Goal: Task Accomplishment & Management: Manage account settings

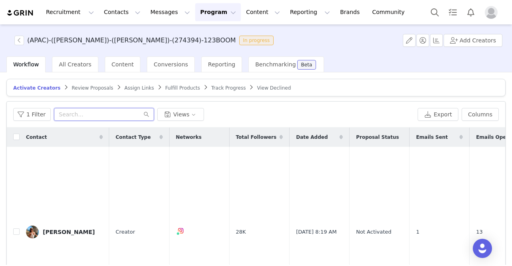
click at [84, 113] on input "text" at bounding box center [104, 114] width 100 height 13
paste input "adventuresaustralia_"
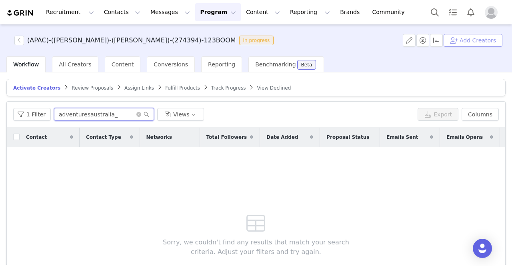
type input "adventuresaustralia_"
click at [476, 43] on button "Add Creators" at bounding box center [472, 40] width 59 height 13
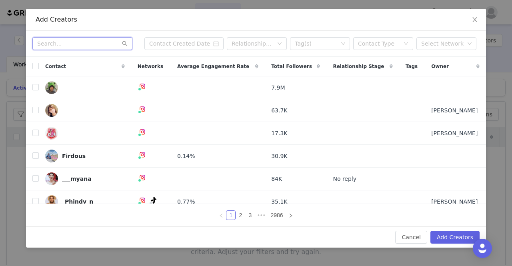
click at [49, 48] on input "text" at bounding box center [82, 43] width 100 height 13
paste input "adventuresaustralia_"
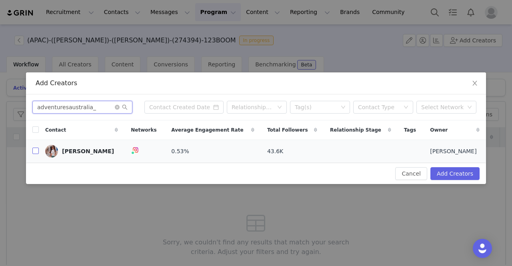
type input "adventuresaustralia_"
click at [34, 153] on input "checkbox" at bounding box center [35, 151] width 6 height 6
checkbox input "true"
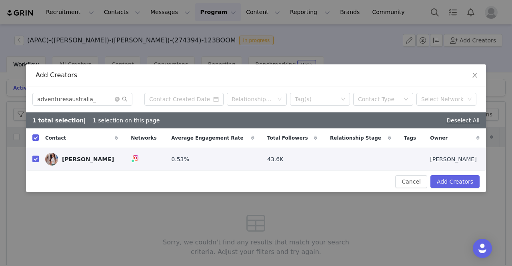
checkbox input "true"
click at [446, 184] on button "Add Creators" at bounding box center [454, 181] width 49 height 13
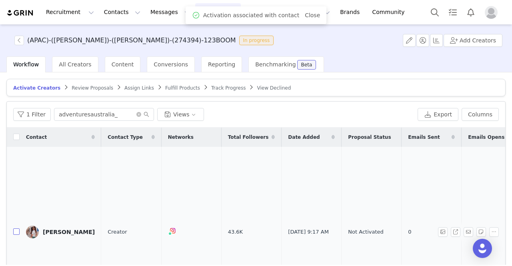
click at [15, 228] on input "checkbox" at bounding box center [16, 231] width 6 height 6
checkbox input "true"
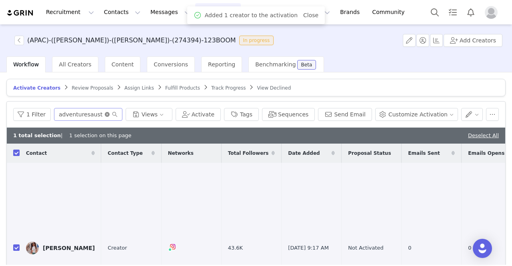
click at [110, 114] on icon "icon: close-circle" at bounding box center [107, 114] width 5 height 5
click at [112, 113] on input "text" at bounding box center [88, 114] width 68 height 13
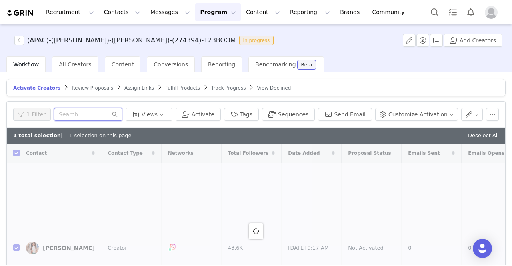
paste input "Mihikalicious"
type input "Mihikalicious"
checkbox input "false"
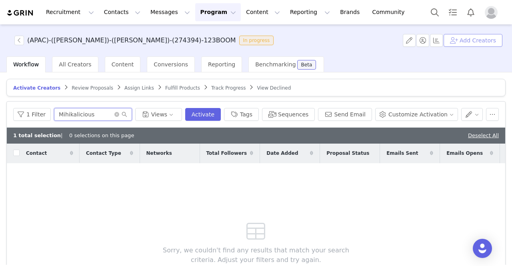
type input "Mihikalicious"
click at [463, 38] on button "Add Creators" at bounding box center [472, 40] width 59 height 13
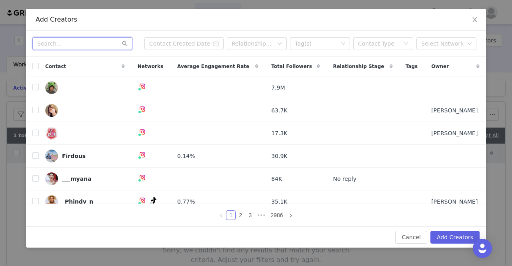
click at [59, 46] on input "text" at bounding box center [82, 43] width 100 height 13
paste input "Mihikalicious"
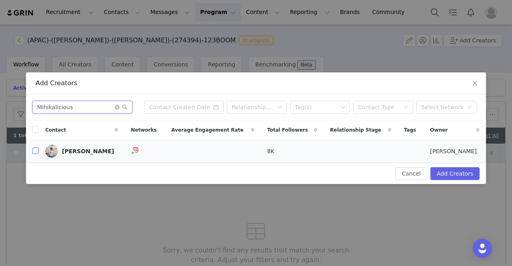
type input "Mihikalicious"
click at [36, 150] on input "checkbox" at bounding box center [35, 151] width 6 height 6
checkbox input "true"
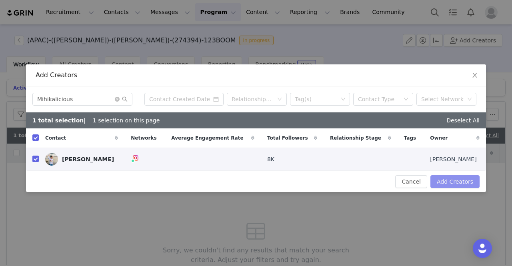
click at [452, 175] on button "Add Creators" at bounding box center [454, 181] width 49 height 13
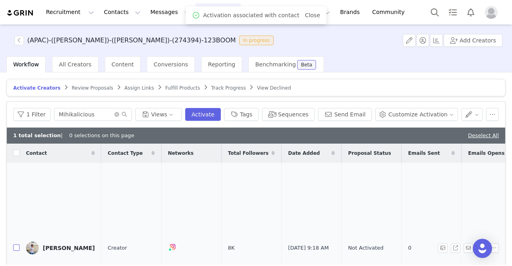
click at [17, 244] on input "checkbox" at bounding box center [16, 247] width 6 height 6
checkbox input "true"
click at [119, 113] on icon "icon: close-circle" at bounding box center [116, 114] width 5 height 5
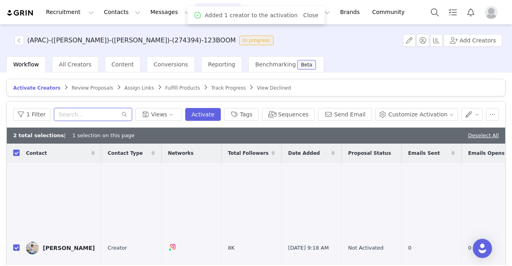
click at [131, 113] on input "text" at bounding box center [93, 114] width 78 height 13
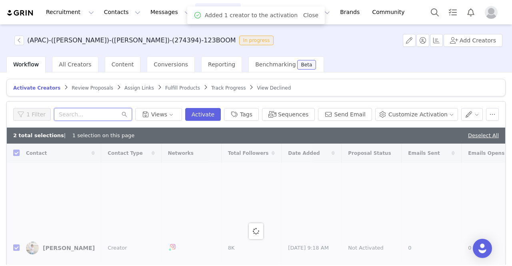
paste input "we_are_the_heraths"
type input "we_are_the_heraths"
checkbox input "false"
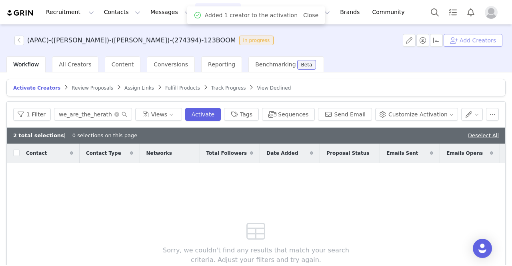
click at [483, 44] on button "Add Creators" at bounding box center [472, 40] width 59 height 13
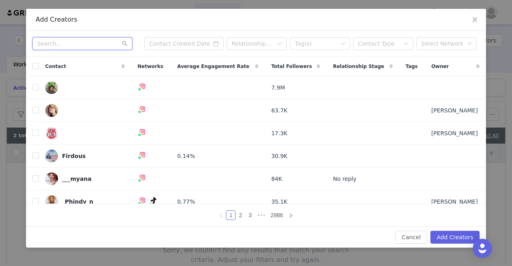
click at [66, 44] on input "text" at bounding box center [82, 43] width 100 height 13
paste input "we_are_the_heraths"
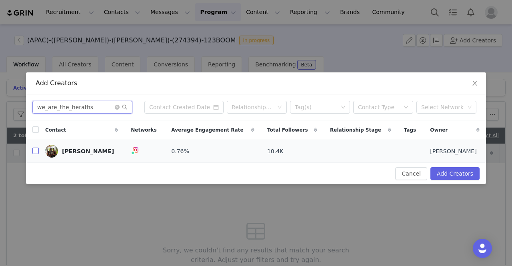
type input "we_are_the_heraths"
click at [35, 154] on input "checkbox" at bounding box center [35, 151] width 6 height 6
checkbox input "true"
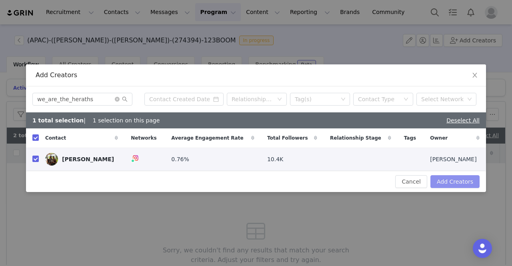
click at [450, 185] on button "Add Creators" at bounding box center [454, 181] width 49 height 13
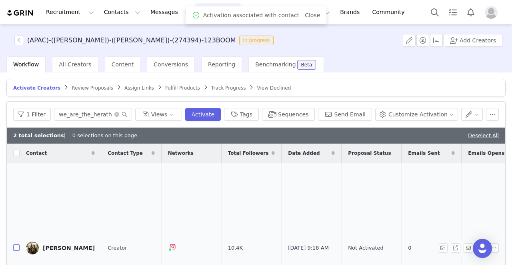
click at [15, 244] on input "checkbox" at bounding box center [16, 247] width 6 height 6
checkbox input "true"
drag, startPoint x: 136, startPoint y: 114, endPoint x: 122, endPoint y: 115, distance: 14.0
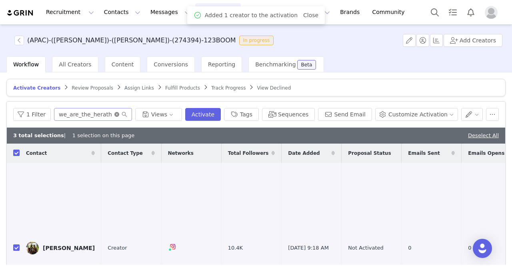
click at [119, 114] on icon "icon: close-circle" at bounding box center [116, 114] width 5 height 5
click at [118, 115] on input "text" at bounding box center [93, 114] width 78 height 13
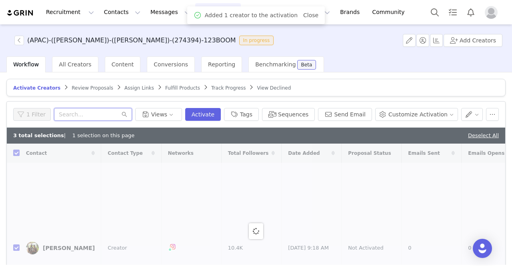
paste input "antoniaapostolou"
type input "antoniaapostolou"
checkbox input "false"
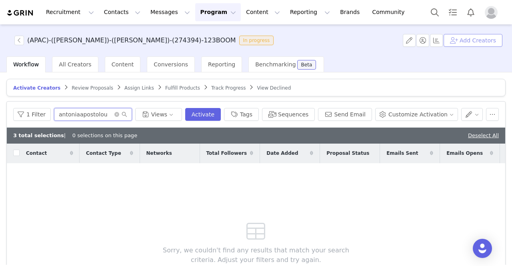
type input "antoniaapostolou"
click at [467, 42] on button "Add Creators" at bounding box center [472, 40] width 59 height 13
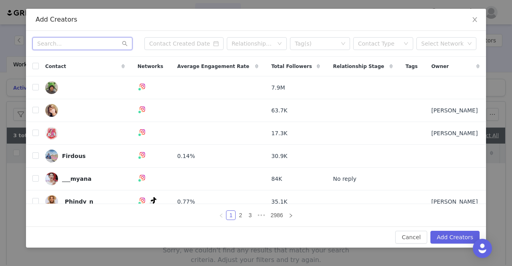
click at [68, 43] on input "text" at bounding box center [82, 43] width 100 height 13
paste input "antoniaapostolou"
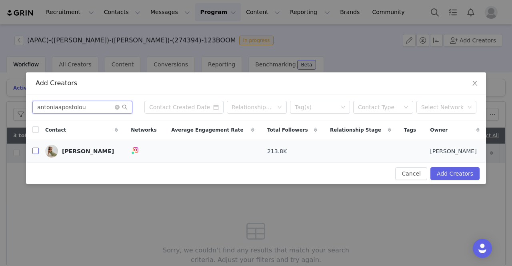
type input "antoniaapostolou"
click at [34, 153] on input "checkbox" at bounding box center [35, 151] width 6 height 6
checkbox input "true"
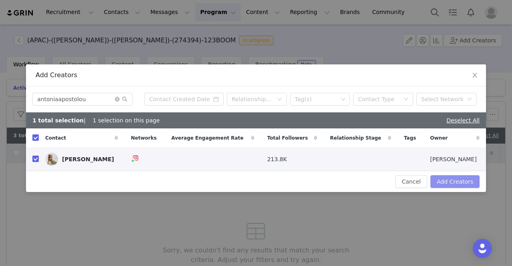
click at [449, 181] on button "Add Creators" at bounding box center [454, 181] width 49 height 13
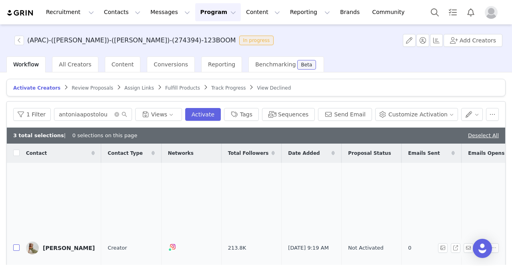
click at [16, 244] on input "checkbox" at bounding box center [16, 247] width 6 height 6
checkbox input "true"
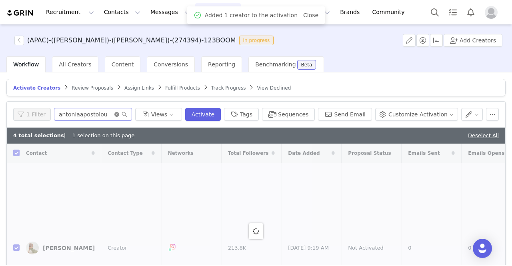
click at [119, 113] on icon "icon: close-circle" at bounding box center [116, 114] width 5 height 5
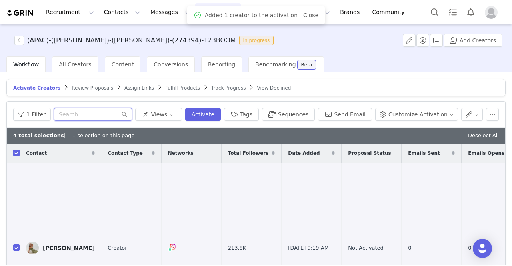
click at [115, 113] on input "text" at bounding box center [93, 114] width 78 height 13
paste input "bybrookelindsay"
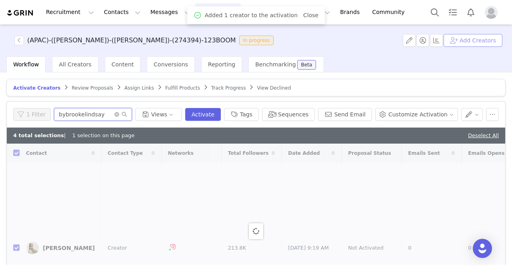
type input "bybrookelindsay"
checkbox input "false"
click at [469, 42] on button "Add Creators" at bounding box center [472, 40] width 59 height 13
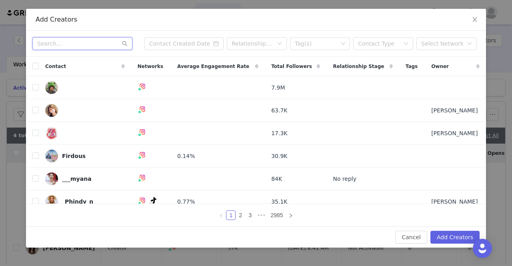
click at [65, 43] on input "text" at bounding box center [82, 43] width 100 height 13
paste input "bybrookelindsay"
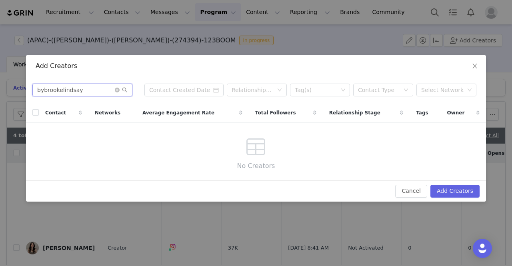
type input "bybrookelindsay"
click at [417, 194] on button "Cancel" at bounding box center [411, 191] width 32 height 13
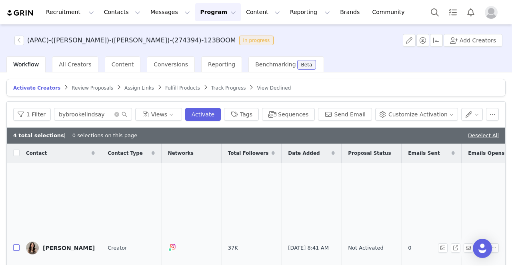
click at [18, 244] on input "checkbox" at bounding box center [16, 247] width 6 height 6
checkbox input "true"
click at [119, 114] on icon "icon: close-circle" at bounding box center [116, 114] width 5 height 5
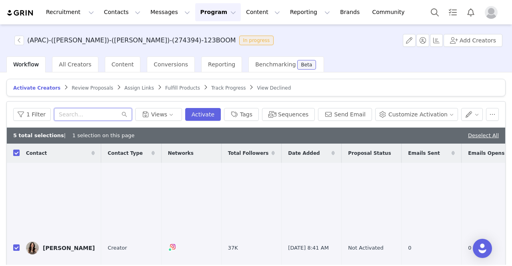
click at [127, 113] on input "text" at bounding box center [93, 114] width 78 height 13
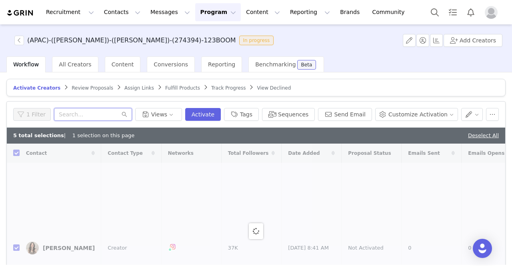
paste input "tellingmetyla"
type input "tellingmetyla"
checkbox input "false"
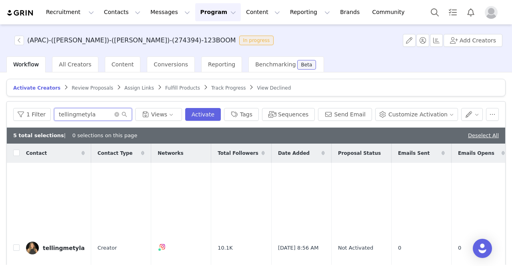
type input "tellingmetyla"
click at [14, 238] on td at bounding box center [13, 248] width 13 height 171
click at [15, 244] on input "checkbox" at bounding box center [16, 247] width 6 height 6
checkbox input "true"
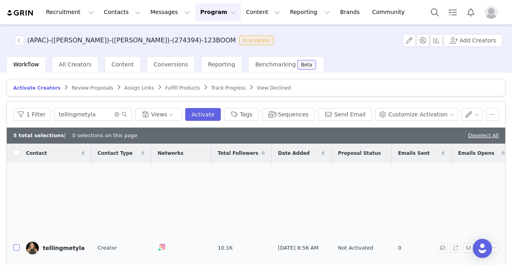
checkbox input "true"
click at [119, 112] on icon "icon: close-circle" at bounding box center [116, 114] width 5 height 5
click at [132, 112] on input "text" at bounding box center [93, 114] width 78 height 13
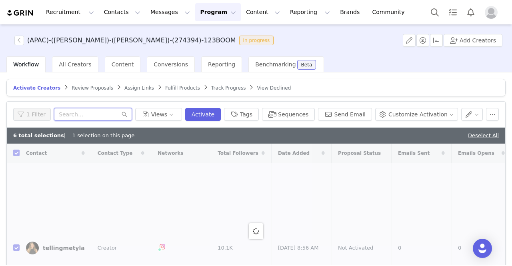
paste input "worldofnom.au"
type input "worldofnom.au"
checkbox input "false"
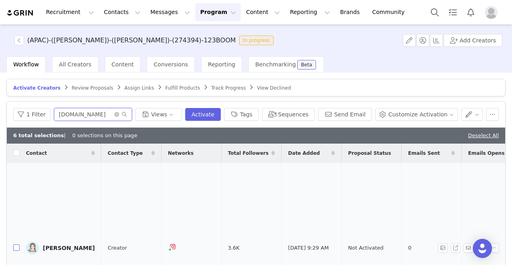
type input "worldofnom.au"
click at [17, 244] on input "checkbox" at bounding box center [16, 247] width 6 height 6
checkbox input "true"
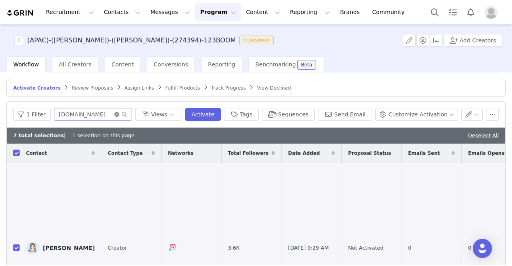
click at [119, 113] on icon "icon: close-circle" at bounding box center [116, 114] width 5 height 5
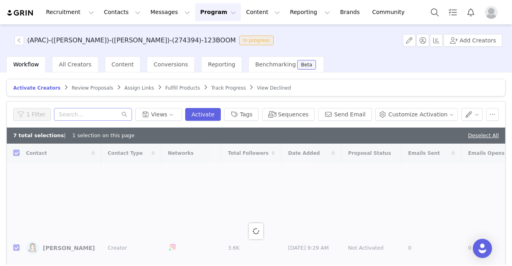
checkbox input "false"
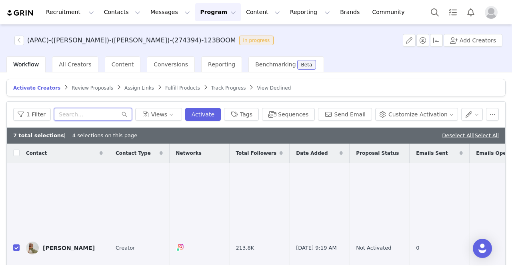
click at [108, 113] on input "text" at bounding box center [93, 114] width 78 height 13
paste input "calistagracia"
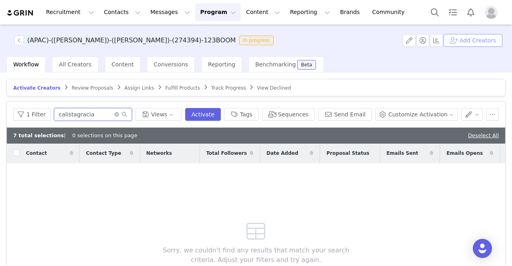
type input "calistagracia"
click at [490, 40] on button "Add Creators" at bounding box center [472, 40] width 59 height 13
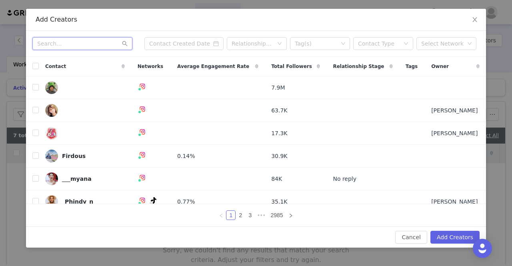
click at [59, 43] on input "text" at bounding box center [82, 43] width 100 height 13
paste input "calistagracia"
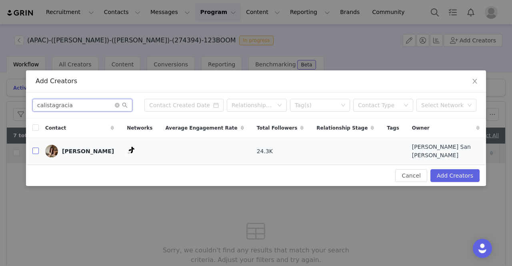
type input "calistagracia"
click at [36, 151] on input "checkbox" at bounding box center [35, 151] width 6 height 6
checkbox input "true"
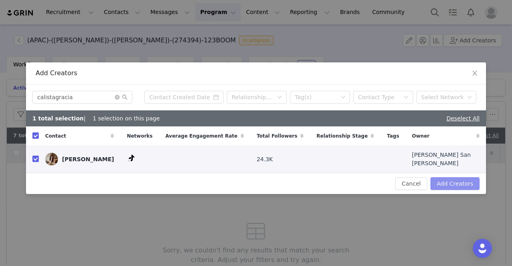
click at [453, 185] on button "Add Creators" at bounding box center [454, 183] width 49 height 13
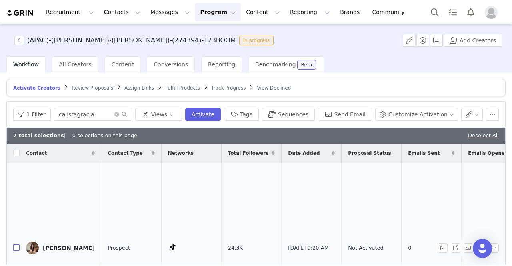
click at [14, 244] on input "checkbox" at bounding box center [16, 247] width 6 height 6
checkbox input "true"
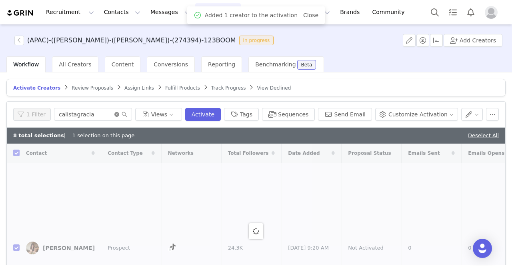
click at [119, 113] on icon "icon: close-circle" at bounding box center [116, 114] width 5 height 5
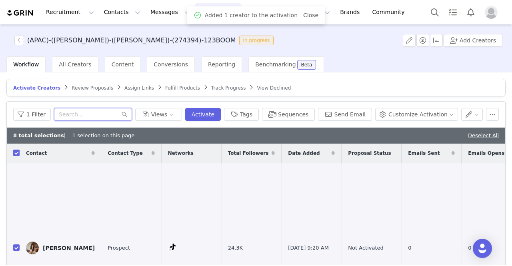
click at [125, 113] on input "text" at bounding box center [93, 114] width 78 height 13
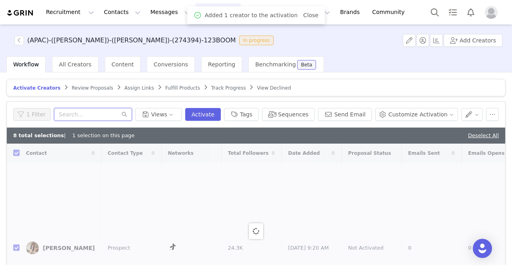
paste input "erinbatch"
type input "erinbatch"
checkbox input "false"
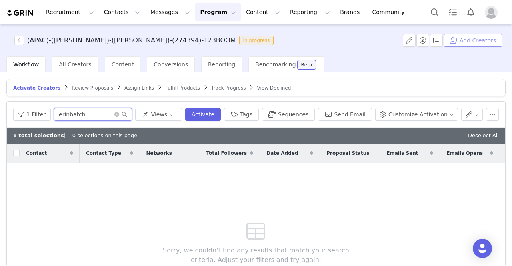
type input "erinbatch"
click at [464, 40] on button "Add Creators" at bounding box center [472, 40] width 59 height 13
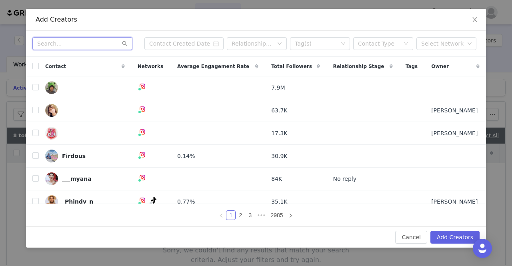
click at [67, 44] on input "text" at bounding box center [82, 43] width 100 height 13
paste input "erinbatch"
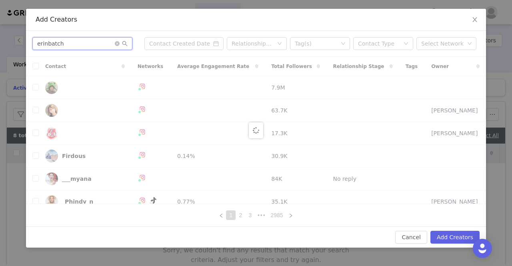
type input "erinbatch"
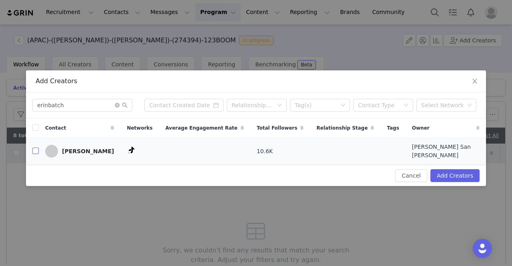
click at [34, 151] on input "checkbox" at bounding box center [35, 151] width 6 height 6
checkbox input "true"
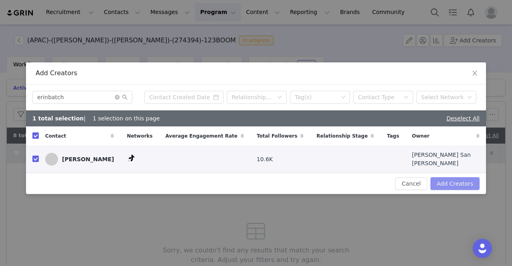
click at [447, 184] on button "Add Creators" at bounding box center [454, 183] width 49 height 13
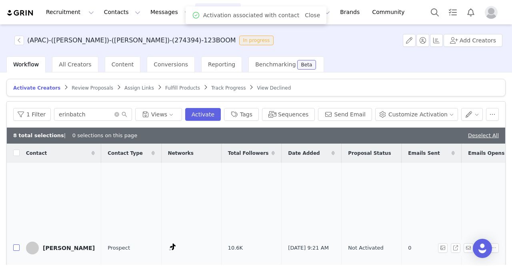
click at [14, 244] on input "checkbox" at bounding box center [16, 247] width 6 height 6
checkbox input "true"
click at [119, 112] on icon "icon: close-circle" at bounding box center [116, 114] width 5 height 5
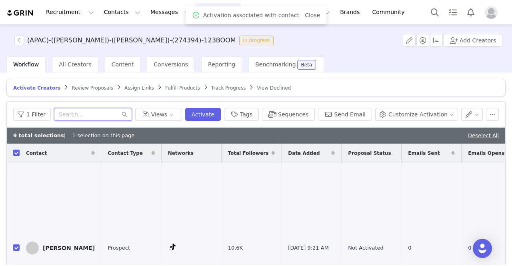
click at [126, 112] on input "text" at bounding box center [93, 114] width 78 height 13
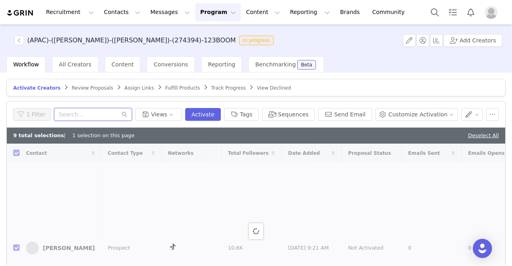
paste input "niickicola"
type input "niickicola"
checkbox input "false"
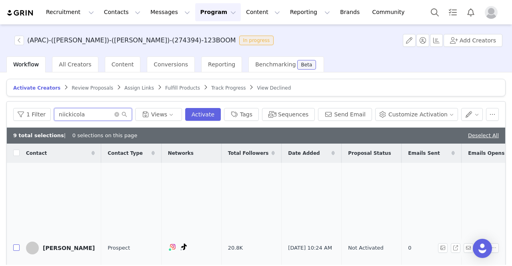
type input "niickicola"
click at [14, 244] on input "checkbox" at bounding box center [16, 247] width 6 height 6
checkbox input "true"
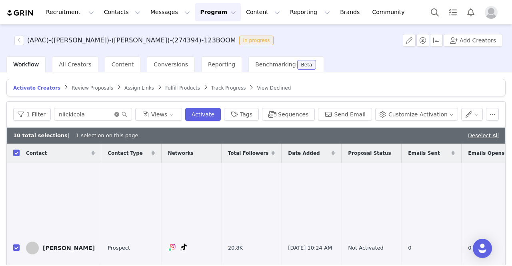
click at [119, 115] on icon "icon: close-circle" at bounding box center [116, 114] width 5 height 5
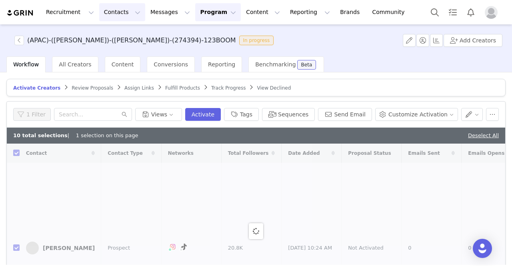
checkbox input "false"
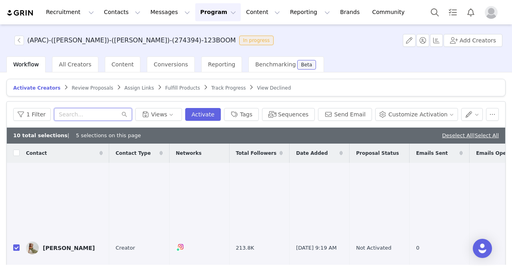
click at [76, 108] on input "text" at bounding box center [93, 114] width 78 height 13
paste input "gieesutanto"
type input "gieesutanto"
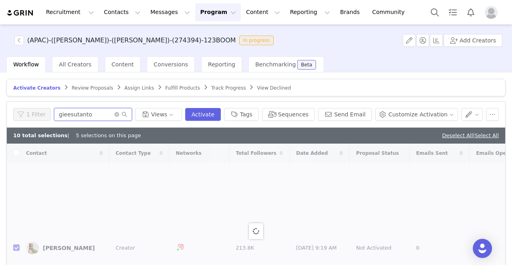
checkbox input "false"
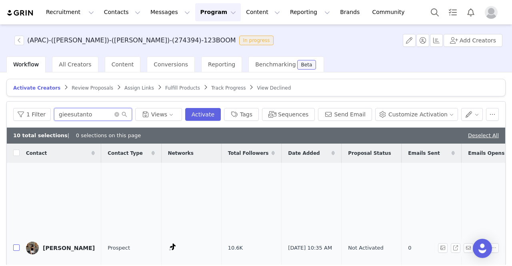
type input "gieesutanto"
click at [17, 244] on input "checkbox" at bounding box center [16, 247] width 6 height 6
checkbox input "true"
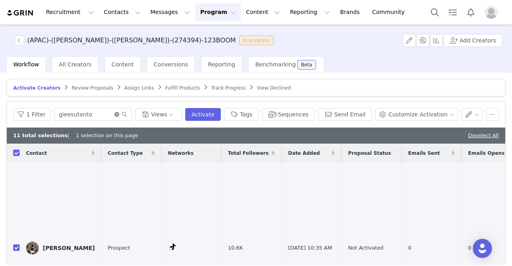
click at [119, 115] on icon "icon: close-circle" at bounding box center [116, 114] width 5 height 5
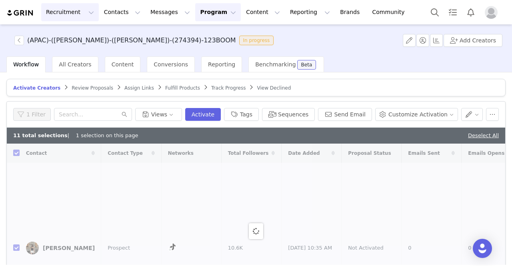
checkbox input "false"
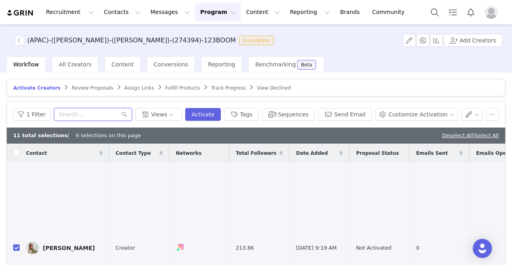
click at [94, 111] on input "text" at bounding box center [93, 114] width 78 height 13
paste input "cndyly"
type input "cndyly"
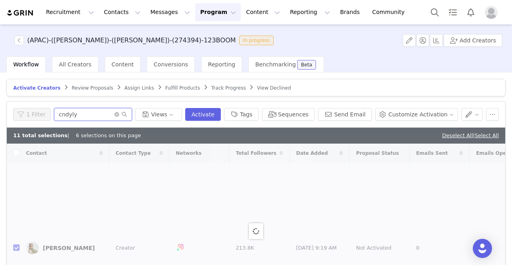
checkbox input "false"
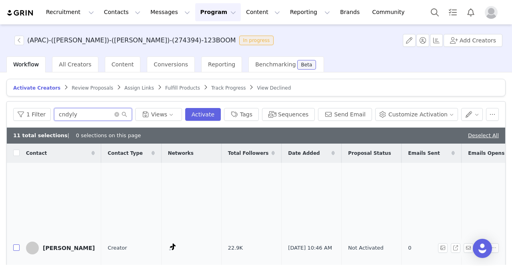
type input "cndyly"
click at [18, 244] on input "checkbox" at bounding box center [16, 247] width 6 height 6
checkbox input "true"
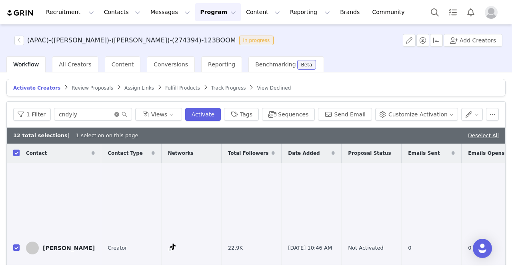
click at [119, 114] on icon "icon: close-circle" at bounding box center [116, 114] width 5 height 5
click at [121, 116] on input "text" at bounding box center [93, 114] width 78 height 13
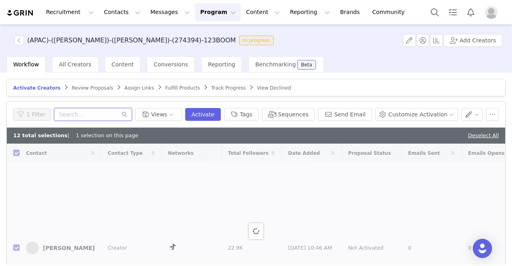
paste input "aksayasiva"
type input "aksayasiva"
checkbox input "false"
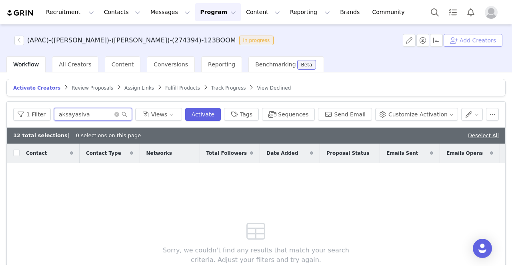
type input "aksayasiva"
click at [463, 37] on button "Add Creators" at bounding box center [472, 40] width 59 height 13
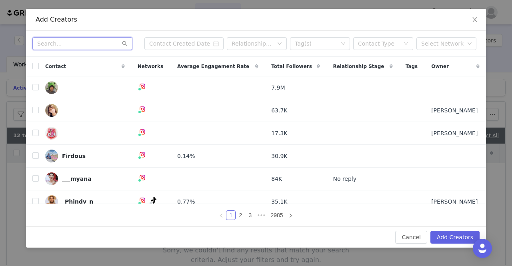
click at [61, 47] on input "text" at bounding box center [82, 43] width 100 height 13
paste input "aksayasiva"
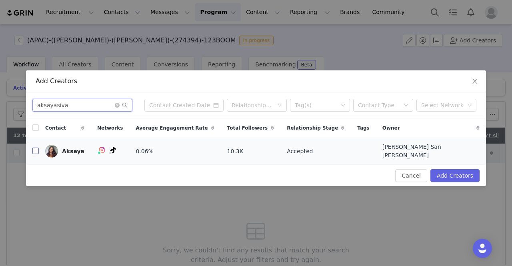
type input "aksayasiva"
click at [37, 154] on input "checkbox" at bounding box center [35, 151] width 6 height 6
checkbox input "true"
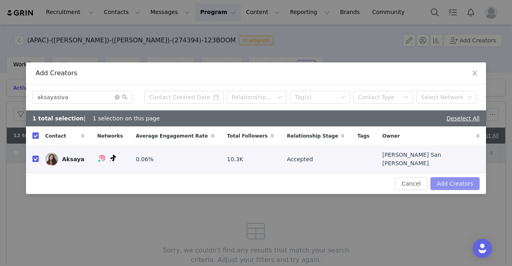
click at [453, 184] on button "Add Creators" at bounding box center [454, 183] width 49 height 13
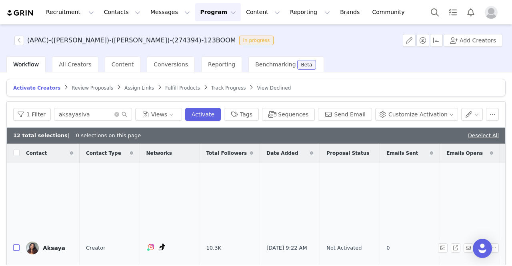
click at [16, 244] on input "checkbox" at bounding box center [16, 247] width 6 height 6
checkbox input "true"
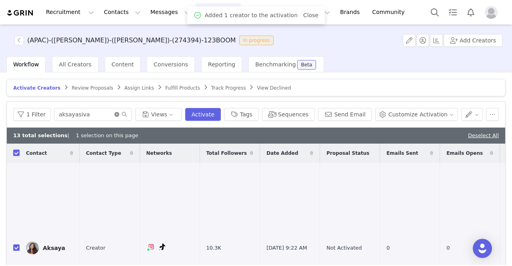
click at [119, 113] on icon "icon: close-circle" at bounding box center [116, 114] width 5 height 5
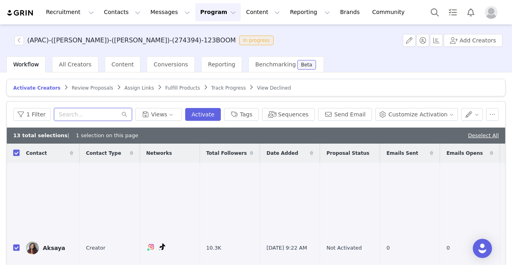
click at [129, 114] on input "text" at bounding box center [93, 114] width 78 height 13
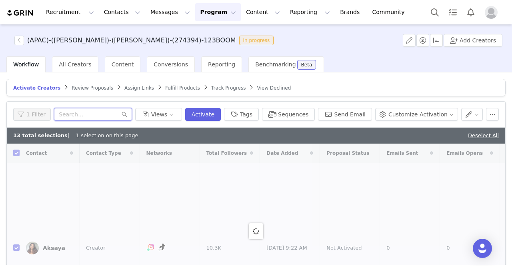
paste input "explorewithtommyc"
type input "explorewithtommyc"
click at [477, 37] on button "Add Creators" at bounding box center [472, 40] width 59 height 13
checkbox input "false"
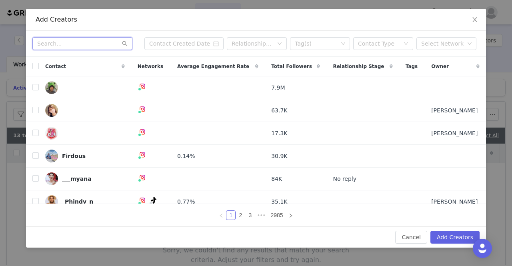
click at [58, 46] on input "text" at bounding box center [82, 43] width 100 height 13
paste input "explorewithtommyc"
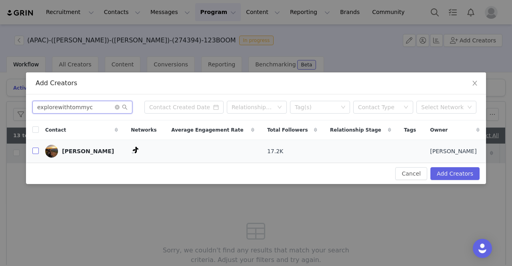
type input "explorewithtommyc"
click at [34, 152] on input "checkbox" at bounding box center [35, 151] width 6 height 6
checkbox input "true"
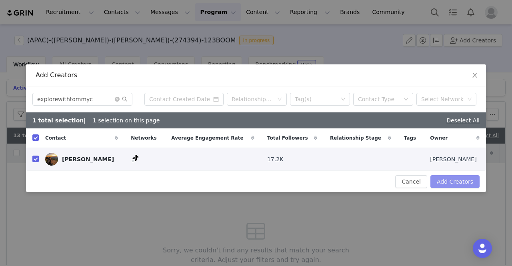
click at [462, 183] on button "Add Creators" at bounding box center [454, 181] width 49 height 13
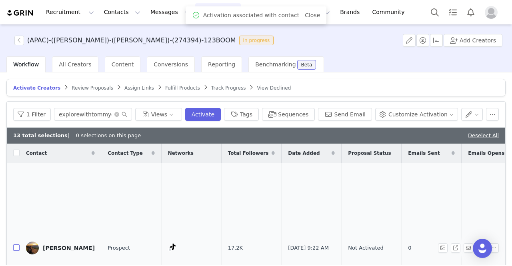
click at [16, 244] on input "checkbox" at bounding box center [16, 247] width 6 height 6
checkbox input "true"
click at [119, 114] on icon "icon: close-circle" at bounding box center [116, 114] width 5 height 5
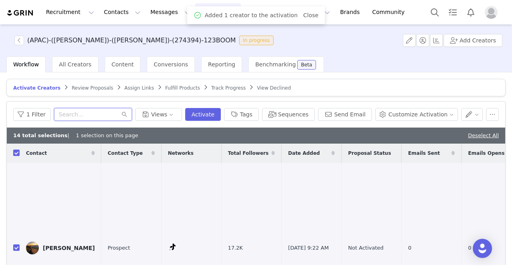
click at [83, 118] on input "text" at bounding box center [93, 114] width 78 height 13
checkbox input "false"
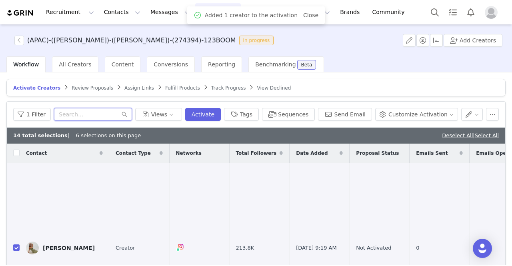
paste input "christine.w1"
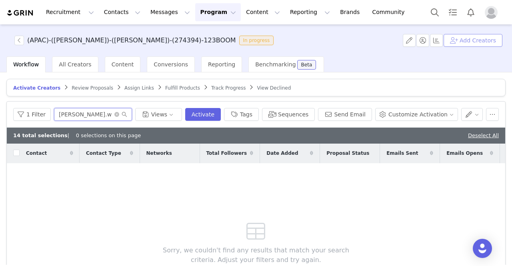
type input "christine.w1"
click at [478, 40] on button "Add Creators" at bounding box center [472, 40] width 59 height 13
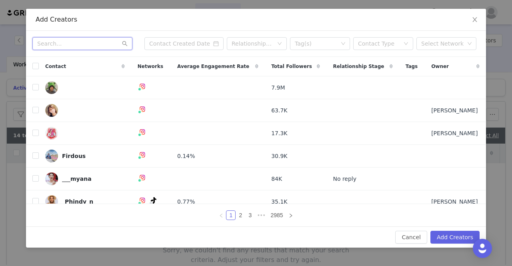
click at [68, 43] on input "text" at bounding box center [82, 43] width 100 height 13
paste input "christine.w1"
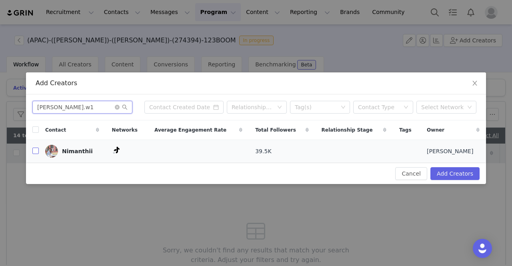
type input "christine.w1"
click at [34, 150] on input "checkbox" at bounding box center [35, 151] width 6 height 6
checkbox input "true"
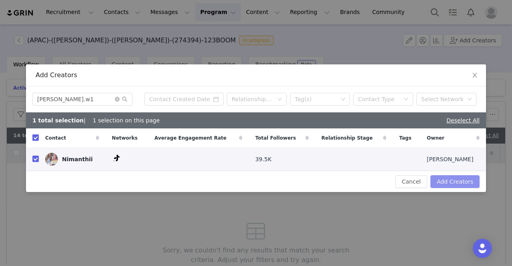
click at [462, 185] on button "Add Creators" at bounding box center [454, 181] width 49 height 13
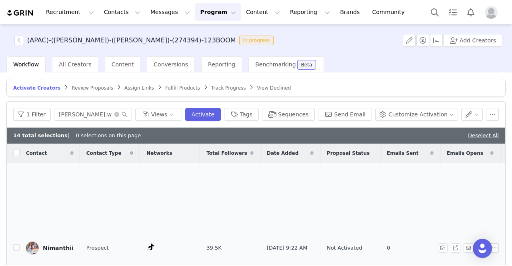
click at [16, 238] on td at bounding box center [13, 248] width 13 height 171
click at [16, 244] on input "checkbox" at bounding box center [16, 247] width 6 height 6
checkbox input "true"
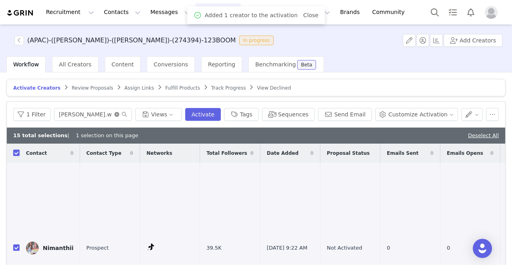
click at [119, 112] on icon "icon: close-circle" at bounding box center [116, 114] width 5 height 5
click at [108, 112] on input "text" at bounding box center [93, 114] width 78 height 13
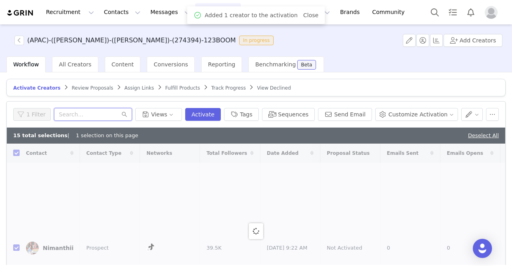
paste input "livia.onthego"
type input "livia.onthego"
checkbox input "false"
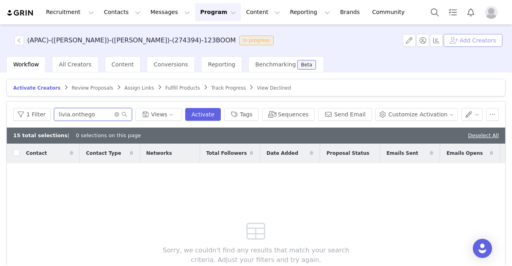
type input "livia.onthego"
click at [475, 40] on button "Add Creators" at bounding box center [472, 40] width 59 height 13
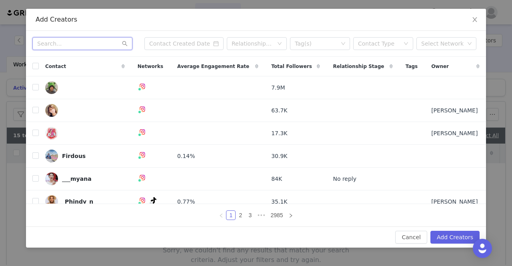
click at [80, 46] on input "text" at bounding box center [82, 43] width 100 height 13
paste input "livia.onthego"
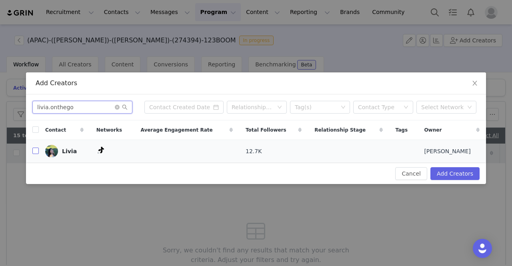
type input "livia.onthego"
click at [37, 150] on input "checkbox" at bounding box center [35, 151] width 6 height 6
checkbox input "true"
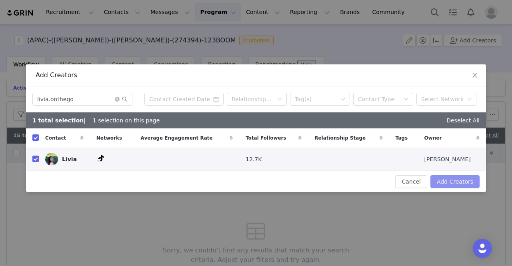
click at [451, 176] on button "Add Creators" at bounding box center [454, 181] width 49 height 13
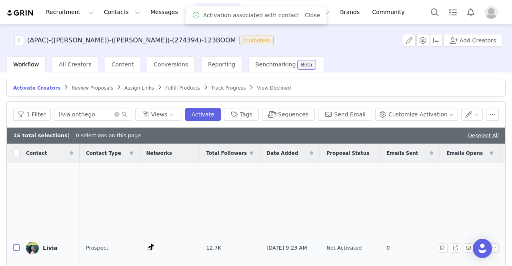
click at [16, 244] on input "checkbox" at bounding box center [16, 247] width 6 height 6
checkbox input "true"
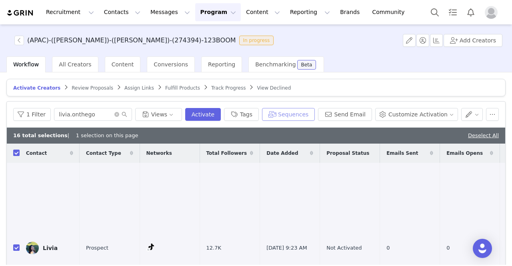
click at [295, 114] on button "Sequences" at bounding box center [288, 114] width 53 height 13
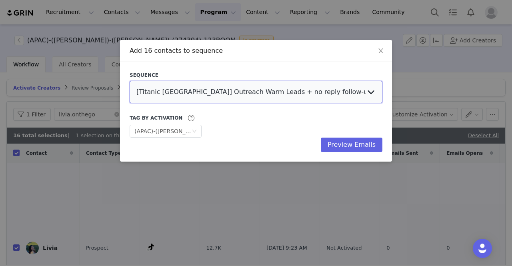
click at [268, 91] on select "[Titanic Sao Paulo] Outreach Warm Leads + no reply follow-ups [The Upside Down …" at bounding box center [256, 92] width 253 height 22
select select "9f88a908-68d2-4667-aaba-4ea968efe5bc"
click at [130, 81] on select "[Titanic Sao Paulo] Outreach Warm Leads + no reply follow-ups [The Upside Down …" at bounding box center [256, 92] width 253 height 22
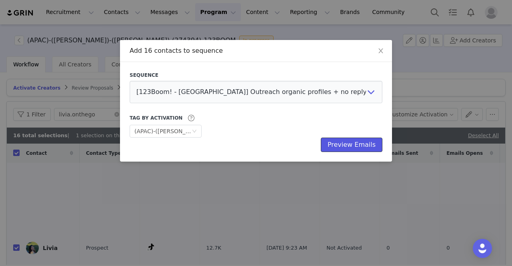
click at [361, 148] on button "Preview Emails" at bounding box center [352, 145] width 62 height 14
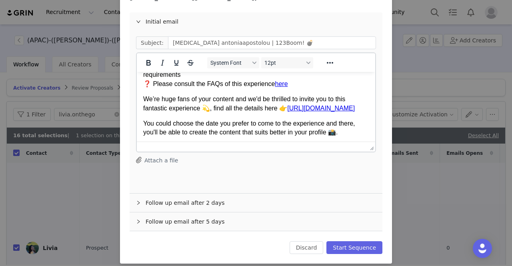
scroll to position [240, 0]
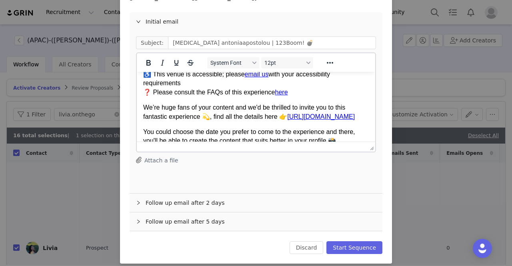
click at [198, 196] on div "Follow up email after 2 days" at bounding box center [256, 203] width 253 height 18
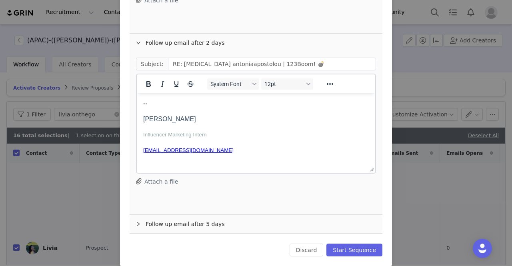
scroll to position [80, 0]
click at [240, 216] on div "Follow up email after 5 days" at bounding box center [256, 224] width 253 height 18
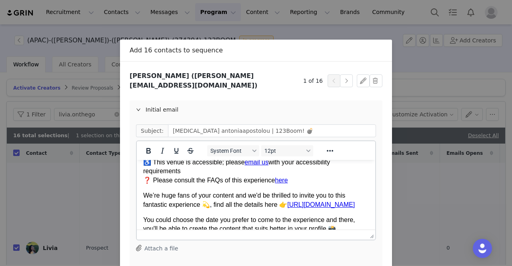
scroll to position [0, 0]
click at [341, 78] on button "button" at bounding box center [346, 81] width 13 height 13
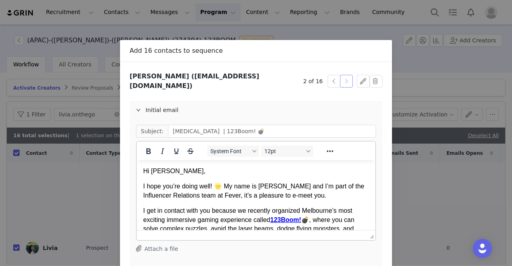
click at [341, 78] on button "button" at bounding box center [346, 81] width 13 height 13
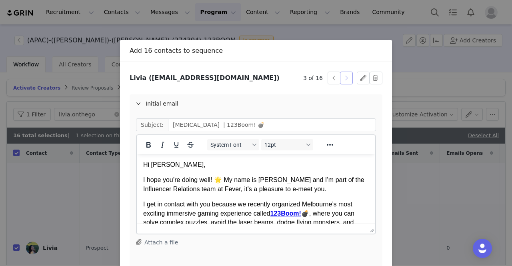
click at [341, 78] on button "button" at bounding box center [346, 78] width 13 height 13
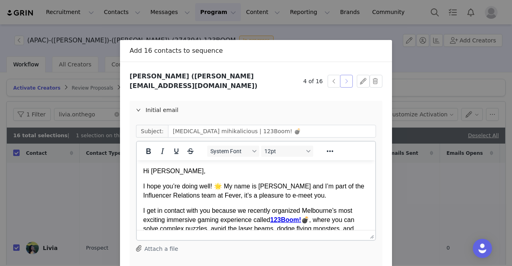
click at [341, 78] on button "button" at bounding box center [346, 81] width 13 height 13
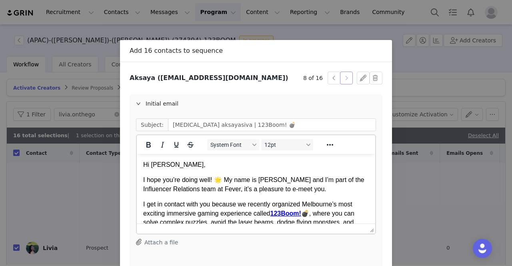
click at [341, 78] on button "button" at bounding box center [346, 78] width 13 height 13
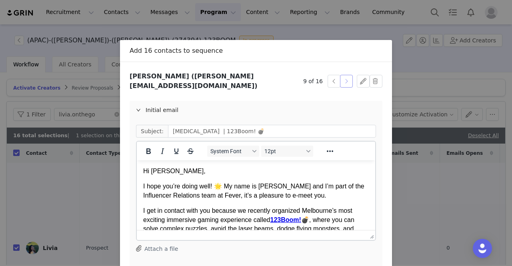
click at [341, 78] on button "button" at bounding box center [346, 81] width 13 height 13
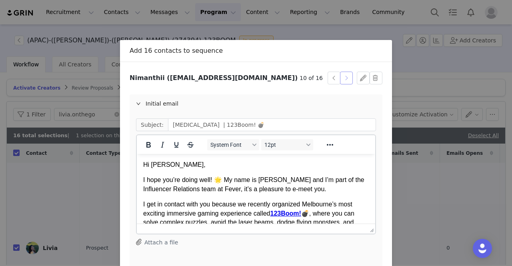
click at [341, 78] on button "button" at bounding box center [346, 78] width 13 height 13
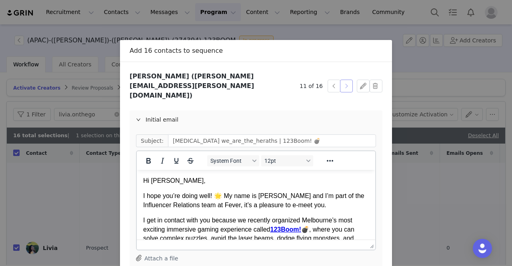
click at [341, 80] on button "button" at bounding box center [346, 86] width 13 height 13
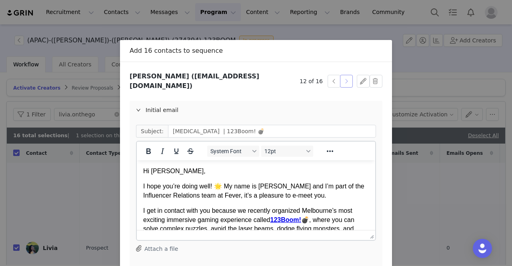
click at [341, 78] on button "button" at bounding box center [346, 81] width 13 height 13
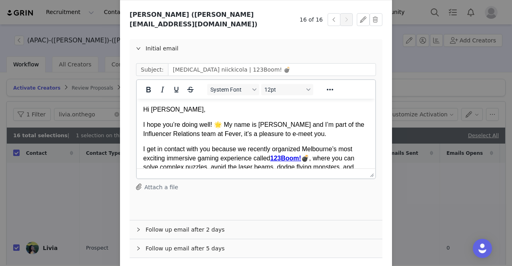
scroll to position [80, 0]
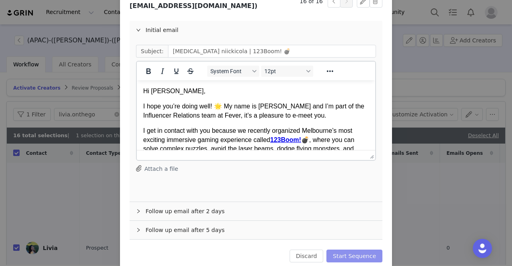
click at [361, 249] on button "Start Sequence" at bounding box center [354, 255] width 56 height 13
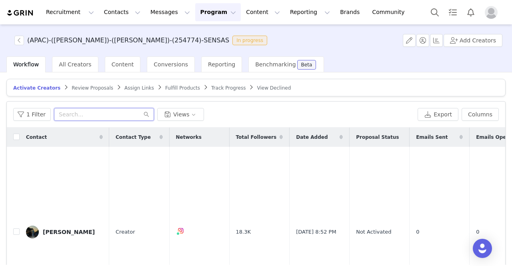
click at [86, 116] on input "text" at bounding box center [104, 114] width 100 height 13
paste input "meetyouinmelbs"
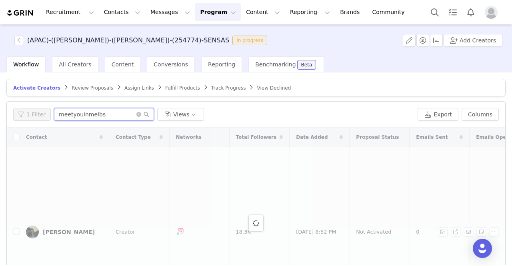
type input "meetyouinmelbs"
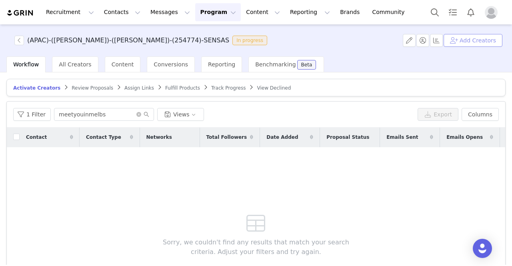
click at [302, 40] on button "Add Creators" at bounding box center [472, 40] width 59 height 13
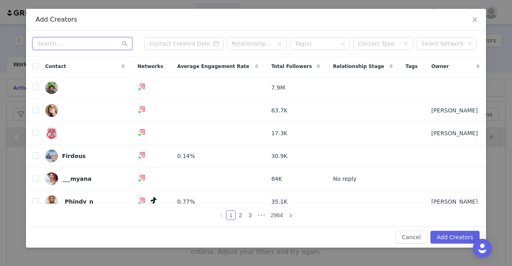
click at [74, 44] on input "text" at bounding box center [82, 43] width 100 height 13
paste input "meetyouinmelbs"
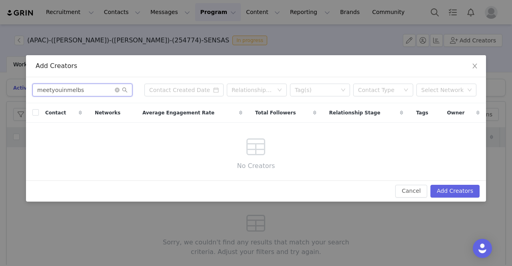
click at [95, 92] on input "meetyouinmelbs" at bounding box center [82, 90] width 100 height 13
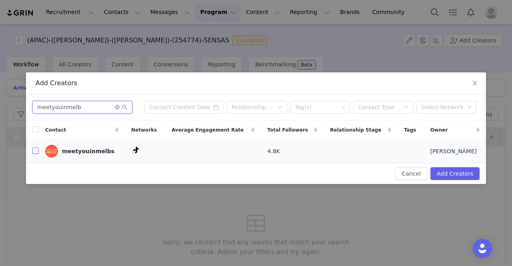
type input "meetyouinmelb"
click at [36, 152] on input "checkbox" at bounding box center [35, 151] width 6 height 6
checkbox input "true"
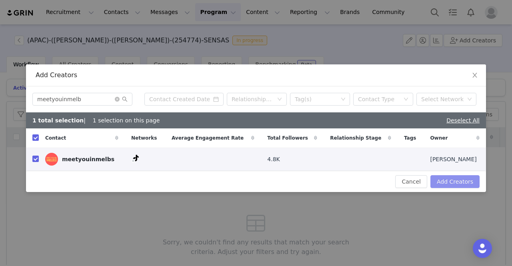
click at [302, 186] on button "Add Creators" at bounding box center [454, 181] width 49 height 13
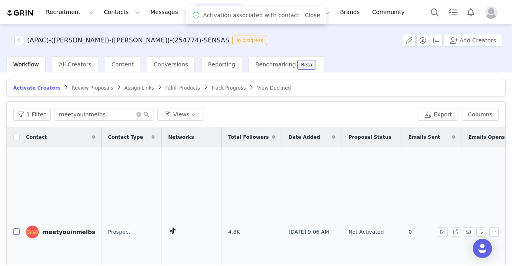
click at [16, 228] on input "checkbox" at bounding box center [16, 231] width 6 height 6
checkbox input "true"
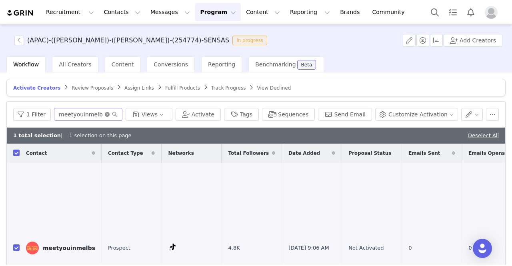
click at [110, 113] on icon "icon: close-circle" at bounding box center [107, 114] width 5 height 5
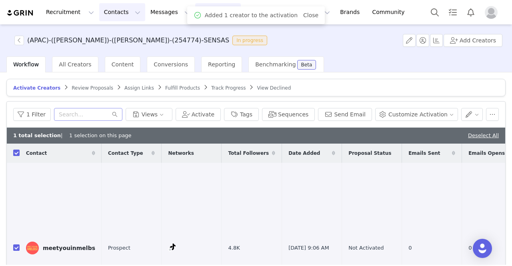
checkbox input "false"
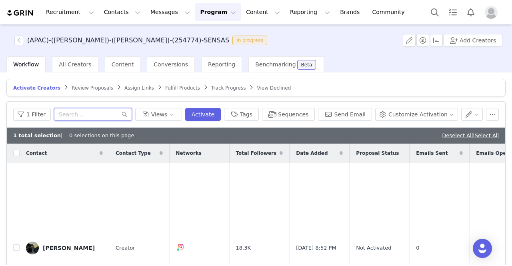
click at [81, 112] on input "text" at bounding box center [93, 114] width 78 height 13
paste input "clarissapurnomoo"
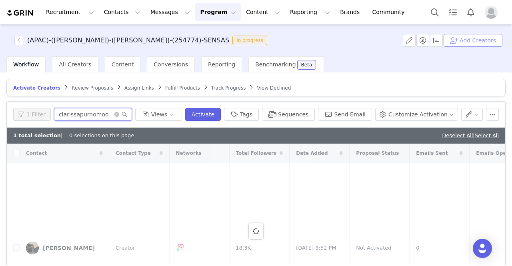
type input "clarissapurnomoo"
click at [302, 37] on button "Add Creators" at bounding box center [472, 40] width 59 height 13
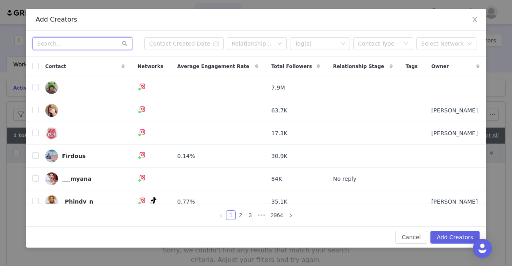
click at [66, 38] on input "text" at bounding box center [82, 43] width 100 height 13
paste input "clarissapurnomoo"
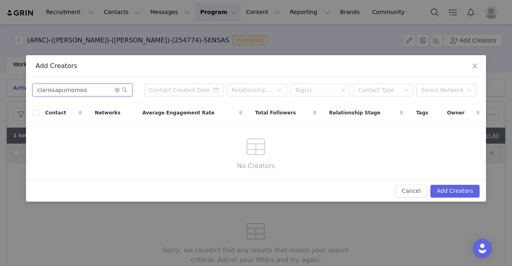
click at [91, 91] on input "clarissapurnomoo" at bounding box center [82, 90] width 100 height 13
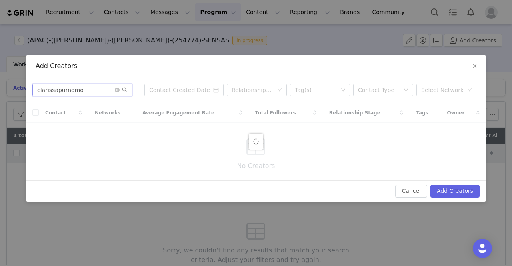
type input "clarissapurnomo"
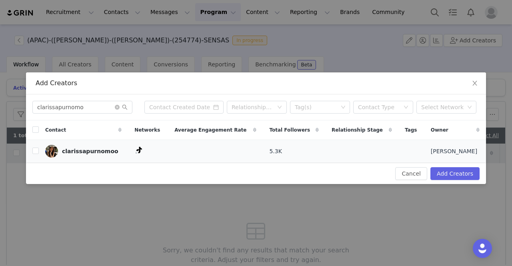
click at [32, 153] on td at bounding box center [32, 151] width 13 height 23
click at [34, 153] on input "checkbox" at bounding box center [35, 151] width 6 height 6
checkbox input "true"
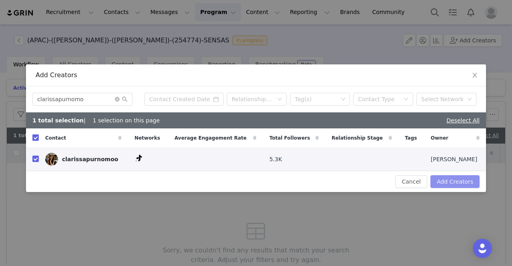
click at [302, 183] on button "Add Creators" at bounding box center [454, 181] width 49 height 13
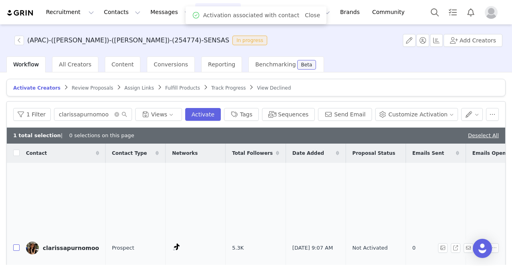
click at [16, 244] on input "checkbox" at bounding box center [16, 247] width 6 height 6
checkbox input "true"
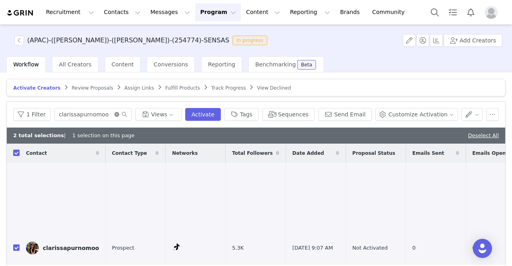
click at [119, 114] on icon "icon: close-circle" at bounding box center [116, 114] width 5 height 5
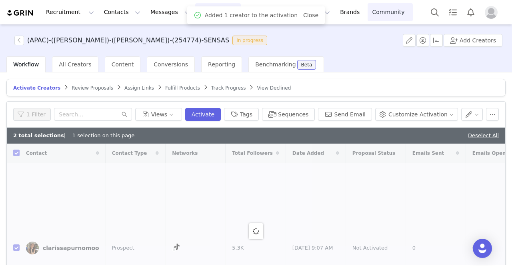
checkbox input "false"
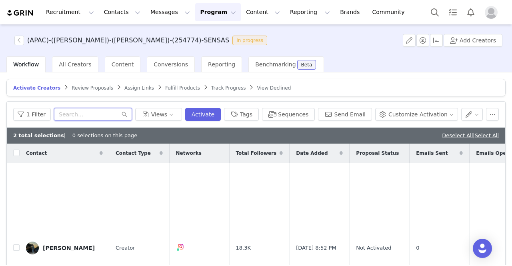
click at [85, 117] on input "text" at bounding box center [93, 114] width 78 height 13
paste input "explorewithjake"
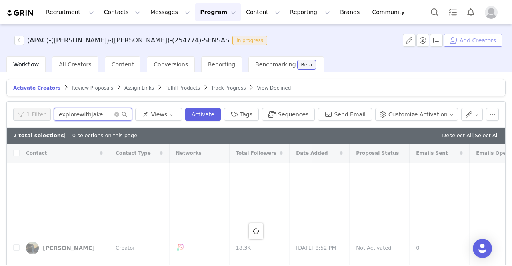
type input "explorewithjake"
click at [302, 44] on button "Add Creators" at bounding box center [472, 40] width 59 height 13
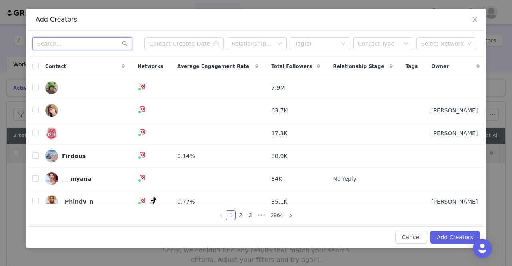
click at [67, 46] on input "text" at bounding box center [82, 43] width 100 height 13
paste input "explorewithjake"
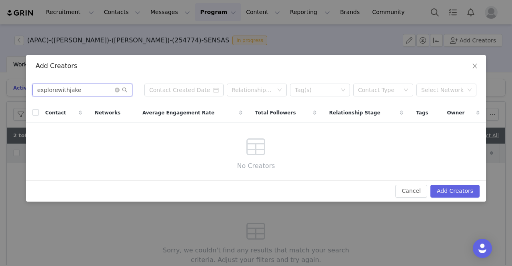
click at [86, 92] on input "explorewithjake" at bounding box center [82, 90] width 100 height 13
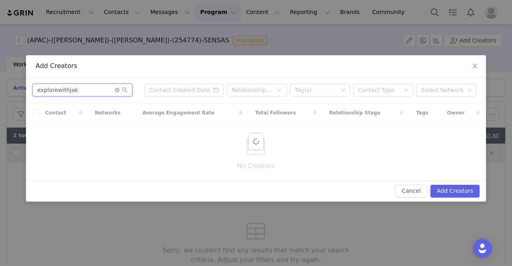
type input "explorewithjak"
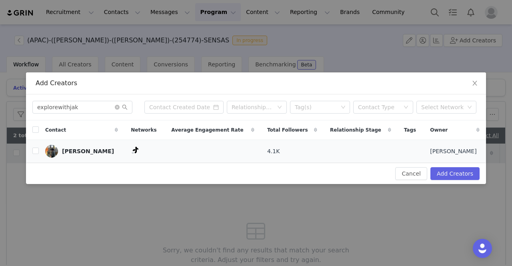
click at [39, 151] on td "jake" at bounding box center [82, 151] width 86 height 23
click at [37, 151] on input "checkbox" at bounding box center [35, 151] width 6 height 6
checkbox input "true"
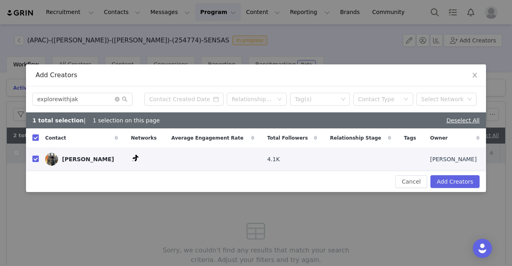
checkbox input "true"
click at [302, 178] on button "Add Creators" at bounding box center [454, 181] width 49 height 13
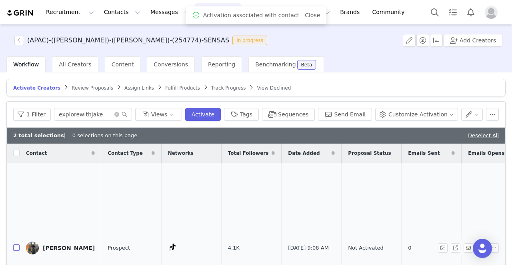
click at [16, 244] on input "checkbox" at bounding box center [16, 247] width 6 height 6
checkbox input "true"
drag, startPoint x: 137, startPoint y: 115, endPoint x: 130, endPoint y: 115, distance: 6.4
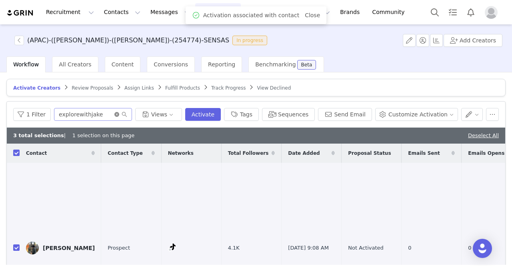
click at [119, 115] on icon "icon: close-circle" at bounding box center [116, 114] width 5 height 5
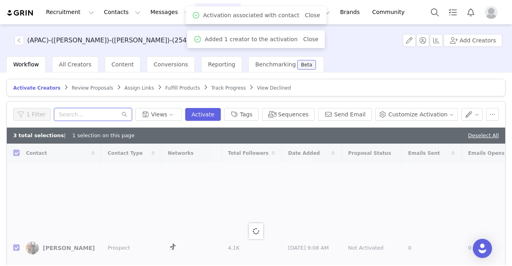
click at [130, 115] on input "text" at bounding box center [93, 114] width 78 height 13
paste input "kellyeatsout"
type input "kellyeatsout"
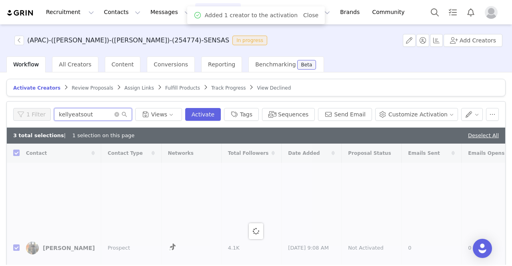
checkbox input "false"
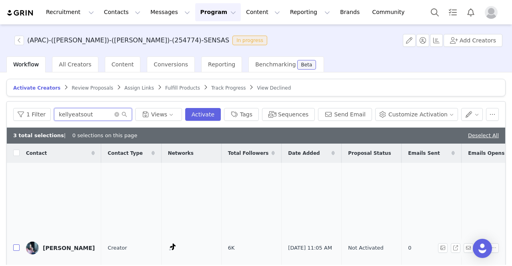
type input "kellyeatsout"
click at [14, 244] on input "checkbox" at bounding box center [16, 247] width 6 height 6
checkbox input "true"
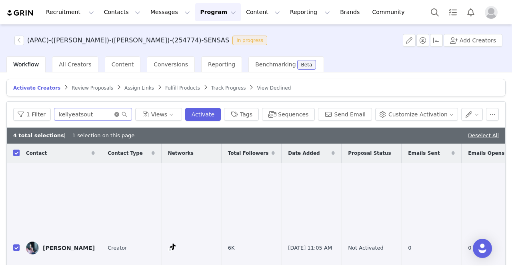
click at [119, 112] on icon "icon: close-circle" at bounding box center [116, 114] width 5 height 5
click at [125, 112] on input "text" at bounding box center [93, 114] width 78 height 13
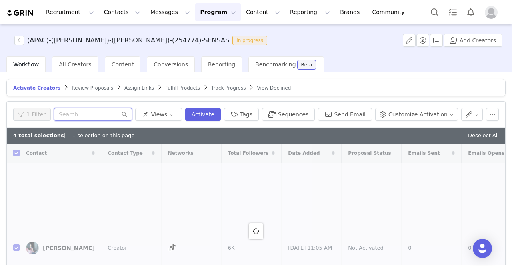
paste input "lifewithsanj_"
type input "lifewithsanj_"
checkbox input "false"
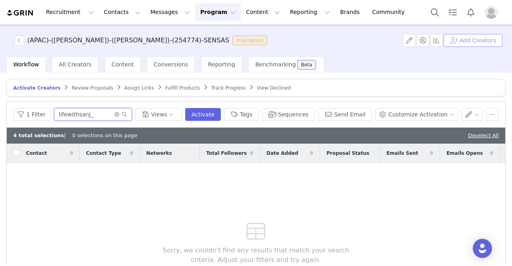
type input "lifewithsanj_"
click at [302, 43] on button "Add Creators" at bounding box center [472, 40] width 59 height 13
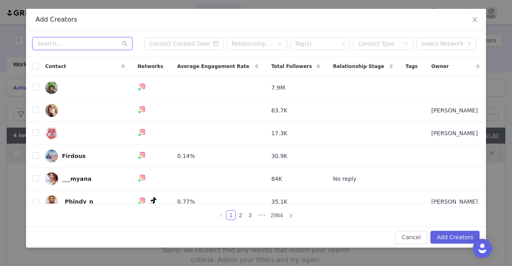
click at [70, 43] on input "text" at bounding box center [82, 43] width 100 height 13
paste input "lifewithsanj_"
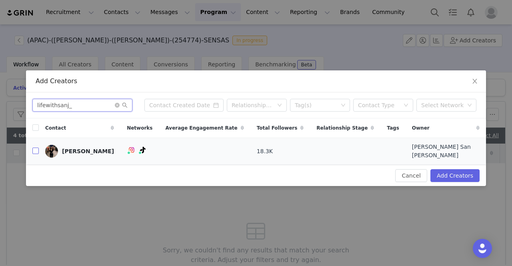
type input "lifewithsanj_"
click at [38, 152] on input "checkbox" at bounding box center [35, 151] width 6 height 6
checkbox input "true"
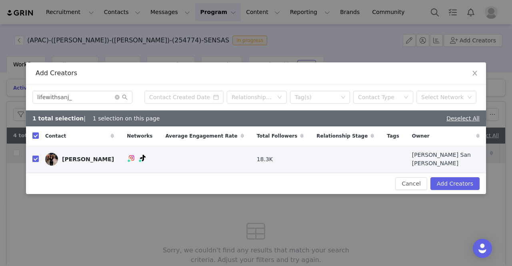
checkbox input "true"
click at [302, 179] on button "Add Creators" at bounding box center [454, 183] width 49 height 13
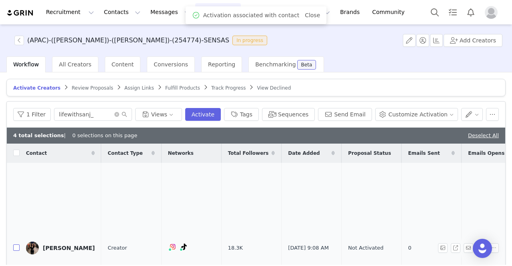
drag, startPoint x: 16, startPoint y: 239, endPoint x: 16, endPoint y: 233, distance: 6.0
click at [16, 238] on td at bounding box center [13, 248] width 13 height 171
click at [16, 244] on input "checkbox" at bounding box center [16, 247] width 6 height 6
checkbox input "true"
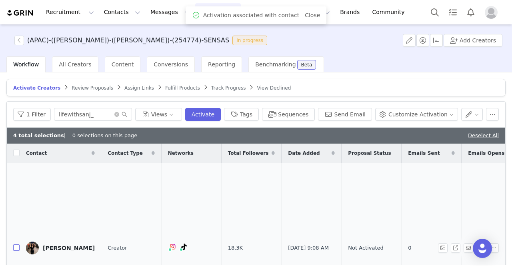
checkbox input "true"
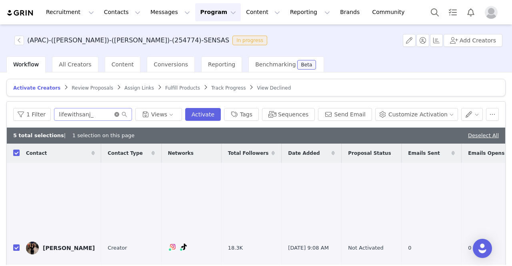
click at [119, 115] on icon "icon: close-circle" at bounding box center [116, 114] width 5 height 5
checkbox input "false"
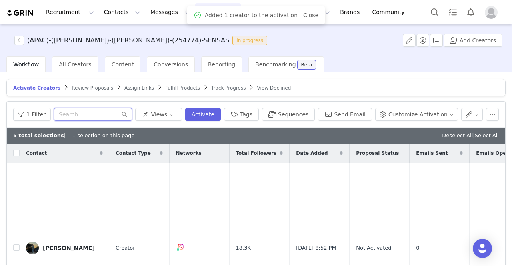
click at [77, 110] on input "text" at bounding box center [93, 114] width 78 height 13
paste input "creativecactimedia"
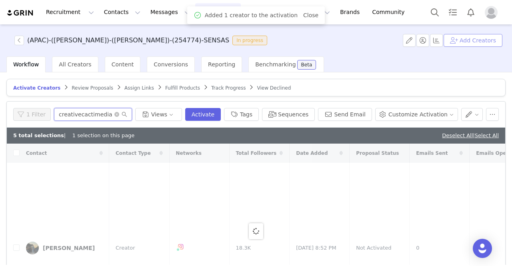
type input "creativecactimedia"
click at [302, 38] on button "Add Creators" at bounding box center [472, 40] width 59 height 13
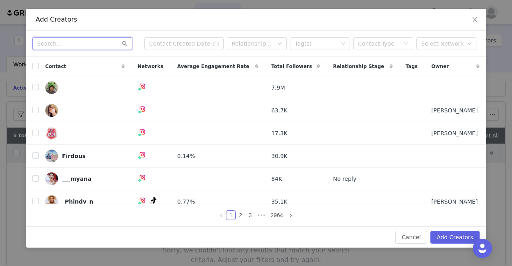
click at [58, 44] on input "text" at bounding box center [82, 43] width 100 height 13
paste input "creativecactimedia"
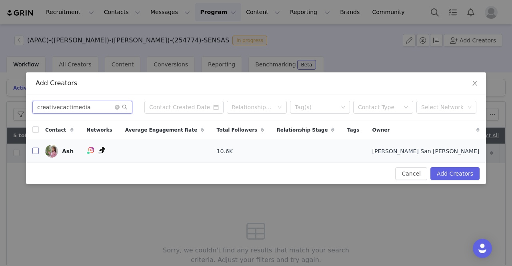
type input "creativecactimedia"
click at [36, 153] on input "checkbox" at bounding box center [35, 151] width 6 height 6
checkbox input "true"
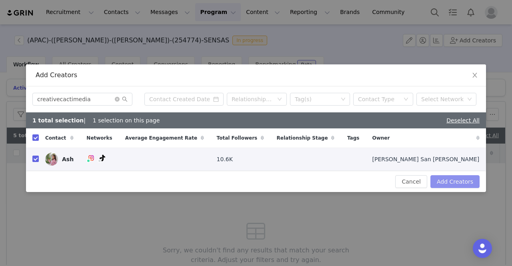
click at [302, 183] on button "Add Creators" at bounding box center [454, 181] width 49 height 13
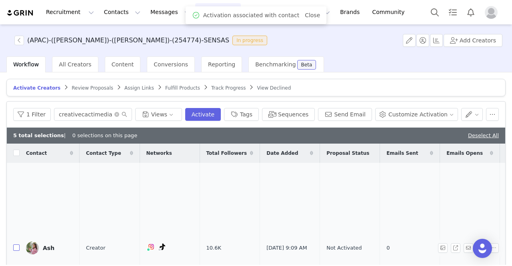
click at [16, 244] on input "checkbox" at bounding box center [16, 247] width 6 height 6
checkbox input "true"
click at [119, 115] on icon "icon: close-circle" at bounding box center [116, 114] width 5 height 5
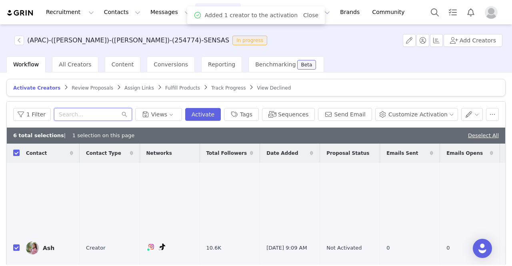
click at [71, 116] on input "text" at bounding box center [93, 114] width 78 height 13
paste input "stephycurrie"
type input "stephycurrie"
checkbox input "false"
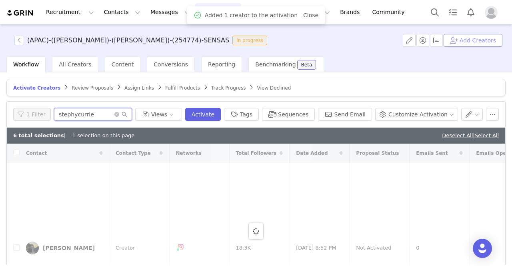
type input "stephycurrie"
click at [302, 44] on button "Add Creators" at bounding box center [472, 40] width 59 height 13
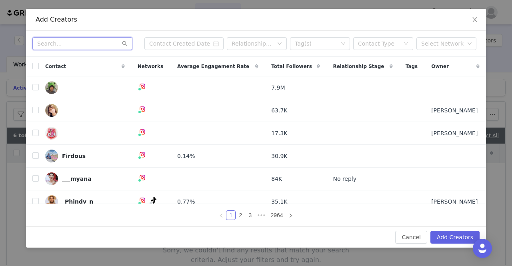
click at [69, 45] on input "text" at bounding box center [82, 43] width 100 height 13
paste input "stephycurrie"
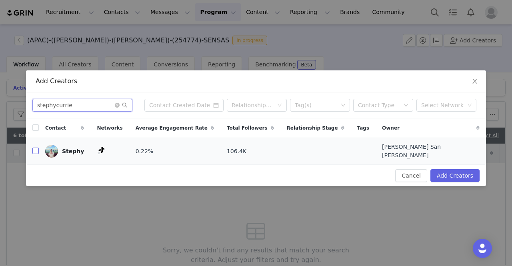
type input "stephycurrie"
click at [35, 154] on input "checkbox" at bounding box center [35, 151] width 6 height 6
checkbox input "true"
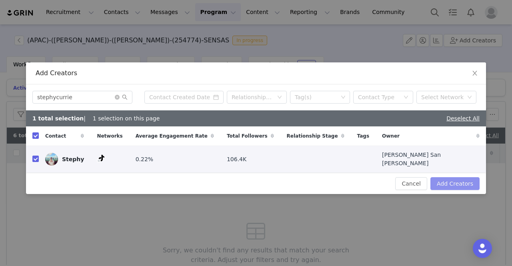
click at [302, 180] on button "Add Creators" at bounding box center [454, 183] width 49 height 13
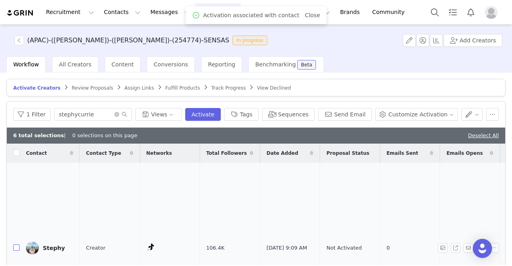
click at [16, 244] on input "checkbox" at bounding box center [16, 247] width 6 height 6
checkbox input "true"
click at [119, 114] on icon "icon: close-circle" at bounding box center [116, 114] width 5 height 5
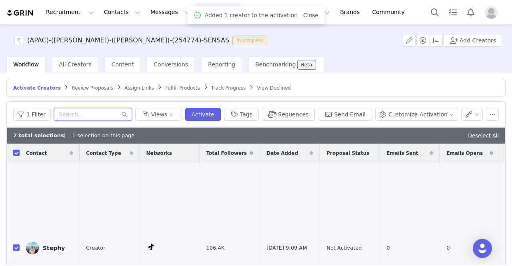
click at [64, 113] on input "text" at bounding box center [93, 114] width 78 height 13
paste input "ympjms"
type input "ympjms"
checkbox input "false"
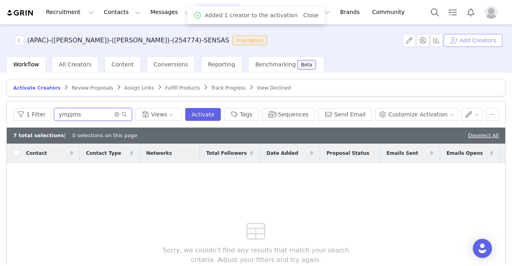
type input "ympjms"
click at [302, 43] on button "Add Creators" at bounding box center [472, 40] width 59 height 13
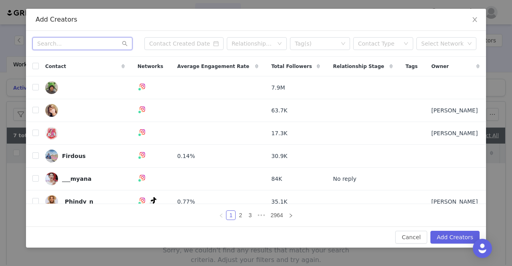
click at [75, 40] on input "text" at bounding box center [82, 43] width 100 height 13
paste input "ympjms"
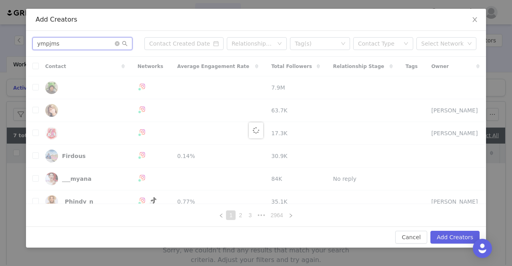
type input "ympjms"
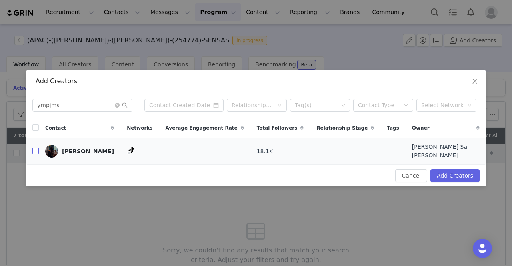
click at [34, 148] on label at bounding box center [35, 151] width 6 height 8
click at [34, 148] on input "checkbox" at bounding box center [35, 151] width 6 height 6
checkbox input "true"
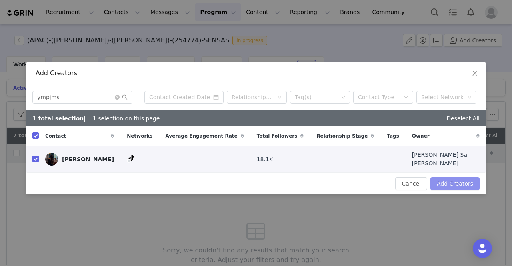
click at [302, 181] on button "Add Creators" at bounding box center [454, 183] width 49 height 13
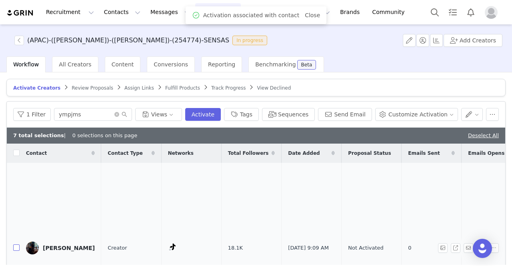
click at [17, 244] on input "checkbox" at bounding box center [16, 247] width 6 height 6
checkbox input "true"
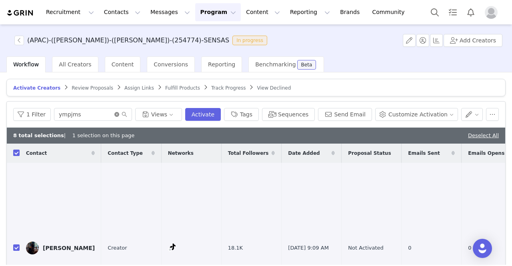
click at [119, 114] on icon "icon: close-circle" at bounding box center [116, 114] width 5 height 5
click at [122, 114] on input "text" at bounding box center [93, 114] width 78 height 13
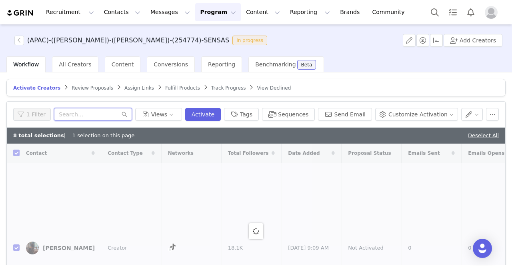
paste input "connie.limm"
type input "connie.limm"
checkbox input "false"
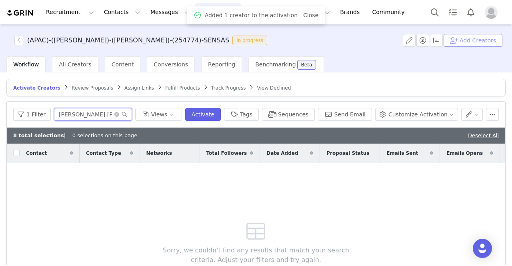
type input "connie.limm"
click at [302, 45] on button "Add Creators" at bounding box center [472, 40] width 59 height 13
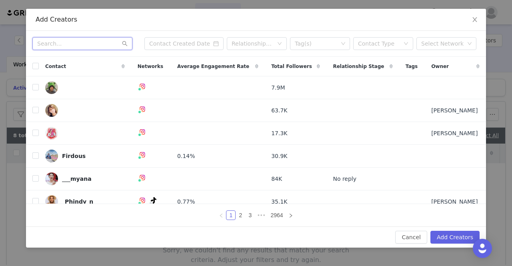
click at [74, 38] on input "text" at bounding box center [82, 43] width 100 height 13
paste input "connie.limm"
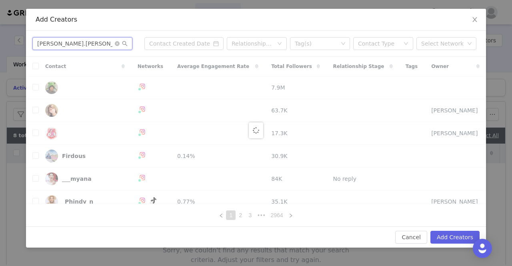
type input "connie.limm"
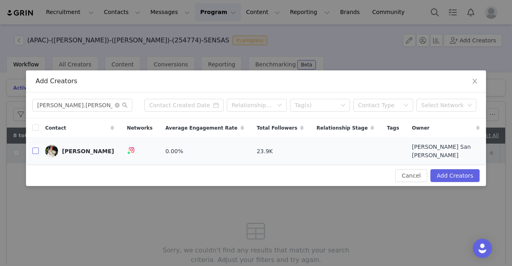
click at [35, 151] on input "checkbox" at bounding box center [35, 151] width 6 height 6
checkbox input "true"
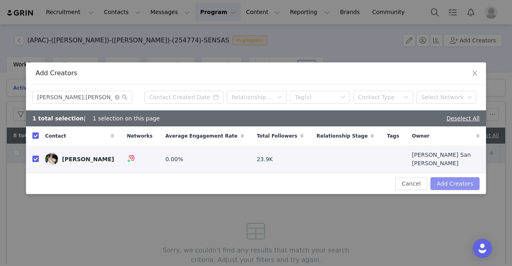
click at [302, 183] on button "Add Creators" at bounding box center [454, 183] width 49 height 13
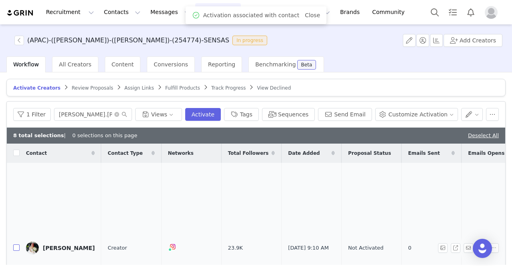
click at [16, 244] on input "checkbox" at bounding box center [16, 247] width 6 height 6
checkbox input "true"
click at [119, 113] on icon "icon: close-circle" at bounding box center [116, 114] width 5 height 5
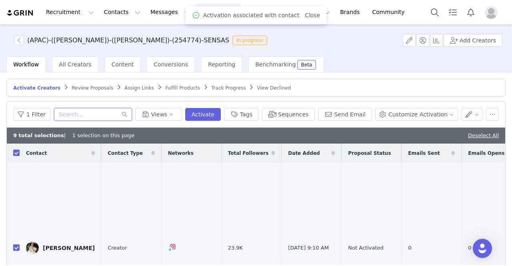
click at [122, 113] on input "text" at bounding box center [93, 114] width 78 height 13
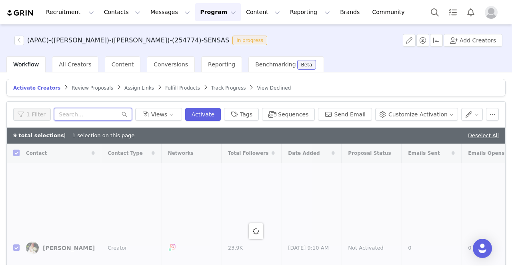
paste input "millieclearyy"
type input "millieclearyy"
checkbox input "false"
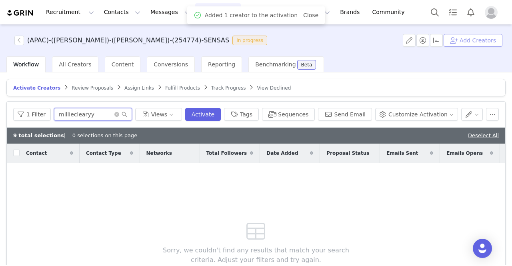
type input "millieclearyy"
click at [302, 36] on button "Add Creators" at bounding box center [472, 40] width 59 height 13
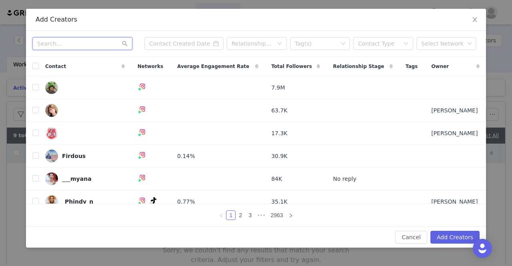
click at [59, 45] on input "text" at bounding box center [82, 43] width 100 height 13
paste input "millieclearyy"
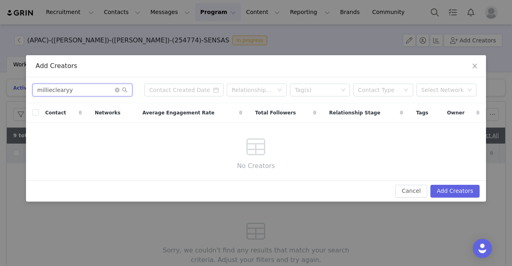
click at [83, 92] on input "millieclearyy" at bounding box center [82, 90] width 100 height 13
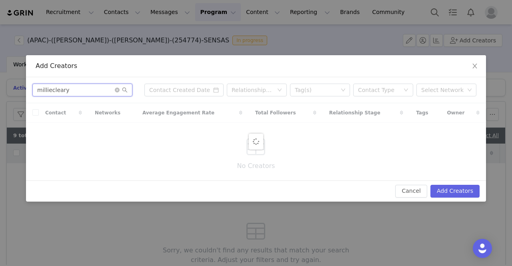
type input "milliecleary"
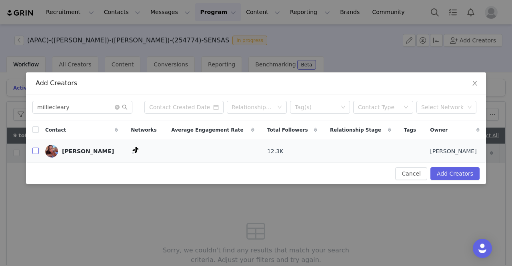
click at [33, 152] on input "checkbox" at bounding box center [35, 151] width 6 height 6
checkbox input "true"
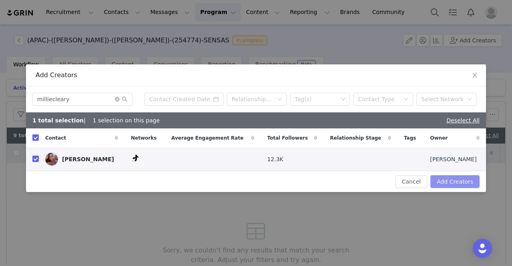
click at [302, 183] on button "Add Creators" at bounding box center [454, 181] width 49 height 13
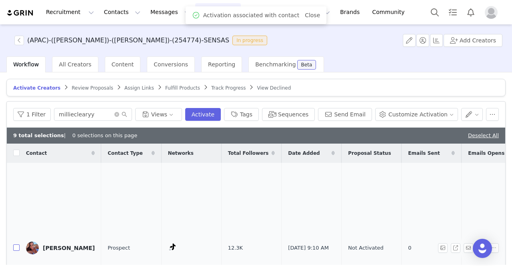
click at [15, 244] on input "checkbox" at bounding box center [16, 247] width 6 height 6
checkbox input "true"
click at [119, 115] on icon "icon: close-circle" at bounding box center [116, 114] width 5 height 5
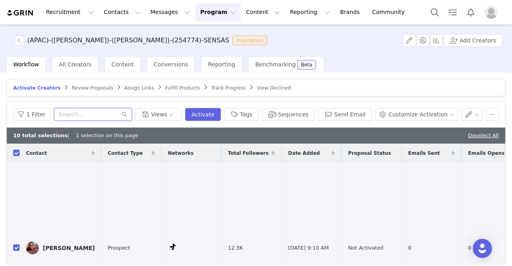
click at [128, 110] on input "text" at bounding box center [93, 114] width 78 height 13
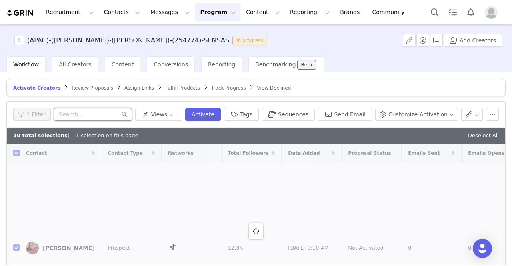
paste input "kiara.paige"
type input "kiara.paige"
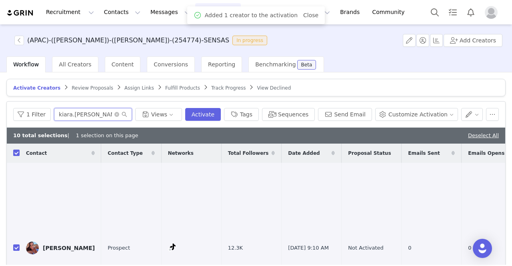
checkbox input "false"
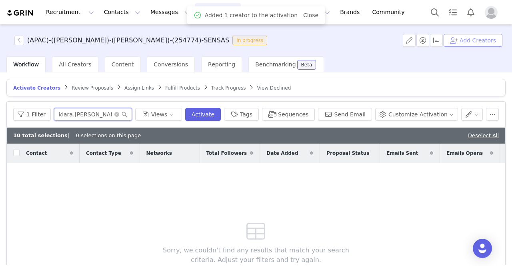
type input "kiara.paige"
click at [302, 42] on button "Add Creators" at bounding box center [472, 40] width 59 height 13
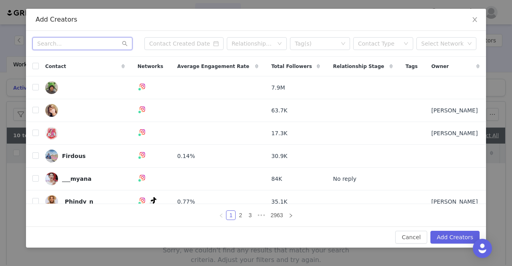
click at [77, 39] on input "text" at bounding box center [82, 43] width 100 height 13
paste input "kiara.paige"
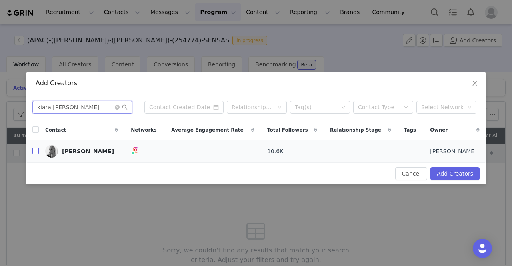
type input "kiara.paige"
click at [37, 150] on input "checkbox" at bounding box center [35, 151] width 6 height 6
checkbox input "true"
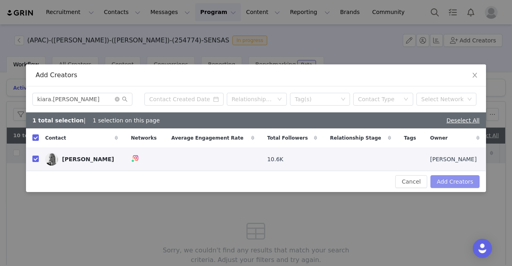
click at [302, 184] on button "Add Creators" at bounding box center [454, 181] width 49 height 13
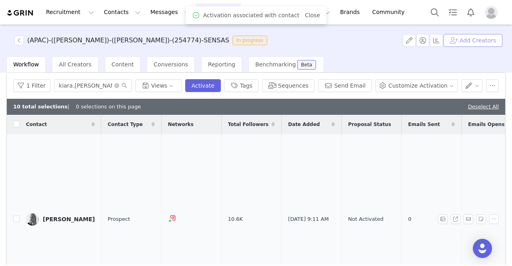
scroll to position [40, 0]
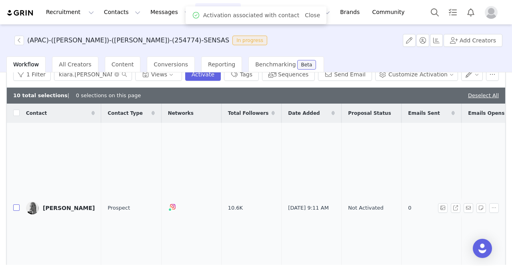
click at [14, 204] on input "checkbox" at bounding box center [16, 207] width 6 height 6
checkbox input "true"
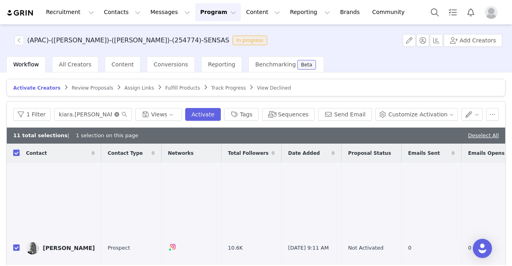
click at [119, 114] on icon "icon: close-circle" at bounding box center [116, 114] width 5 height 5
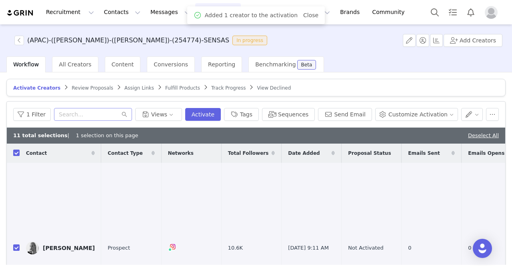
checkbox input "false"
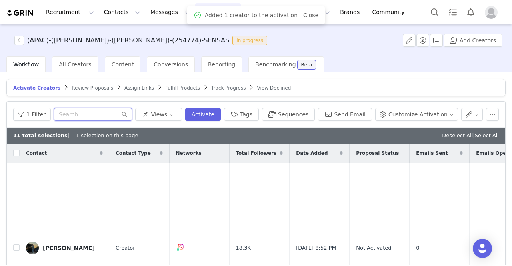
click at [99, 113] on input "text" at bounding box center [93, 114] width 78 height 13
paste input "georgiavioletdale"
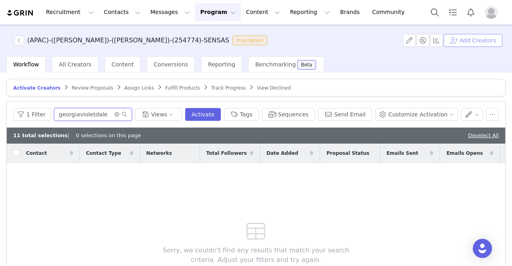
type input "georgiavioletdale"
click at [302, 41] on button "Add Creators" at bounding box center [472, 40] width 59 height 13
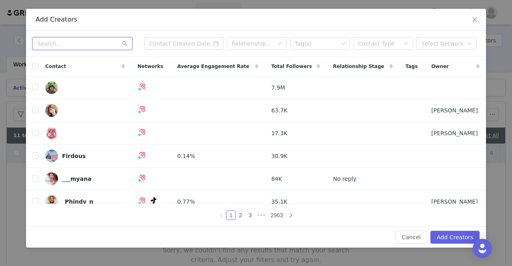
click at [44, 45] on input "text" at bounding box center [82, 43] width 100 height 13
paste input "georgiavioletdale"
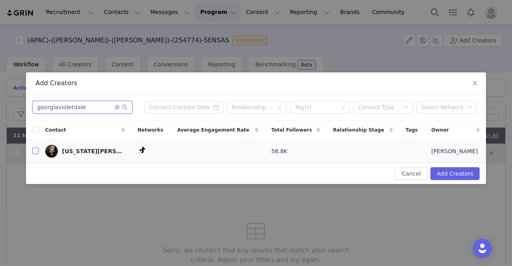
type input "georgiavioletdale"
click at [36, 153] on input "checkbox" at bounding box center [35, 151] width 6 height 6
checkbox input "true"
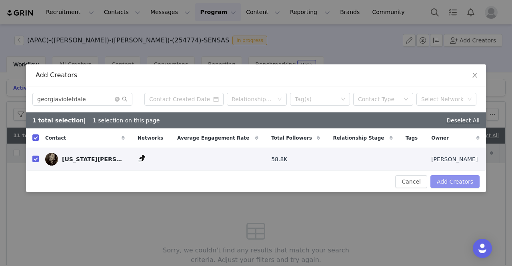
click at [302, 178] on button "Add Creators" at bounding box center [454, 181] width 49 height 13
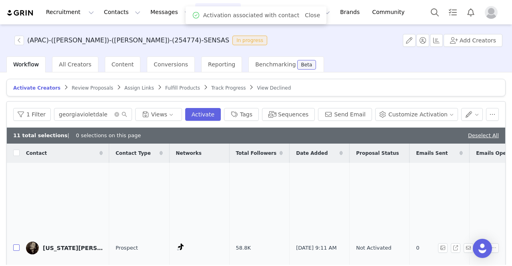
drag, startPoint x: 17, startPoint y: 232, endPoint x: 21, endPoint y: 229, distance: 4.9
click at [17, 244] on input "checkbox" at bounding box center [16, 247] width 6 height 6
checkbox input "true"
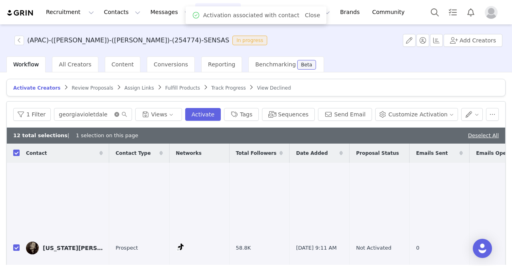
click at [119, 114] on icon "icon: close-circle" at bounding box center [116, 114] width 5 height 5
click at [127, 114] on input "text" at bounding box center [93, 114] width 78 height 13
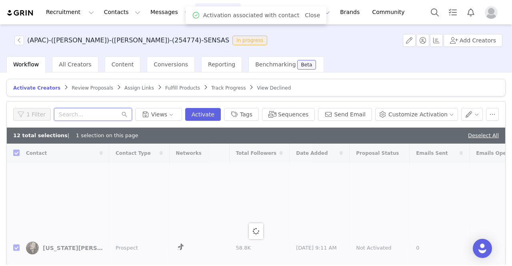
paste input "corricunni_"
type input "corricunni_"
checkbox input "false"
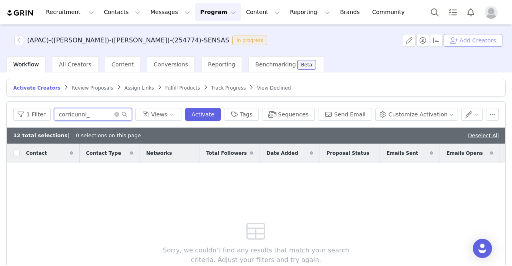
type input "corricunni_"
click at [302, 43] on button "Add Creators" at bounding box center [472, 40] width 59 height 13
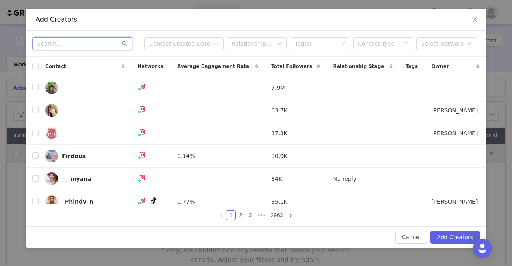
click at [67, 49] on input "text" at bounding box center [82, 43] width 100 height 13
paste input "corricunni_"
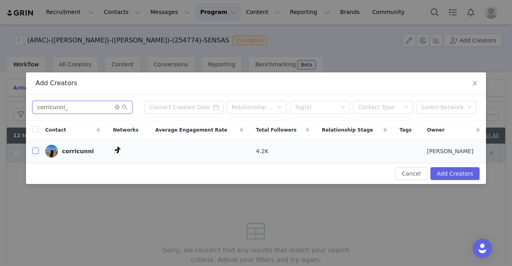
type input "corricunni_"
click at [35, 148] on input "checkbox" at bounding box center [35, 151] width 6 height 6
checkbox input "true"
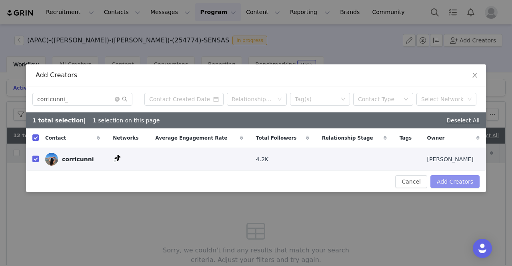
click at [302, 182] on button "Add Creators" at bounding box center [454, 181] width 49 height 13
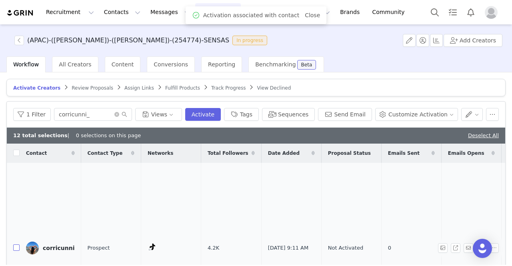
click at [18, 244] on input "checkbox" at bounding box center [16, 247] width 6 height 6
checkbox input "true"
click at [119, 114] on icon "icon: close-circle" at bounding box center [116, 114] width 5 height 5
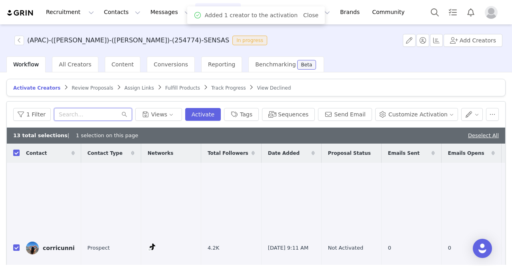
click at [121, 114] on input "text" at bounding box center [93, 114] width 78 height 13
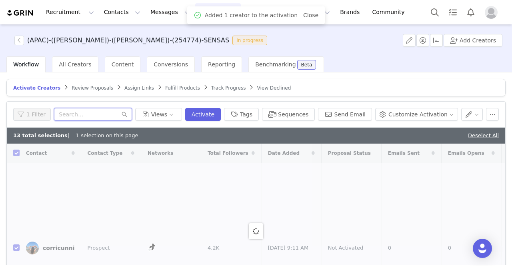
paste input "juust.el"
type input "juust.el"
checkbox input "false"
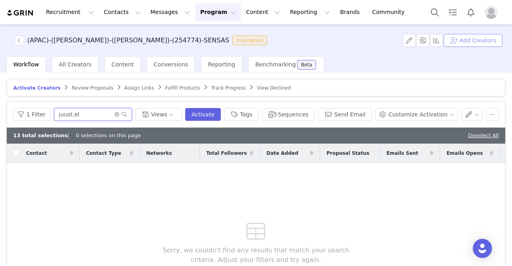
type input "juust.el"
click at [302, 37] on button "Add Creators" at bounding box center [472, 40] width 59 height 13
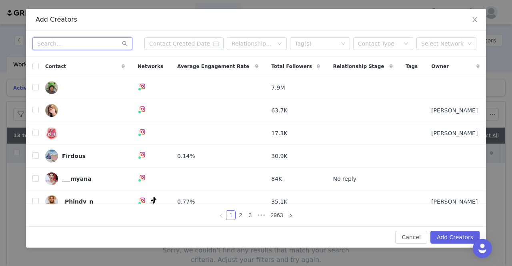
click at [70, 41] on input "text" at bounding box center [82, 43] width 100 height 13
paste input "juust.el"
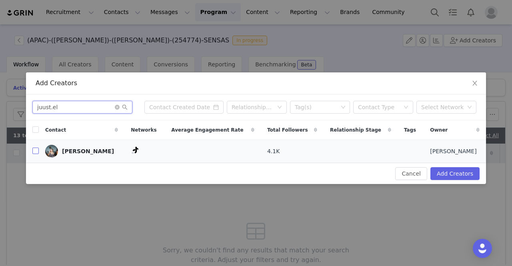
type input "juust.el"
click at [38, 152] on input "checkbox" at bounding box center [35, 151] width 6 height 6
checkbox input "true"
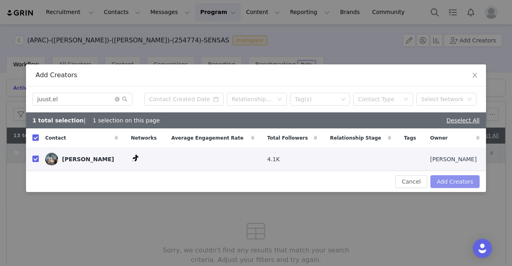
click at [302, 184] on button "Add Creators" at bounding box center [454, 181] width 49 height 13
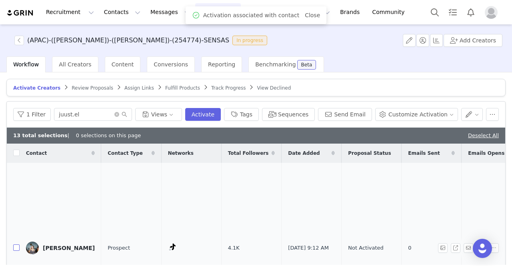
click at [16, 244] on input "checkbox" at bounding box center [16, 247] width 6 height 6
checkbox input "true"
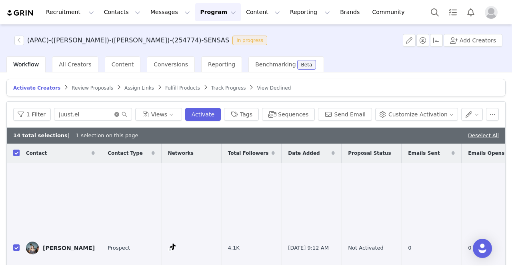
click at [119, 113] on icon "icon: close-circle" at bounding box center [116, 114] width 5 height 5
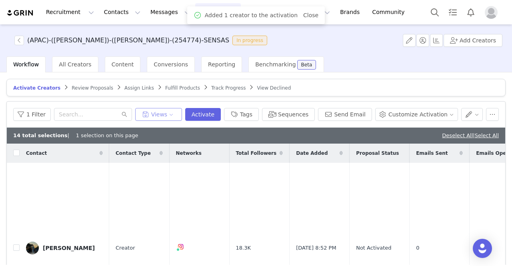
checkbox input "false"
click at [113, 113] on input "text" at bounding box center [93, 114] width 78 height 13
paste input "livtylerr"
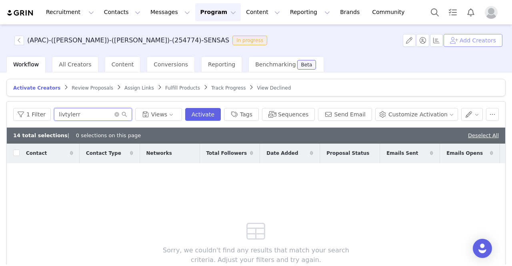
type input "livtylerr"
click at [302, 41] on button "Add Creators" at bounding box center [472, 40] width 59 height 13
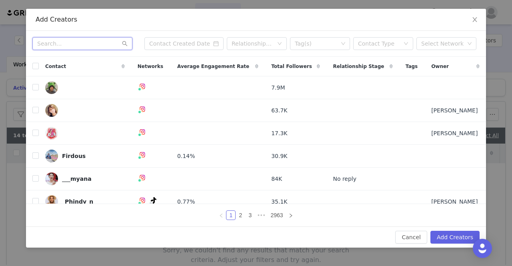
click at [64, 46] on input "text" at bounding box center [82, 43] width 100 height 13
paste input "livtylerr"
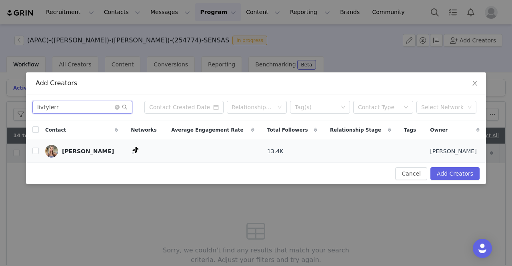
type input "livtylerr"
click at [31, 153] on td at bounding box center [32, 151] width 13 height 23
click at [38, 151] on input "checkbox" at bounding box center [35, 151] width 6 height 6
checkbox input "true"
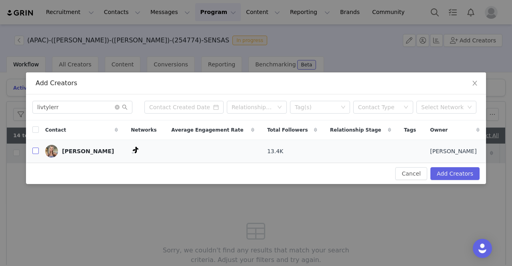
checkbox input "true"
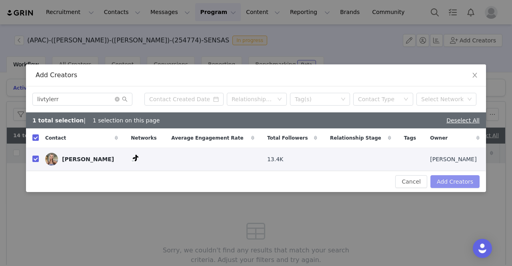
click at [302, 180] on button "Add Creators" at bounding box center [454, 181] width 49 height 13
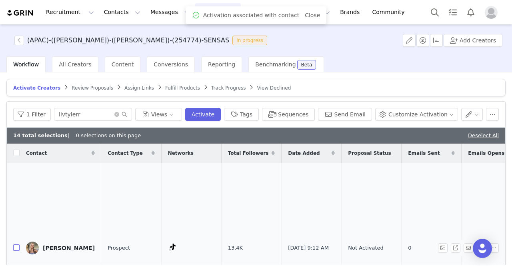
click at [13, 244] on input "checkbox" at bounding box center [16, 247] width 6 height 6
checkbox input "true"
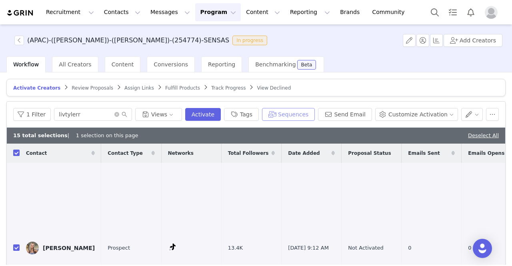
click at [287, 116] on button "Sequences" at bounding box center [288, 114] width 53 height 13
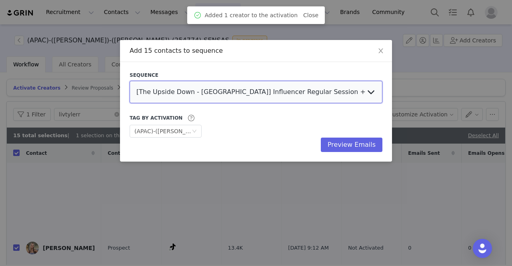
click at [229, 98] on select "[The Upside Down - Berlin] Influencer Regular Session + No Reply Follow Up [US-…" at bounding box center [256, 92] width 253 height 22
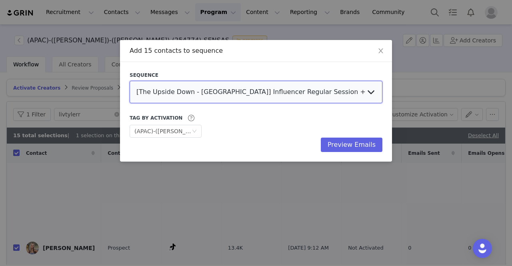
select select "5562243f-817c-4c70-ab5d-bf3dc46fe10d"
click at [130, 81] on select "[The Upside Down - Berlin] Influencer Regular Session + No Reply Follow Up [US-…" at bounding box center [256, 92] width 253 height 22
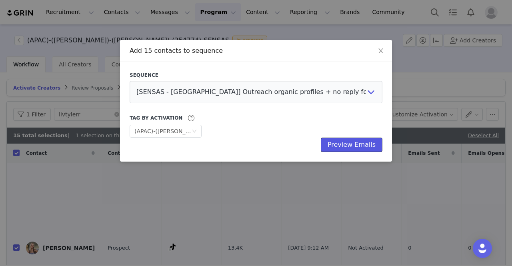
click at [302, 148] on button "Preview Emails" at bounding box center [352, 145] width 62 height 14
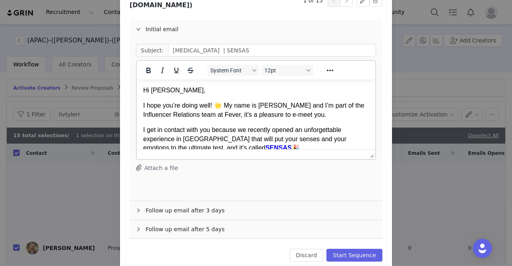
scroll to position [88, 0]
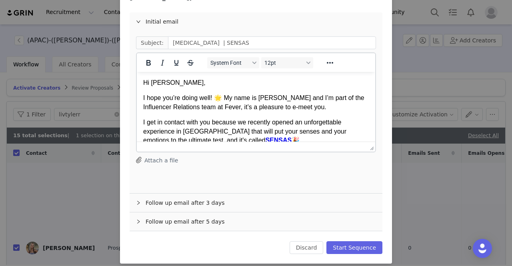
click at [212, 198] on div "Follow up email after 3 days" at bounding box center [256, 203] width 253 height 18
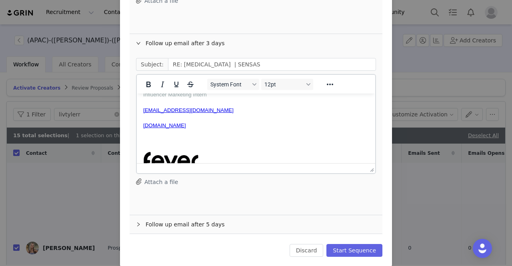
scroll to position [248, 0]
click at [271, 215] on div "Follow up email after 5 days" at bounding box center [256, 224] width 253 height 18
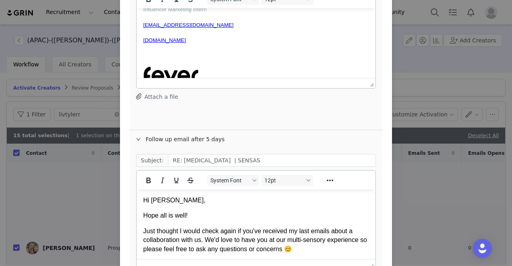
scroll to position [288, 0]
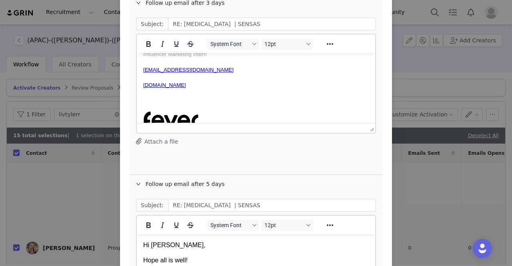
click at [301, 178] on div "Follow up email after 5 days" at bounding box center [256, 184] width 253 height 18
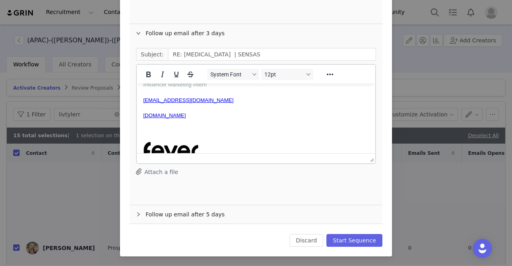
scroll to position [251, 0]
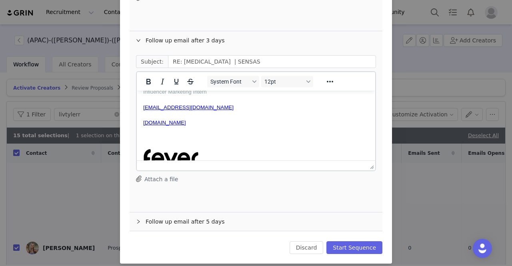
click at [234, 31] on div "Follow up email after 3 days" at bounding box center [256, 40] width 253 height 18
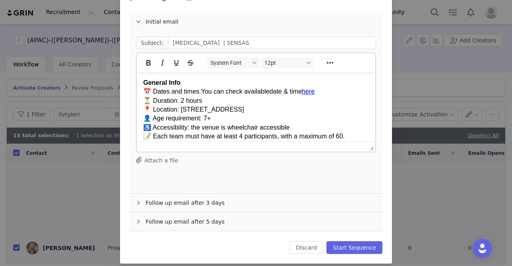
scroll to position [8, 0]
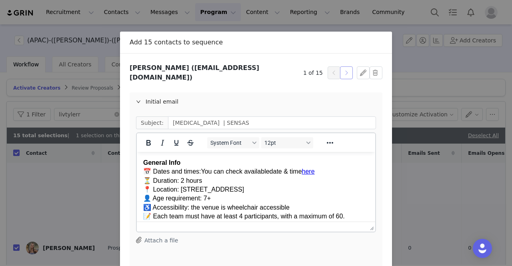
click at [302, 71] on button "button" at bounding box center [346, 72] width 13 height 13
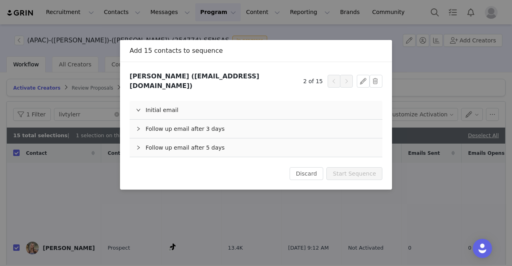
scroll to position [0, 0]
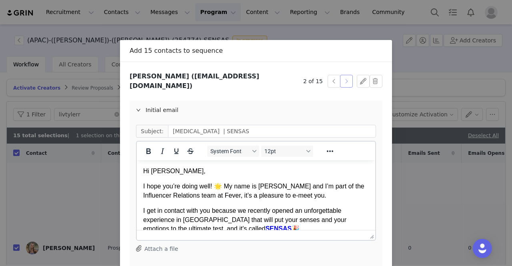
click at [302, 75] on button "button" at bounding box center [346, 81] width 13 height 13
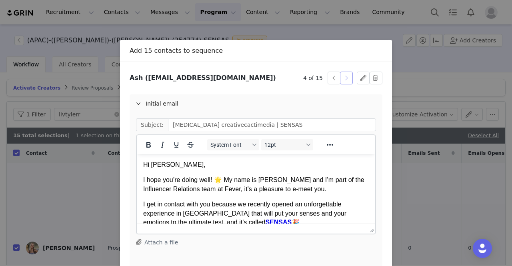
click at [302, 73] on button "button" at bounding box center [346, 78] width 13 height 13
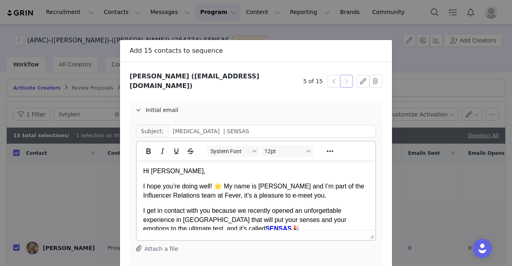
click at [302, 75] on button "button" at bounding box center [346, 81] width 13 height 13
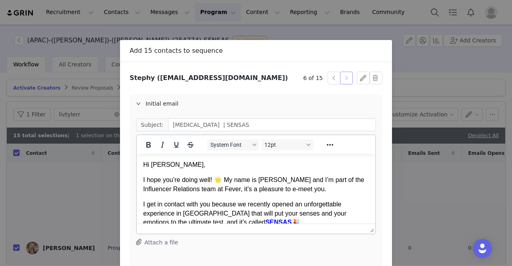
click at [302, 73] on button "button" at bounding box center [346, 78] width 13 height 13
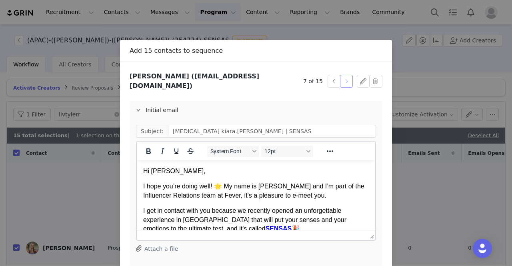
click at [302, 75] on button "button" at bounding box center [346, 81] width 13 height 13
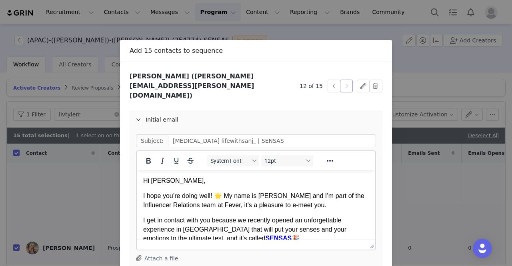
click at [302, 80] on button "button" at bounding box center [346, 86] width 13 height 13
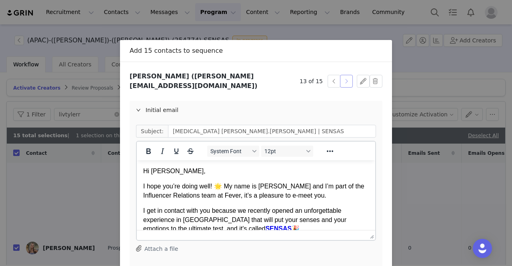
click at [302, 75] on button "button" at bounding box center [346, 81] width 13 height 13
click at [302, 76] on button "button" at bounding box center [346, 81] width 13 height 13
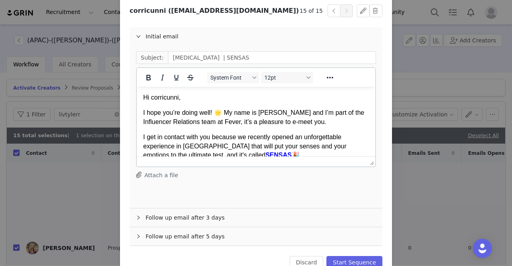
scroll to position [80, 0]
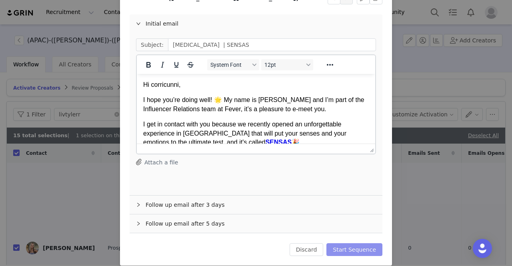
click at [302, 250] on button "Start Sequence" at bounding box center [354, 249] width 56 height 13
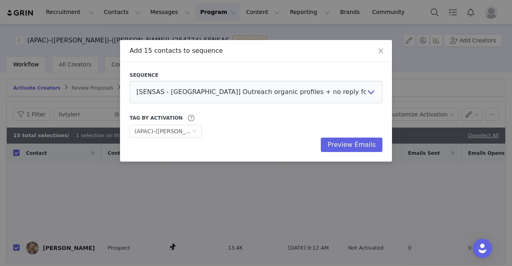
scroll to position [0, 0]
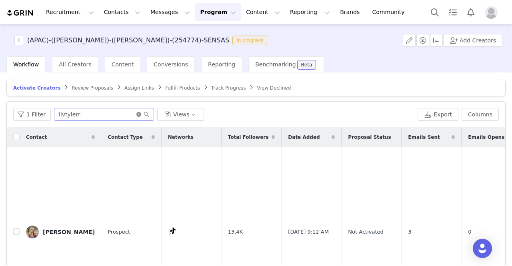
click at [137, 112] on icon "icon: close-circle" at bounding box center [138, 114] width 5 height 5
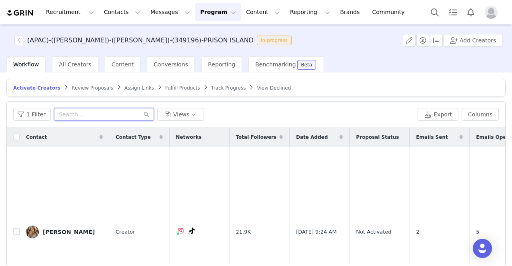
click at [84, 112] on input "text" at bounding box center [104, 114] width 100 height 13
paste input "eat_withviv"
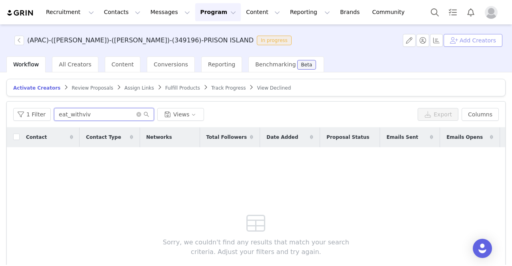
type input "eat_withviv"
click at [463, 43] on button "Add Creators" at bounding box center [472, 40] width 59 height 13
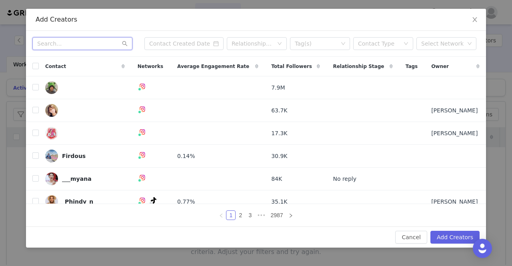
click at [69, 48] on input "text" at bounding box center [82, 43] width 100 height 13
paste input "eat_withviv"
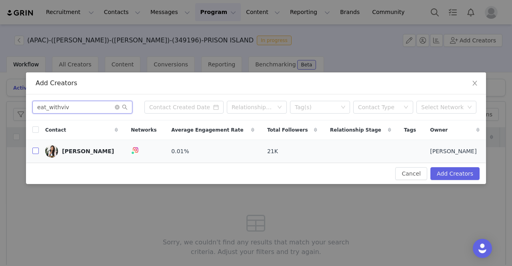
type input "eat_withviv"
click at [36, 151] on input "checkbox" at bounding box center [35, 151] width 6 height 6
checkbox input "true"
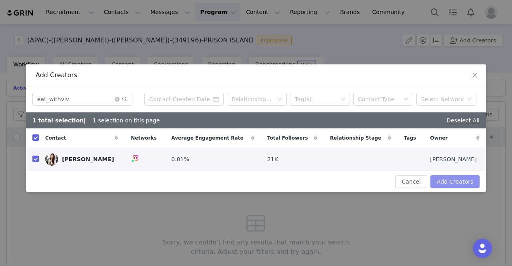
click at [460, 183] on button "Add Creators" at bounding box center [454, 181] width 49 height 13
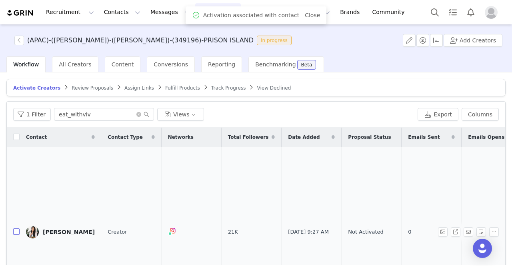
click at [14, 228] on input "checkbox" at bounding box center [16, 231] width 6 height 6
checkbox input "true"
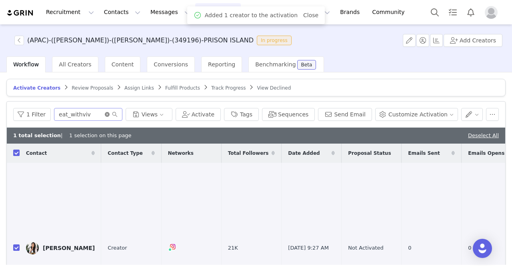
click at [110, 113] on icon "icon: close-circle" at bounding box center [107, 114] width 5 height 5
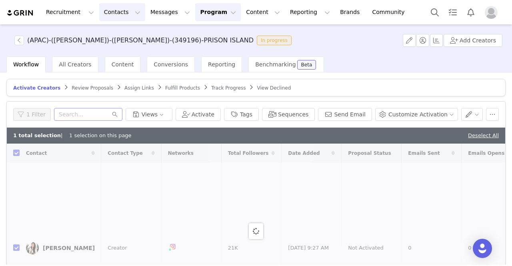
checkbox input "false"
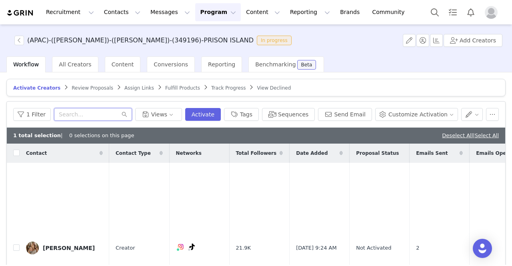
click at [100, 116] on input "text" at bounding box center [93, 114] width 78 height 13
paste input "serialgatekeeper"
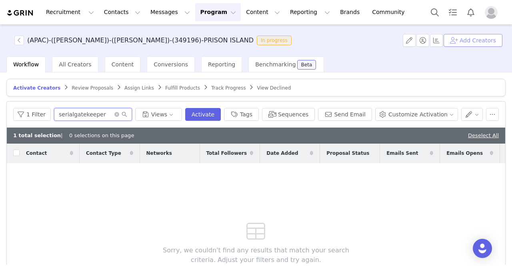
type input "serialgatekeeper"
click at [461, 40] on button "Add Creators" at bounding box center [472, 40] width 59 height 13
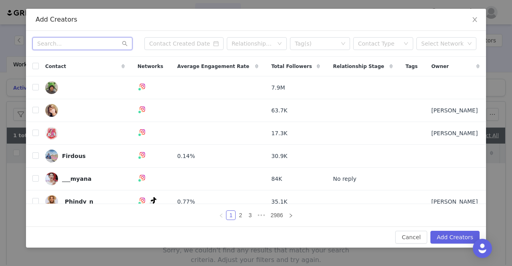
click at [65, 46] on input "text" at bounding box center [82, 43] width 100 height 13
paste input "serialgatekeeper"
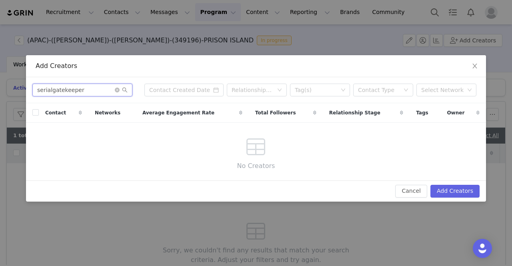
click at [90, 92] on input "serialgatekeeper" at bounding box center [82, 90] width 100 height 13
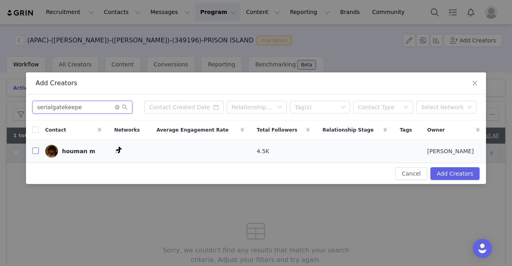
type input "serialgatekeepe"
click at [34, 150] on input "checkbox" at bounding box center [35, 151] width 6 height 6
checkbox input "true"
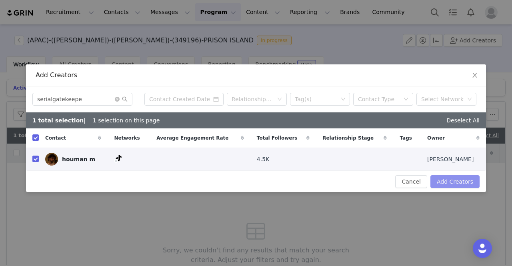
click at [463, 182] on button "Add Creators" at bounding box center [454, 181] width 49 height 13
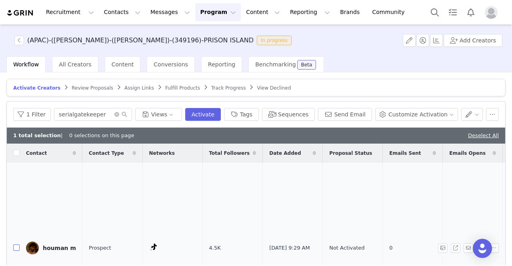
click at [14, 244] on input "checkbox" at bounding box center [16, 247] width 6 height 6
checkbox input "true"
click at [119, 114] on icon "icon: close-circle" at bounding box center [116, 114] width 5 height 5
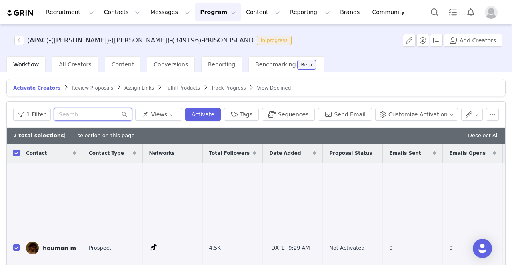
click at [132, 114] on input "text" at bounding box center [93, 114] width 78 height 13
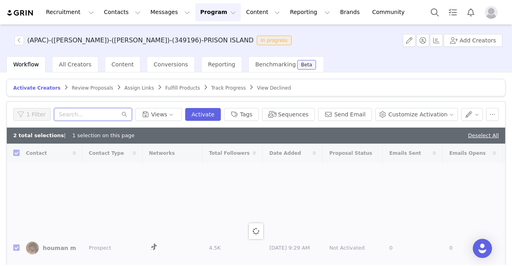
paste input "janelle.ng"
type input "janelle.ng"
checkbox input "false"
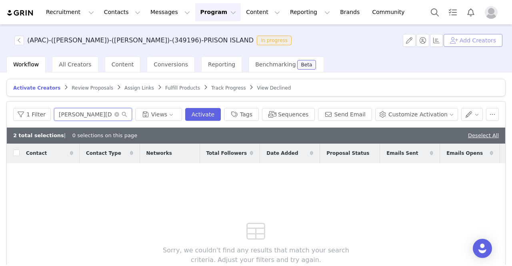
type input "janelle.ng"
click at [474, 38] on button "Add Creators" at bounding box center [472, 40] width 59 height 13
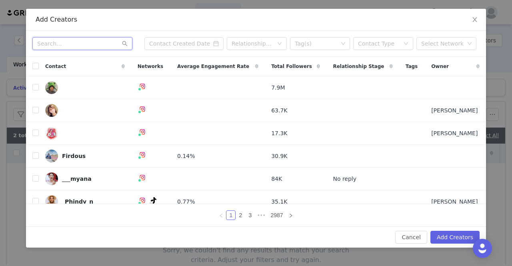
click at [70, 48] on input "text" at bounding box center [82, 43] width 100 height 13
paste input "janelle.ng"
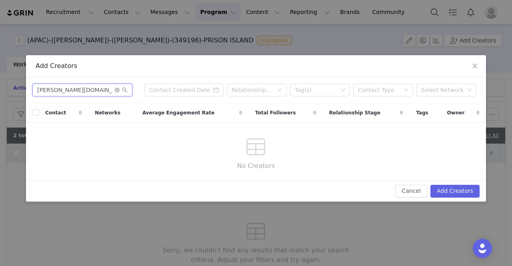
click at [81, 86] on input "janelle.ng" at bounding box center [82, 90] width 100 height 13
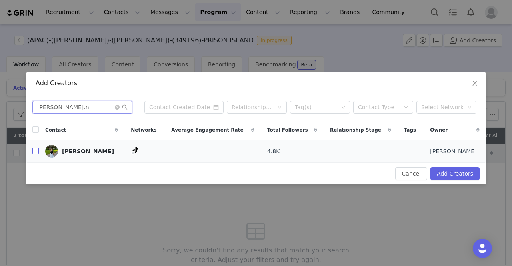
type input "janelle.n"
click at [38, 153] on input "checkbox" at bounding box center [35, 151] width 6 height 6
checkbox input "true"
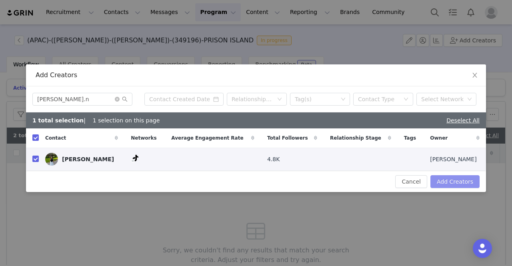
click at [446, 182] on button "Add Creators" at bounding box center [454, 181] width 49 height 13
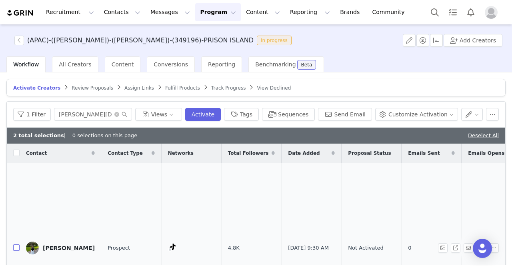
drag, startPoint x: 14, startPoint y: 237, endPoint x: 19, endPoint y: 231, distance: 7.1
click at [14, 244] on label at bounding box center [16, 248] width 6 height 8
click at [14, 244] on input "checkbox" at bounding box center [16, 247] width 6 height 6
checkbox input "true"
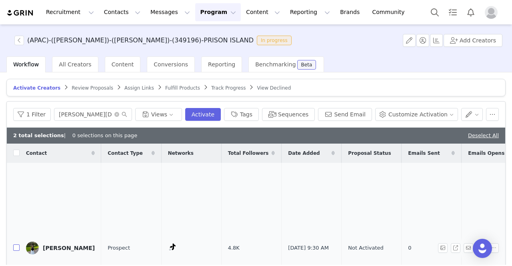
checkbox input "true"
click at [119, 114] on icon "icon: close-circle" at bounding box center [116, 114] width 5 height 5
click at [124, 114] on input "text" at bounding box center [93, 114] width 78 height 13
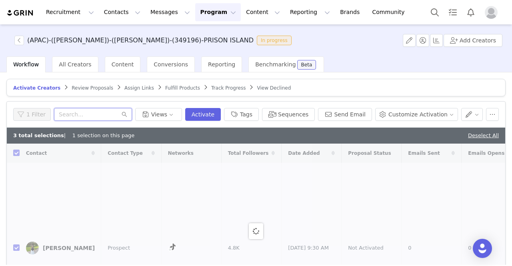
paste input "mixinmelb"
type input "mixinmelb"
checkbox input "false"
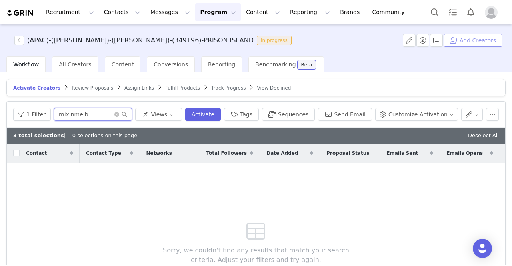
type input "mixinmelb"
click at [471, 37] on button "Add Creators" at bounding box center [472, 40] width 59 height 13
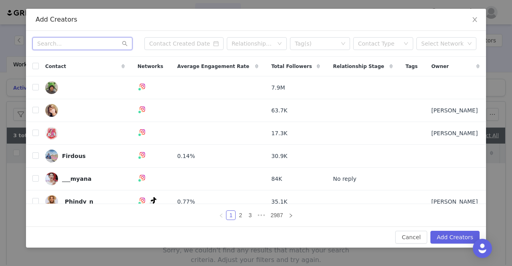
click at [62, 45] on input "text" at bounding box center [82, 43] width 100 height 13
paste input "mixinmelb"
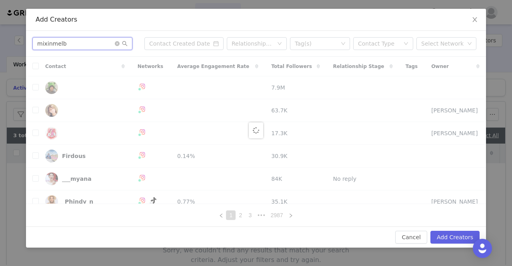
type input "mixinmelb"
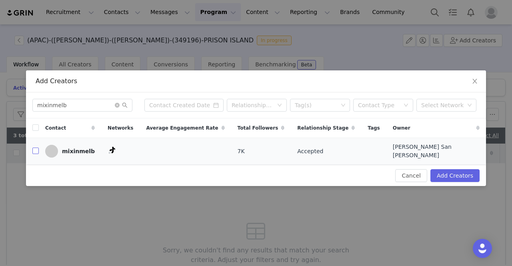
click at [32, 153] on input "checkbox" at bounding box center [35, 151] width 6 height 6
checkbox input "true"
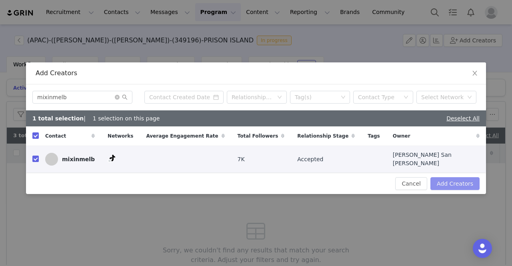
click at [461, 186] on button "Add Creators" at bounding box center [454, 183] width 49 height 13
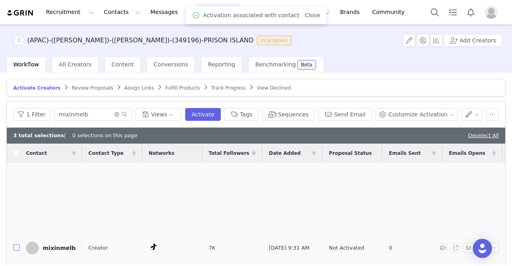
click at [17, 244] on input "checkbox" at bounding box center [16, 247] width 6 height 6
checkbox input "true"
click at [119, 113] on icon "icon: close-circle" at bounding box center [116, 114] width 5 height 5
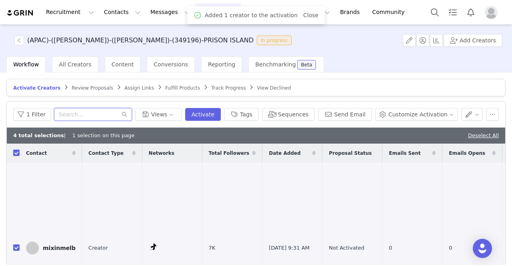
click at [126, 112] on input "text" at bounding box center [93, 114] width 78 height 13
paste input "quinnieliman"
type input "quinnieliman"
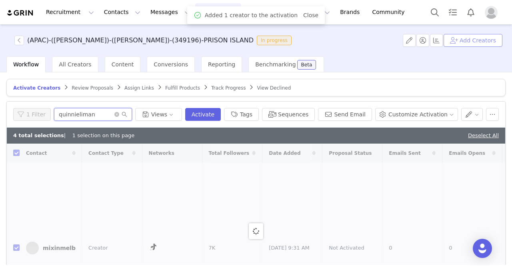
checkbox input "false"
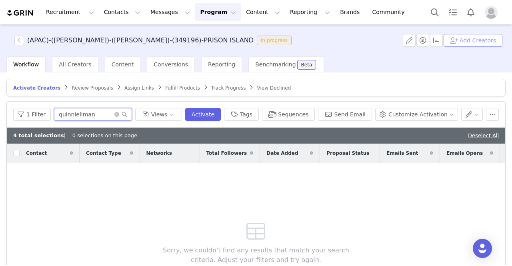
type input "quinnieliman"
click at [474, 43] on button "Add Creators" at bounding box center [472, 40] width 59 height 13
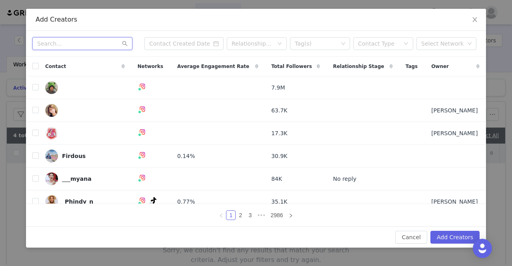
click at [61, 43] on input "text" at bounding box center [82, 43] width 100 height 13
paste input "quinnieliman"
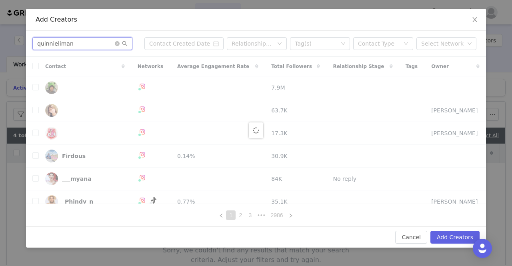
type input "quinnieliman"
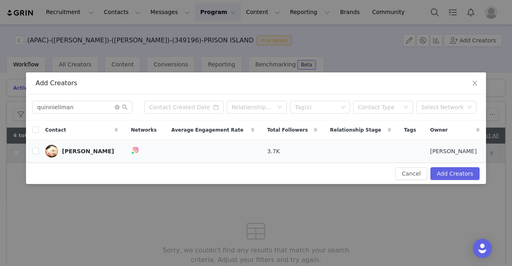
click at [39, 152] on td "Quinnie Liman" at bounding box center [82, 151] width 86 height 23
click at [38, 152] on input "checkbox" at bounding box center [35, 151] width 6 height 6
checkbox input "true"
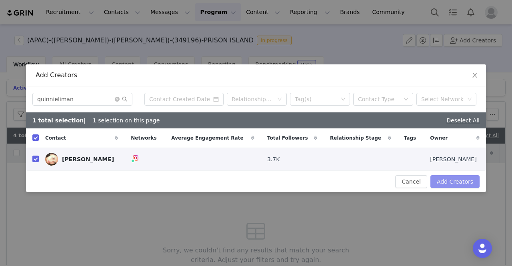
click at [455, 184] on button "Add Creators" at bounding box center [454, 181] width 49 height 13
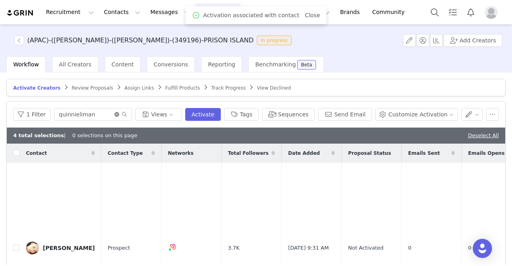
click at [119, 114] on icon "icon: close-circle" at bounding box center [116, 114] width 5 height 5
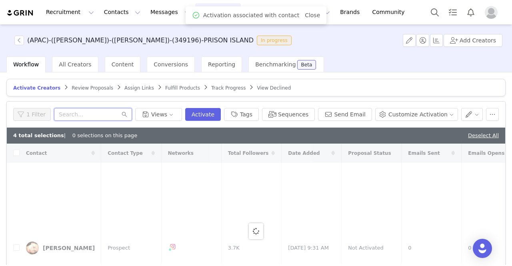
click at [121, 116] on input "text" at bounding box center [93, 114] width 78 height 13
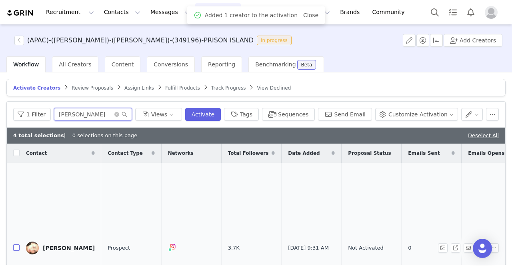
type input "quinnie"
click at [15, 244] on input "checkbox" at bounding box center [16, 247] width 6 height 6
checkbox input "true"
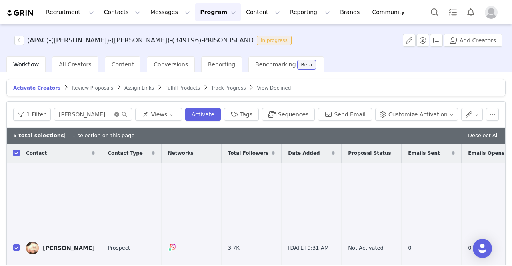
click at [119, 115] on icon "icon: close-circle" at bounding box center [116, 114] width 5 height 5
click at [131, 114] on input "text" at bounding box center [93, 114] width 78 height 13
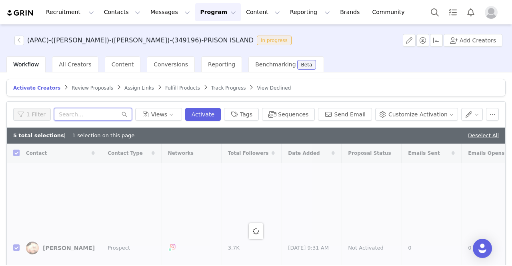
paste input "holly_meza"
type input "holly_meza"
checkbox input "false"
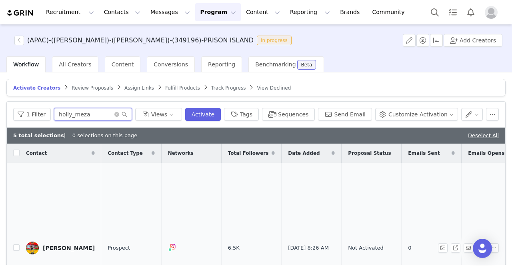
type input "holly_meza"
click at [12, 232] on td at bounding box center [13, 248] width 13 height 171
click at [14, 244] on input "checkbox" at bounding box center [16, 247] width 6 height 6
checkbox input "true"
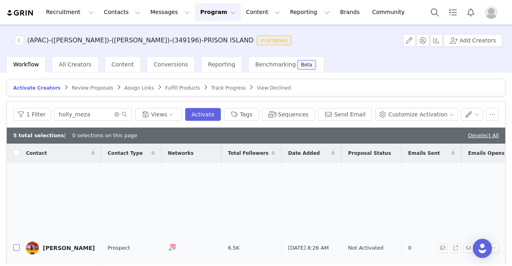
checkbox input "true"
click at [119, 114] on icon "icon: close-circle" at bounding box center [116, 114] width 5 height 5
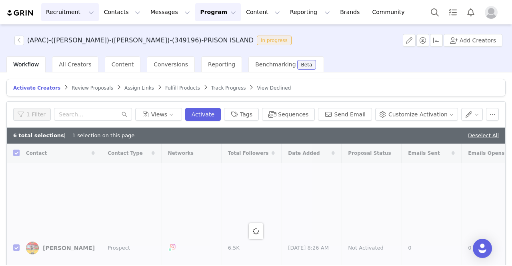
checkbox input "false"
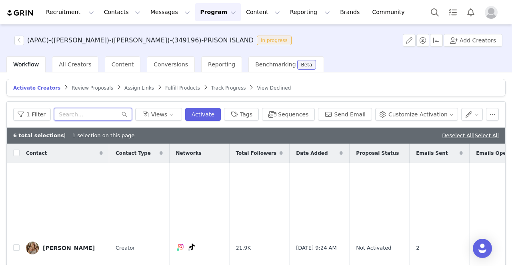
click at [76, 112] on input "text" at bounding box center [93, 114] width 78 height 13
paste input "melbourne_gastronaut"
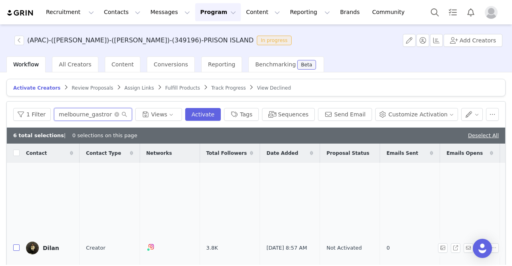
type input "melbourne_gastronaut"
click at [15, 244] on input "checkbox" at bounding box center [16, 247] width 6 height 6
checkbox input "true"
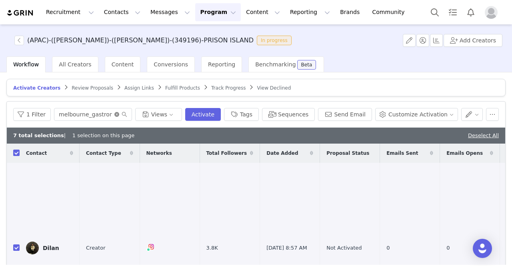
click at [119, 113] on icon "icon: close-circle" at bounding box center [116, 114] width 5 height 5
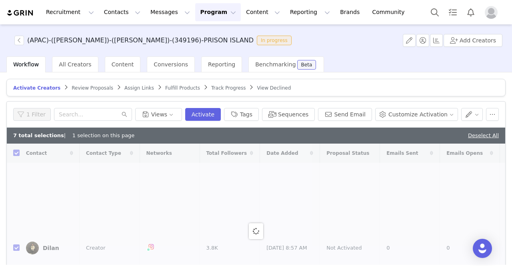
checkbox input "false"
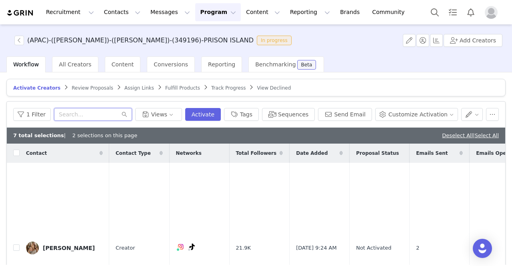
click at [60, 116] on input "text" at bounding box center [93, 114] width 78 height 13
paste input "kick.it.forward"
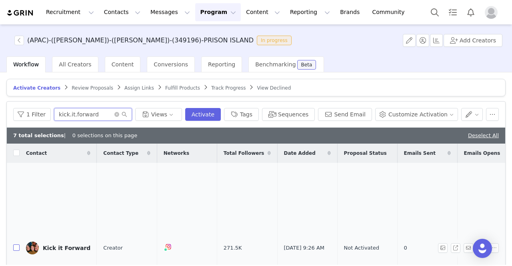
type input "kick.it.forward"
click at [17, 244] on input "checkbox" at bounding box center [16, 247] width 6 height 6
checkbox input "true"
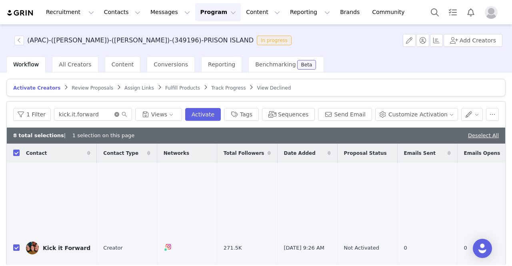
click at [119, 115] on icon "icon: close-circle" at bounding box center [116, 114] width 5 height 5
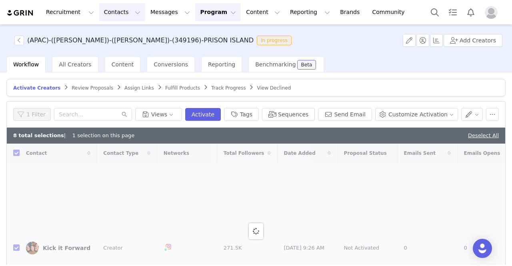
checkbox input "false"
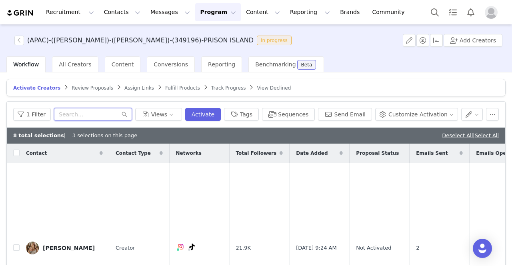
click at [98, 118] on input "text" at bounding box center [93, 114] width 78 height 13
paste input "mishfrommelb"
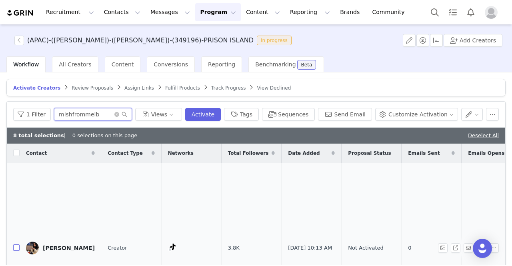
type input "mishfrommelb"
click at [18, 244] on input "checkbox" at bounding box center [16, 247] width 6 height 6
checkbox input "true"
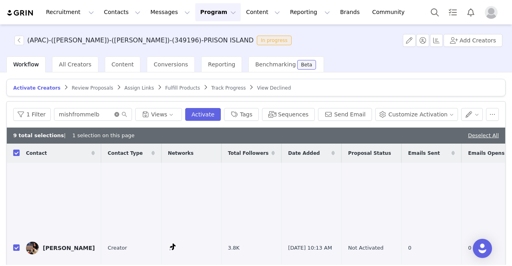
click at [119, 114] on icon "icon: close-circle" at bounding box center [116, 114] width 5 height 5
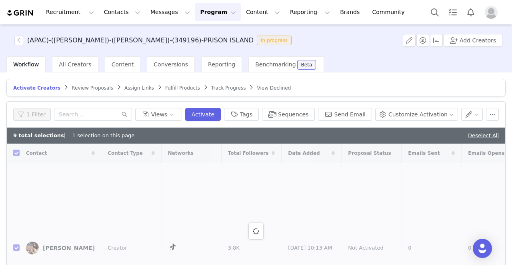
checkbox input "false"
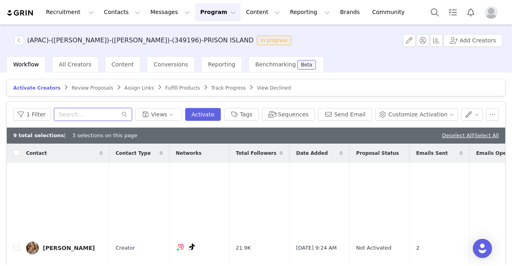
click at [98, 112] on input "text" at bounding box center [93, 114] width 78 height 13
paste input "clodagh.travels"
type input "clodagh.travels"
click at [15, 244] on input "checkbox" at bounding box center [16, 247] width 6 height 6
checkbox input "true"
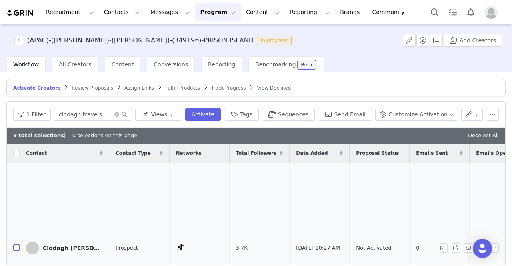
checkbox input "true"
click at [119, 112] on icon "icon: close-circle" at bounding box center [116, 114] width 5 height 5
click at [122, 113] on input "text" at bounding box center [93, 114] width 78 height 13
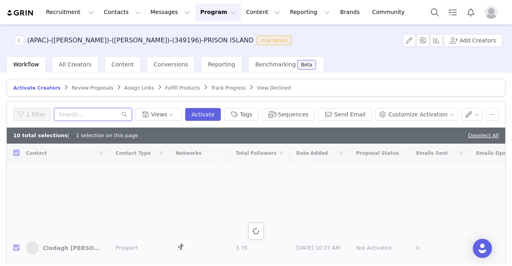
paste input "mariaajosefine"
type input "mariaajosefine"
checkbox input "false"
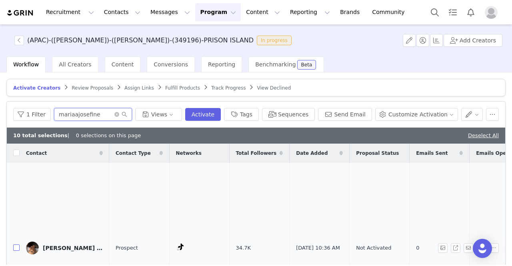
type input "mariaajosefine"
drag, startPoint x: 18, startPoint y: 234, endPoint x: 21, endPoint y: 230, distance: 4.9
click at [18, 244] on input "checkbox" at bounding box center [16, 247] width 6 height 6
checkbox input "true"
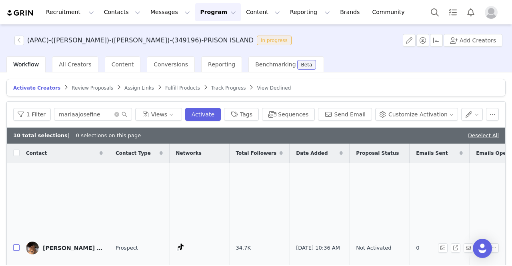
checkbox input "true"
click at [119, 115] on icon "icon: close-circle" at bounding box center [116, 114] width 5 height 5
click at [128, 113] on input "text" at bounding box center [93, 114] width 78 height 13
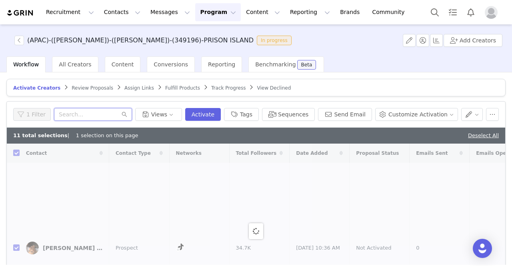
paste input "tinapakk"
type input "tinapakk"
checkbox input "false"
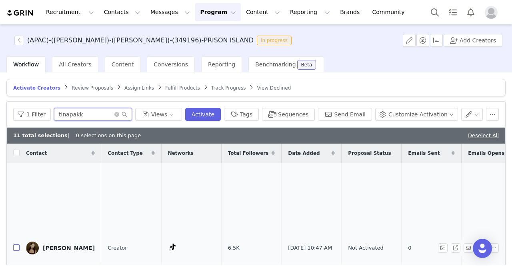
type input "tinapakk"
drag, startPoint x: 18, startPoint y: 235, endPoint x: 26, endPoint y: 216, distance: 21.5
click at [18, 244] on input "checkbox" at bounding box center [16, 247] width 6 height 6
checkbox input "true"
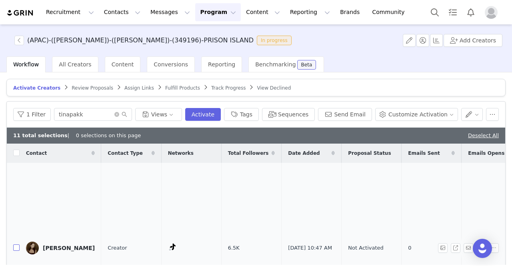
checkbox input "true"
drag, startPoint x: 133, startPoint y: 112, endPoint x: 129, endPoint y: 110, distance: 4.5
click at [132, 110] on span "tinapakk" at bounding box center [93, 114] width 78 height 13
click at [128, 110] on input "tinapakk" at bounding box center [93, 114] width 78 height 13
click at [119, 113] on icon "icon: close-circle" at bounding box center [116, 114] width 5 height 5
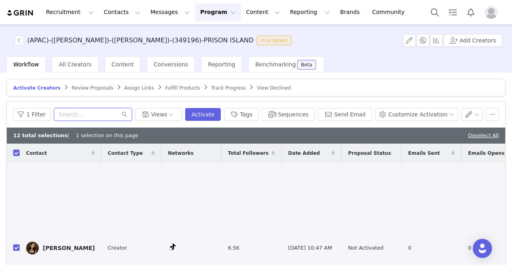
click at [131, 113] on input "text" at bounding box center [93, 114] width 78 height 13
paste input "thechocs"
type input "thechocs"
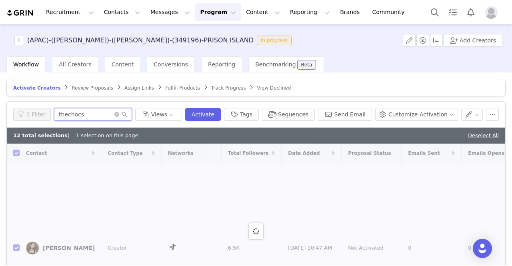
checkbox input "false"
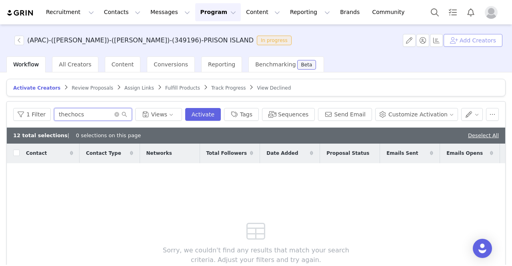
type input "thechocs"
click at [471, 38] on button "Add Creators" at bounding box center [472, 40] width 59 height 13
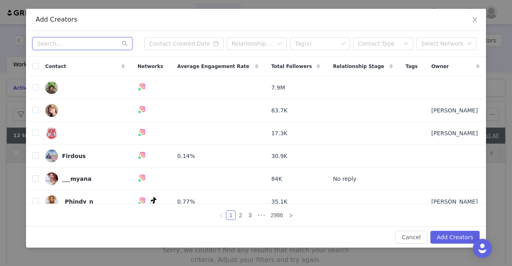
click at [67, 40] on input "text" at bounding box center [82, 43] width 100 height 13
paste input "thechocs"
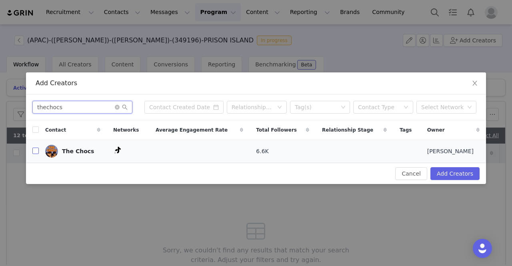
type input "thechocs"
click at [36, 152] on input "checkbox" at bounding box center [35, 151] width 6 height 6
checkbox input "true"
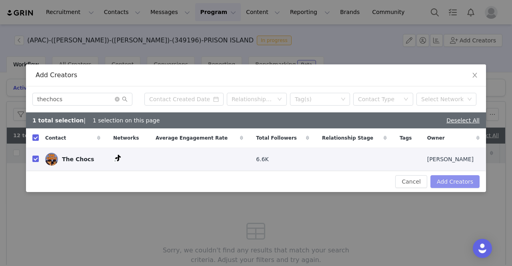
click at [449, 186] on button "Add Creators" at bounding box center [454, 181] width 49 height 13
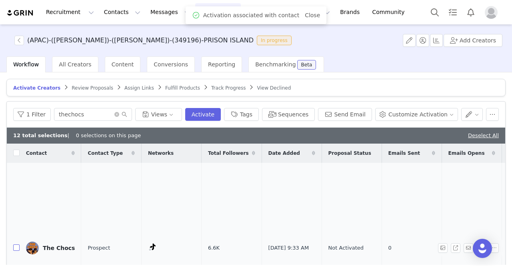
click at [15, 244] on input "checkbox" at bounding box center [16, 247] width 6 height 6
checkbox input "true"
click at [119, 114] on icon "icon: close-circle" at bounding box center [116, 114] width 5 height 5
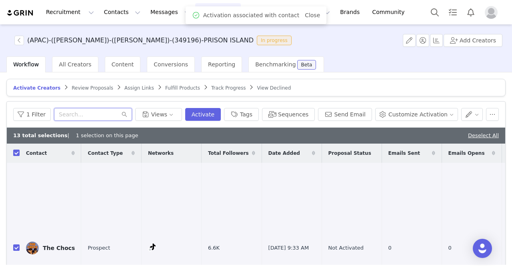
click at [130, 114] on input "text" at bounding box center [93, 114] width 78 height 13
paste input "laurenguides"
type input "laurenguides"
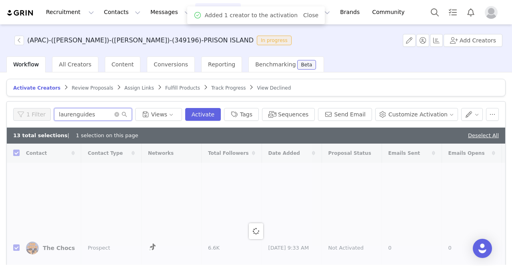
checkbox input "false"
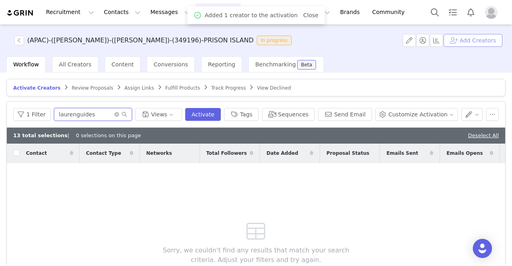
type input "laurenguides"
click at [460, 40] on button "Add Creators" at bounding box center [472, 40] width 59 height 13
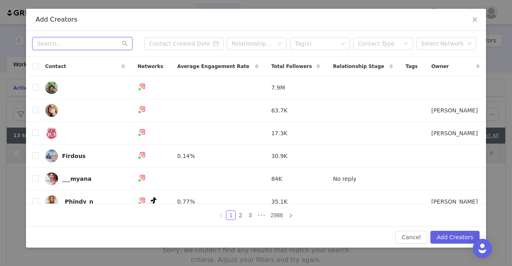
click at [60, 45] on input "text" at bounding box center [82, 43] width 100 height 13
paste input "laurenguides"
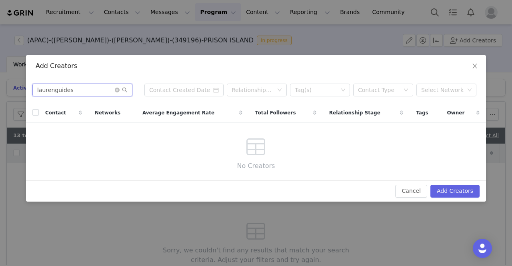
click at [100, 90] on input "laurenguides" at bounding box center [82, 90] width 100 height 13
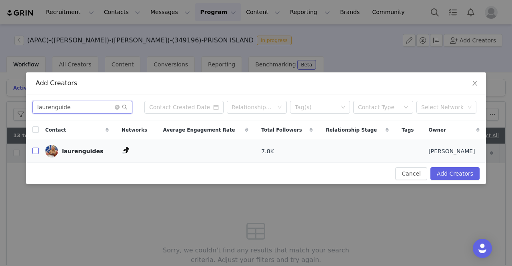
type input "laurenguide"
click at [38, 150] on input "checkbox" at bounding box center [35, 151] width 6 height 6
checkbox input "true"
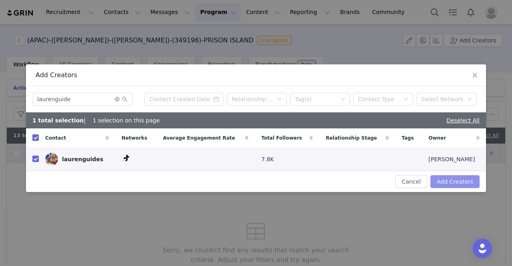
click at [460, 180] on button "Add Creators" at bounding box center [454, 181] width 49 height 13
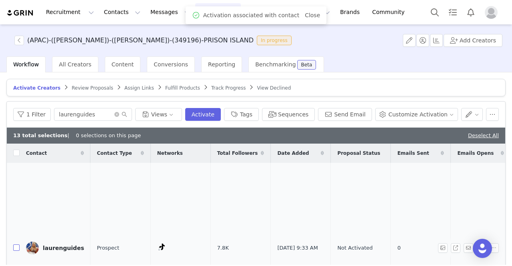
click at [18, 244] on input "checkbox" at bounding box center [16, 247] width 6 height 6
checkbox input "true"
drag, startPoint x: 135, startPoint y: 114, endPoint x: 126, endPoint y: 110, distance: 9.5
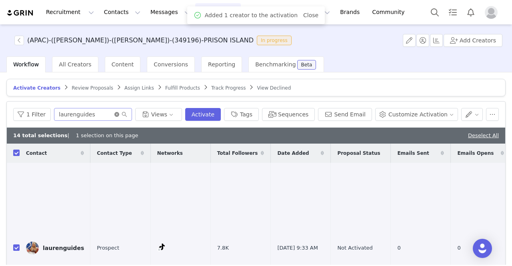
click at [119, 112] on icon "icon: close-circle" at bounding box center [116, 114] width 5 height 5
click at [126, 110] on input "text" at bounding box center [93, 114] width 78 height 13
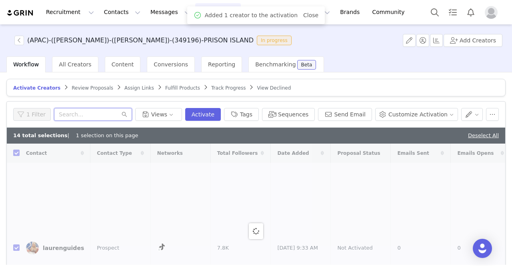
paste input "tedbear567"
type input "tedbear567"
checkbox input "false"
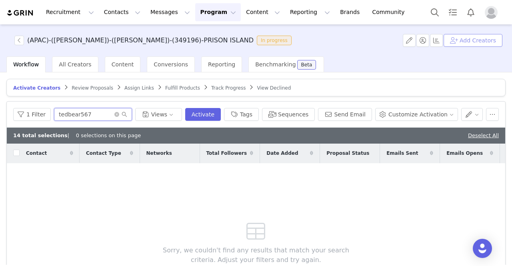
type input "tedbear567"
click at [478, 43] on button "Add Creators" at bounding box center [472, 40] width 59 height 13
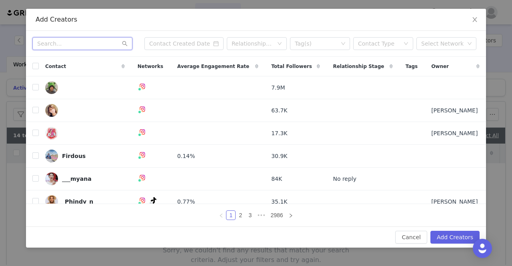
click at [51, 46] on input "text" at bounding box center [82, 43] width 100 height 13
paste input "tedbear567"
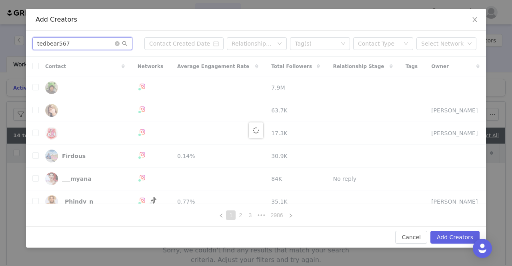
type input "tedbear567"
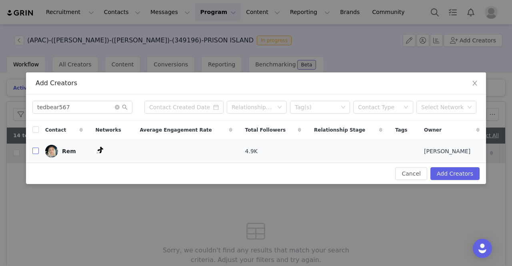
click at [37, 150] on input "checkbox" at bounding box center [35, 151] width 6 height 6
checkbox input "true"
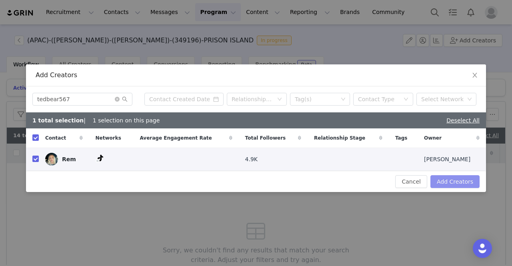
click at [440, 179] on button "Add Creators" at bounding box center [454, 181] width 49 height 13
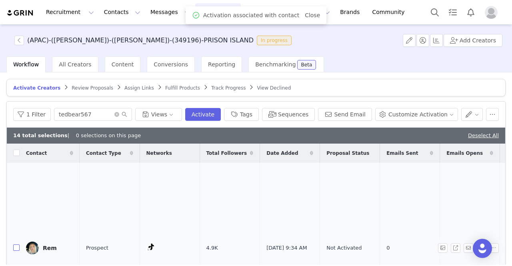
click at [16, 244] on input "checkbox" at bounding box center [16, 247] width 6 height 6
checkbox input "true"
click at [119, 112] on icon "icon: close-circle" at bounding box center [116, 114] width 5 height 5
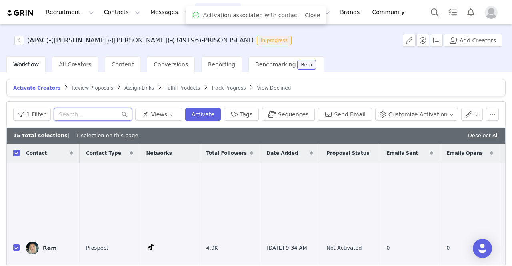
click at [132, 112] on input "text" at bounding box center [93, 114] width 78 height 13
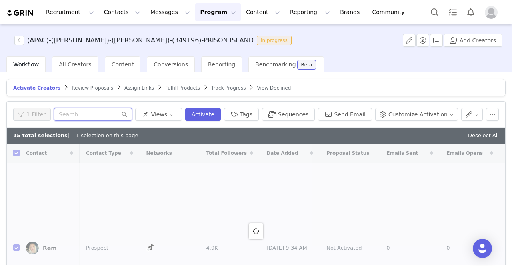
paste input "misss.aye"
type input "misss.aye"
checkbox input "false"
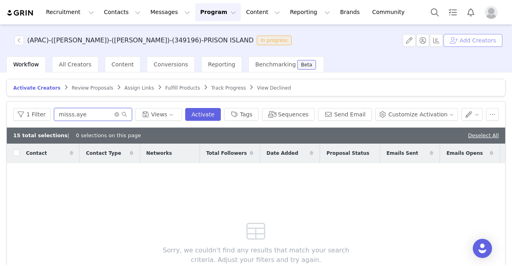
type input "misss.aye"
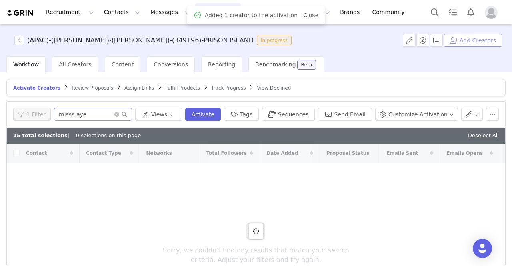
click at [489, 40] on button "Add Creators" at bounding box center [472, 40] width 59 height 13
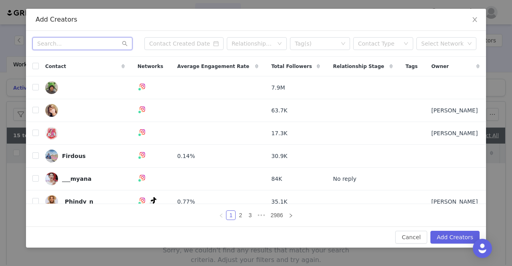
click at [61, 45] on input "text" at bounding box center [82, 43] width 100 height 13
paste input "misss.aye"
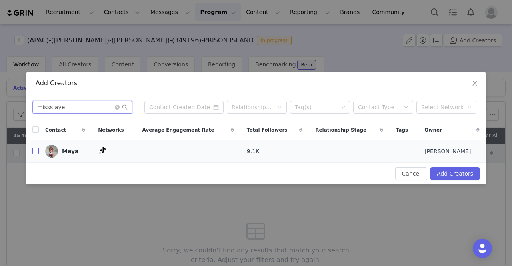
type input "misss.aye"
click at [37, 152] on input "checkbox" at bounding box center [35, 151] width 6 height 6
checkbox input "true"
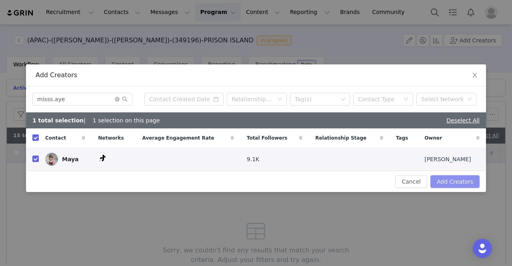
click at [472, 183] on button "Add Creators" at bounding box center [454, 181] width 49 height 13
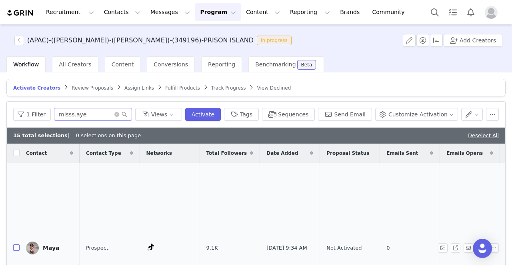
click at [17, 244] on input "checkbox" at bounding box center [16, 247] width 6 height 6
checkbox input "true"
click at [307, 112] on button "Sequences" at bounding box center [288, 114] width 53 height 13
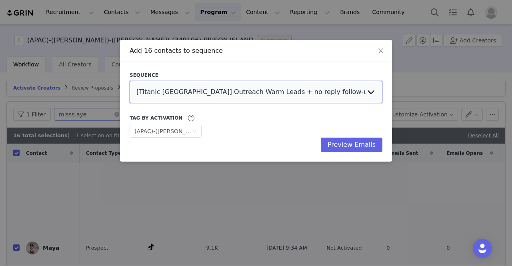
click at [308, 101] on select "[Titanic Sao Paulo] Outreach Warm Leads + no reply follow-ups [The Upside Down …" at bounding box center [256, 92] width 253 height 22
select select "93f27a4c-5b6e-4d84-8a7c-6608afa27a43"
click at [130, 81] on select "[Titanic Sao Paulo] Outreach Warm Leads + no reply follow-ups [The Upside Down …" at bounding box center [256, 92] width 253 height 22
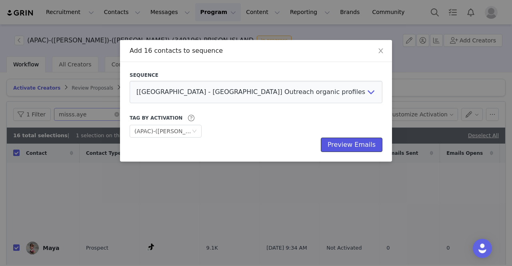
click at [336, 144] on button "Preview Emails" at bounding box center [352, 145] width 62 height 14
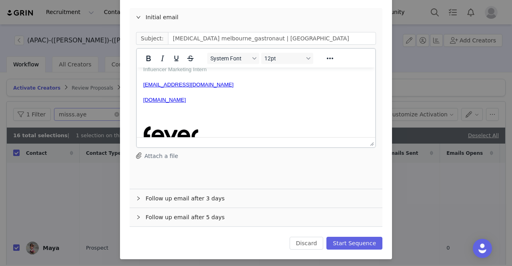
scroll to position [88, 0]
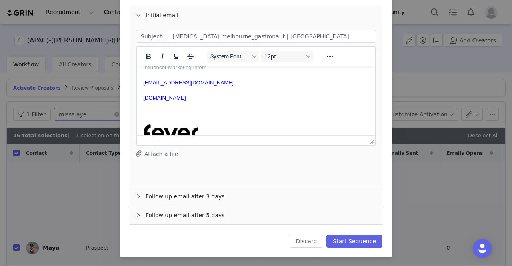
click at [237, 192] on div "Follow up email after 3 days" at bounding box center [256, 196] width 253 height 18
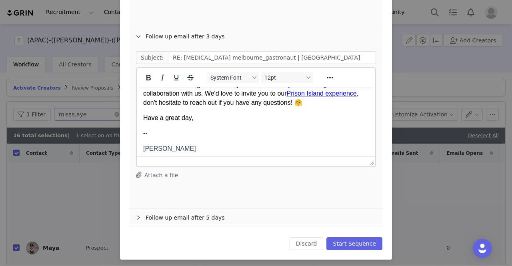
scroll to position [80, 0]
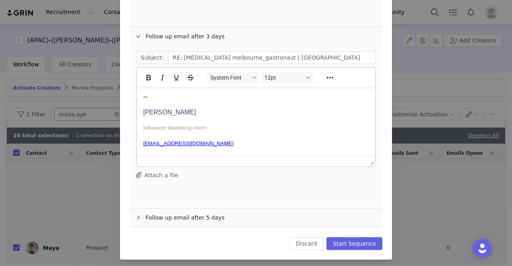
click at [250, 214] on div "Follow up email after 5 days" at bounding box center [256, 217] width 253 height 18
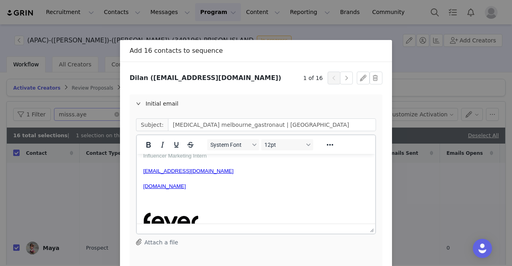
scroll to position [0, 0]
click at [345, 76] on button "button" at bounding box center [346, 78] width 13 height 13
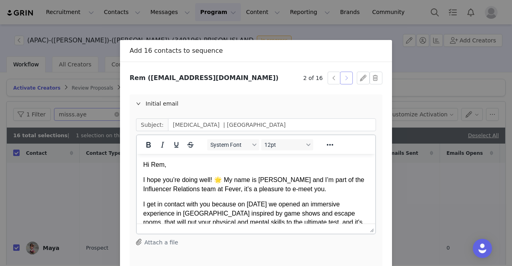
click at [345, 76] on button "button" at bounding box center [346, 78] width 13 height 13
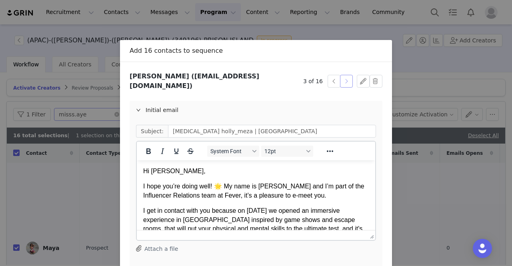
click at [345, 76] on button "button" at bounding box center [346, 81] width 13 height 13
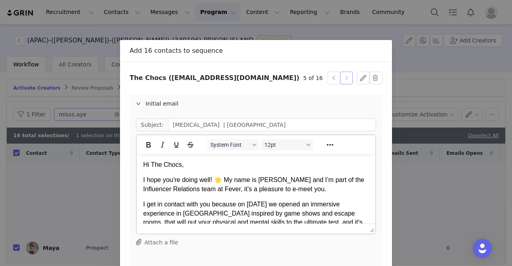
click at [345, 76] on button "button" at bounding box center [346, 78] width 13 height 13
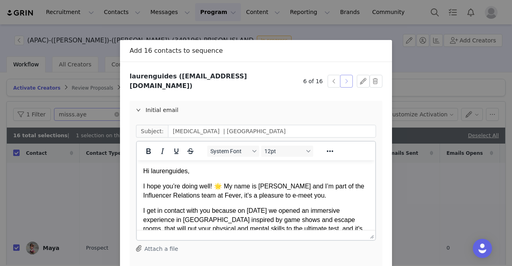
click at [342, 78] on button "button" at bounding box center [346, 81] width 13 height 13
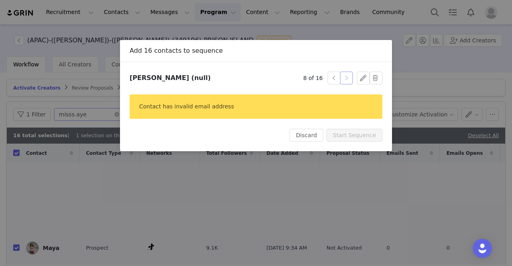
click at [342, 78] on button "button" at bounding box center [346, 78] width 13 height 13
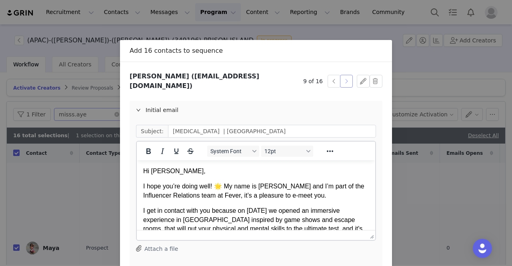
click at [342, 78] on button "button" at bounding box center [346, 81] width 13 height 13
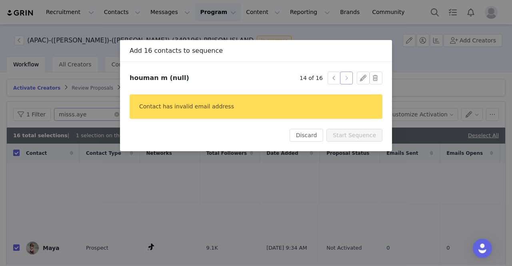
click at [342, 78] on button "button" at bounding box center [346, 78] width 13 height 13
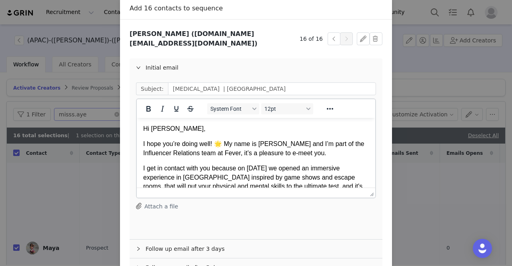
scroll to position [88, 0]
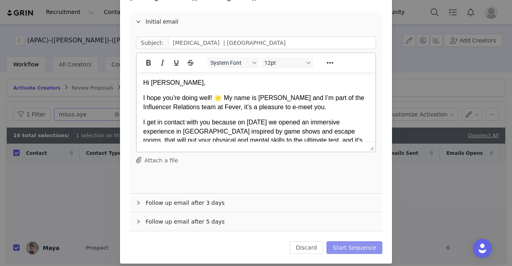
click at [338, 243] on button "Start Sequence" at bounding box center [354, 247] width 56 height 13
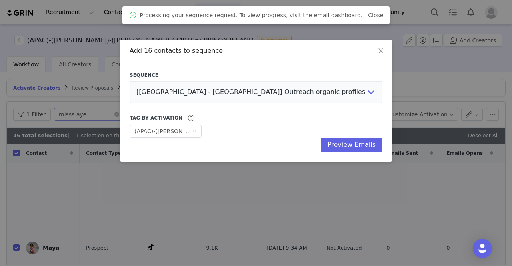
scroll to position [0, 0]
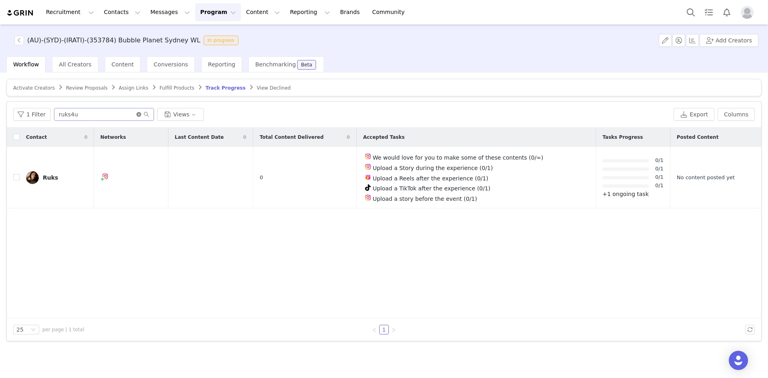
click at [136, 114] on icon "icon: close-circle" at bounding box center [138, 114] width 5 height 5
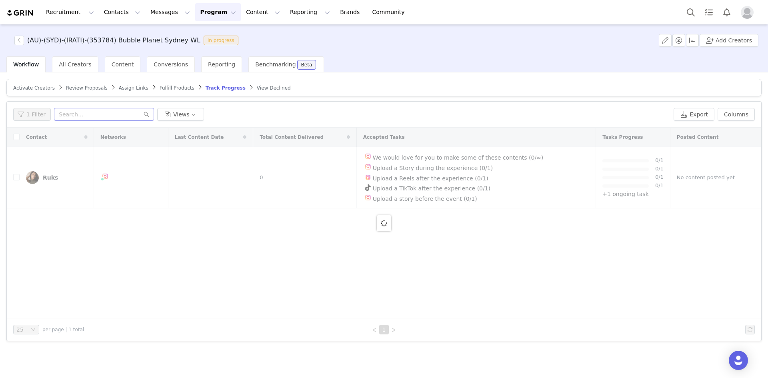
click at [40, 90] on span "Activate Creators" at bounding box center [34, 88] width 42 height 6
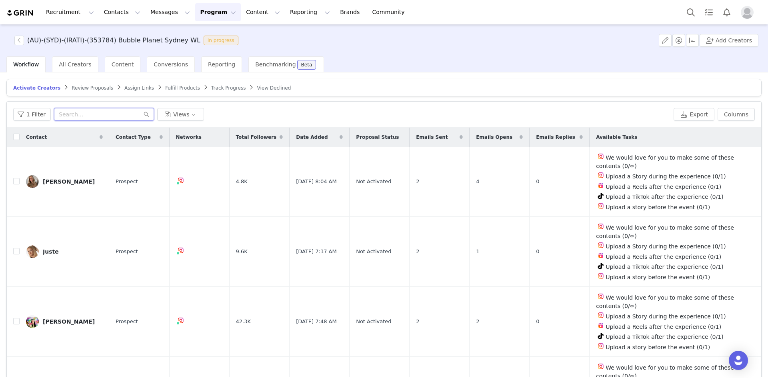
click at [72, 110] on input "text" at bounding box center [104, 114] width 100 height 13
paste input "vegantechnomad"
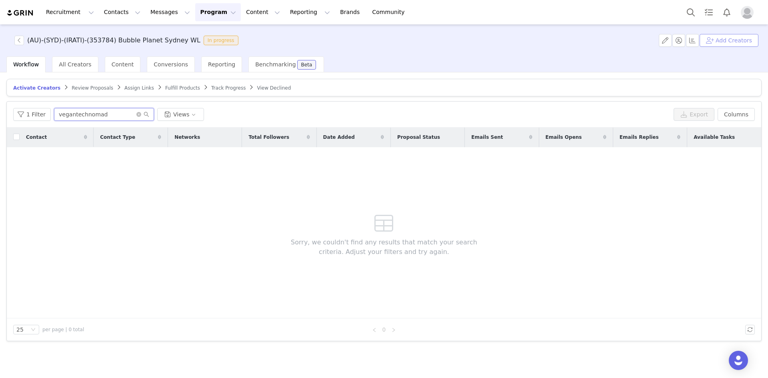
type input "vegantechnomad"
click at [736, 36] on button "Add Creators" at bounding box center [728, 40] width 59 height 13
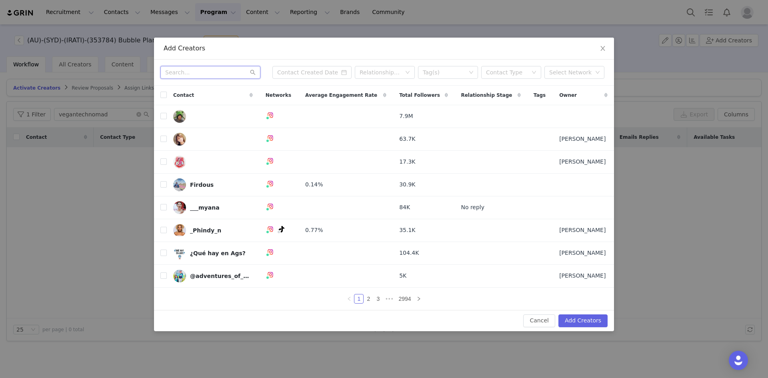
click at [188, 73] on input "text" at bounding box center [210, 72] width 100 height 13
paste input "vegantechnomad"
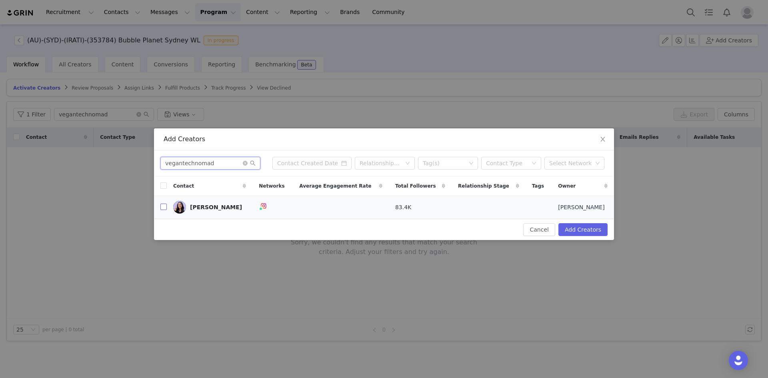
type input "vegantechnomad"
click at [165, 207] on input "checkbox" at bounding box center [163, 207] width 6 height 6
checkbox input "true"
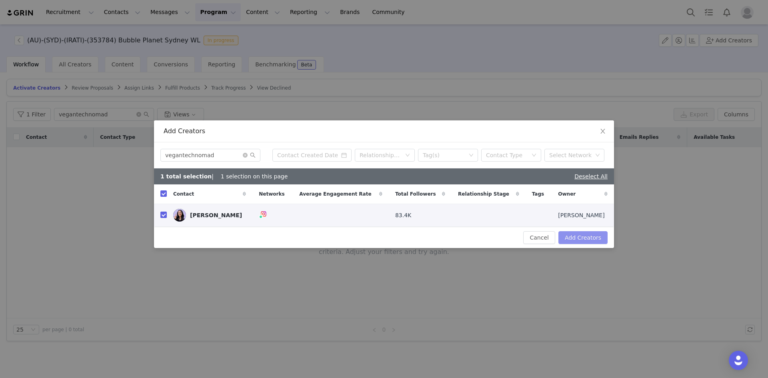
click at [579, 235] on button "Add Creators" at bounding box center [582, 237] width 49 height 13
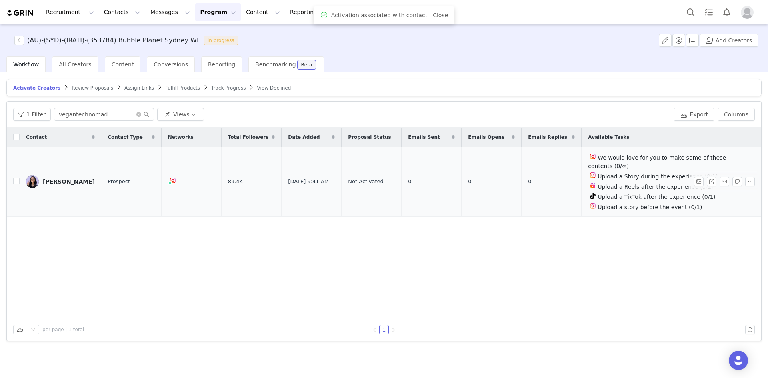
click at [13, 175] on td at bounding box center [13, 182] width 13 height 70
click at [17, 178] on input "checkbox" at bounding box center [16, 181] width 6 height 6
checkbox input "true"
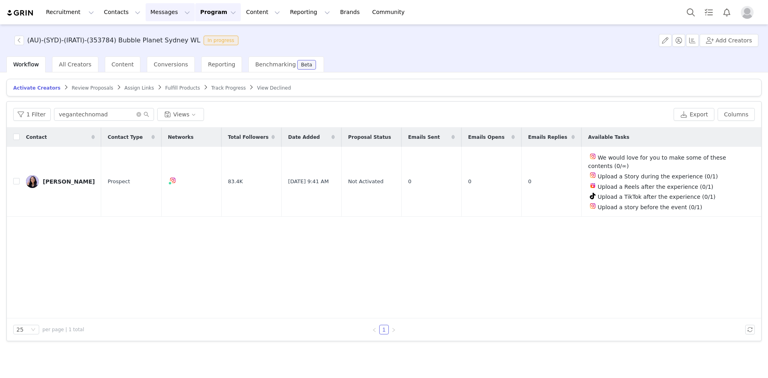
click at [146, 14] on button "Messages Messages" at bounding box center [170, 12] width 49 height 18
click at [157, 80] on p "Sequences" at bounding box center [154, 80] width 30 height 8
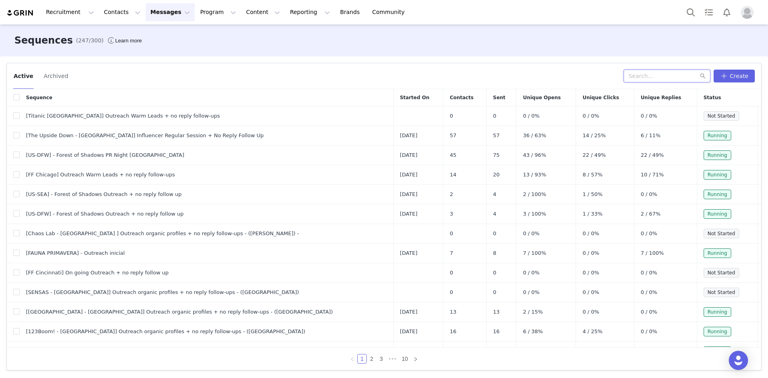
click at [654, 78] on input "text" at bounding box center [666, 76] width 87 height 13
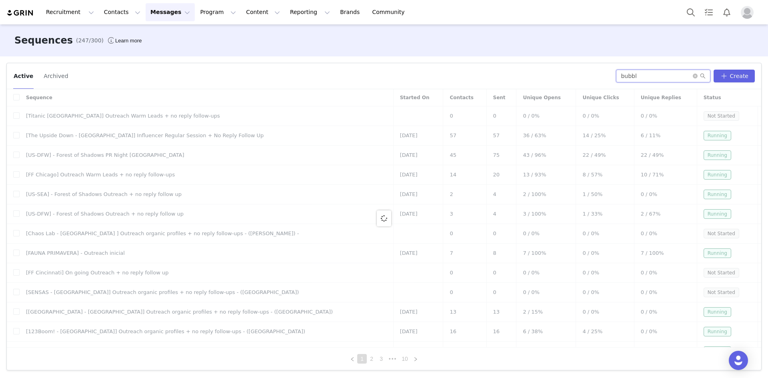
type input "bubbl"
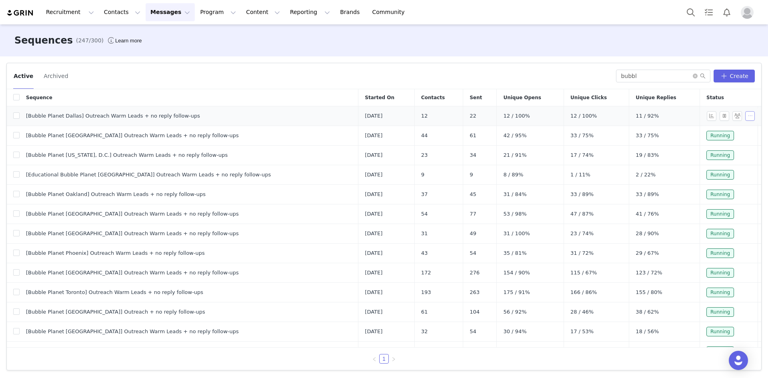
click at [747, 114] on button "button" at bounding box center [750, 116] width 10 height 10
drag, startPoint x: 745, startPoint y: 116, endPoint x: 748, endPoint y: 112, distance: 4.3
click at [748, 112] on button "button" at bounding box center [750, 116] width 10 height 10
click at [745, 120] on button "button" at bounding box center [750, 116] width 10 height 10
click at [730, 133] on link "Edit" at bounding box center [729, 130] width 46 height 13
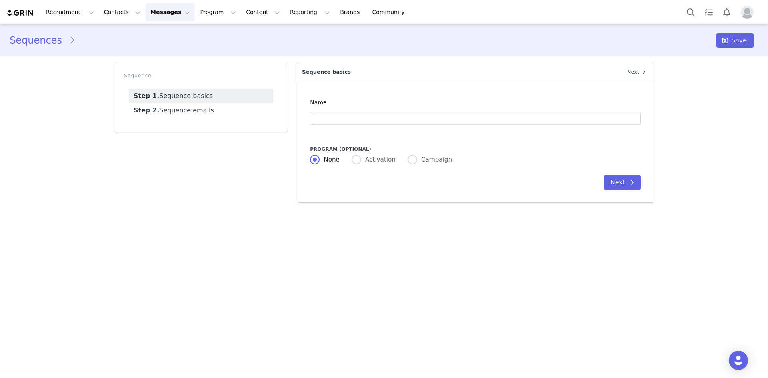
type input "[Bubble Planet Dallas] Outreach Warm Leads + no reply follow-ups"
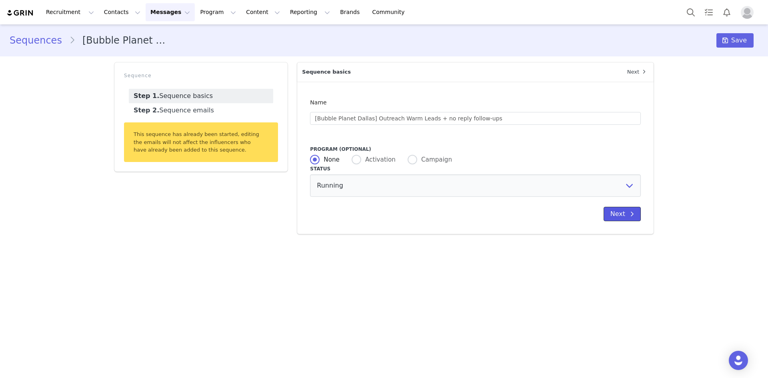
click at [621, 213] on button "Next" at bounding box center [621, 214] width 37 height 14
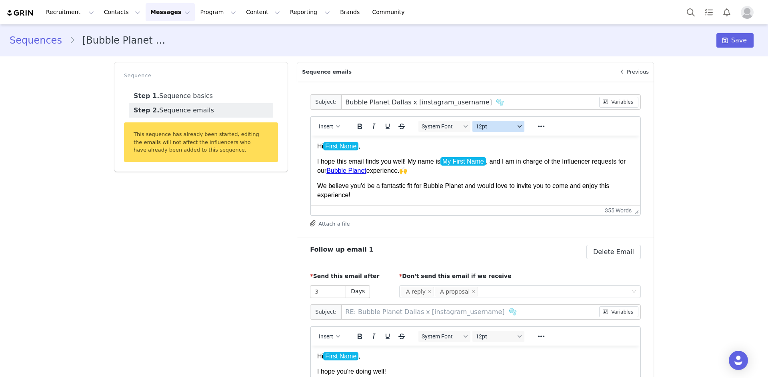
click at [482, 126] on span "12pt" at bounding box center [494, 126] width 39 height 6
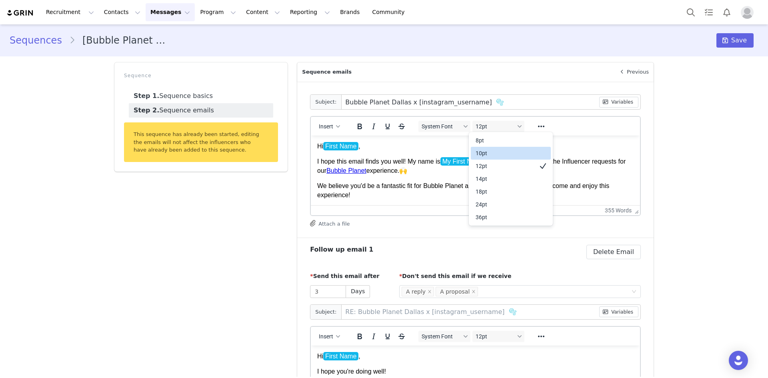
click at [486, 154] on div "10pt" at bounding box center [504, 153] width 59 height 10
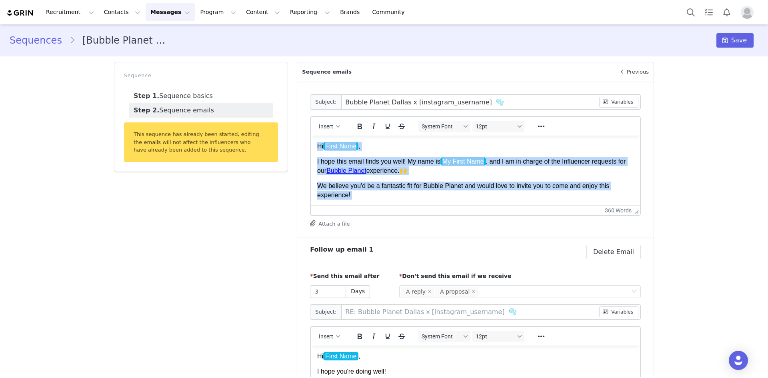
drag, startPoint x: 451, startPoint y: 195, endPoint x: 314, endPoint y: 133, distance: 150.1
click at [314, 136] on html "Hi First Name , I hope this email finds you well! My name is My First Name , an…" at bounding box center [475, 366] width 329 height 460
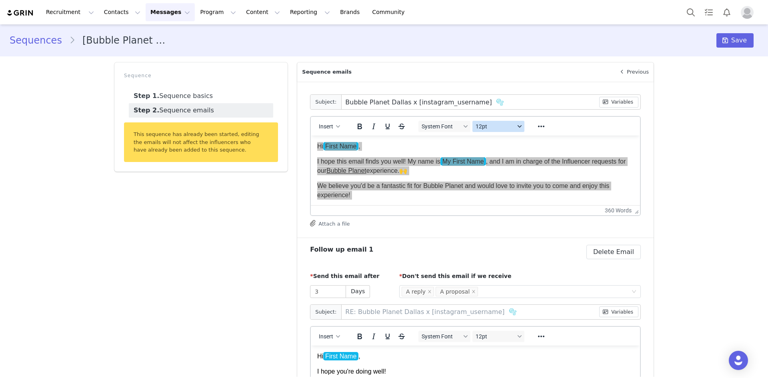
click at [478, 124] on span "12pt" at bounding box center [494, 126] width 39 height 6
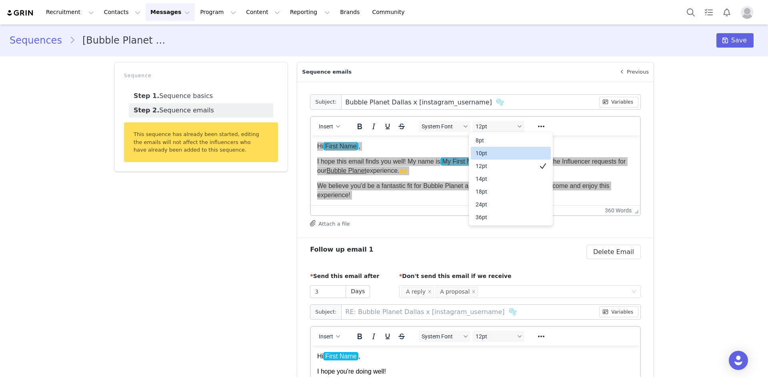
click at [485, 153] on div "10pt" at bounding box center [504, 153] width 59 height 10
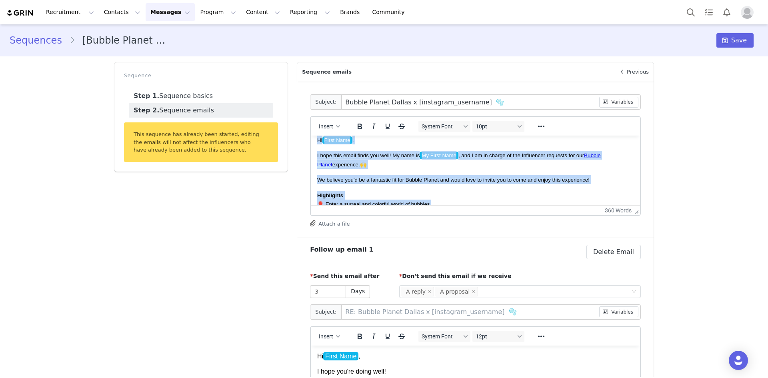
click at [467, 193] on p "Highlights 🎈 Enter a surreal and colorful world of bubbles 🛁 Discover all kinds…" at bounding box center [475, 258] width 316 height 134
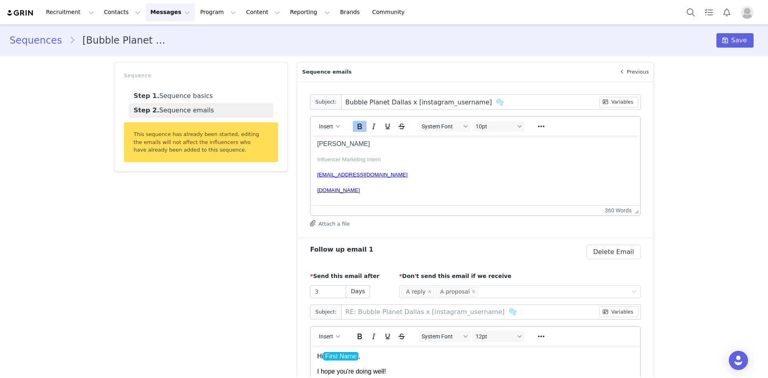
scroll to position [262, 0]
drag, startPoint x: 365, startPoint y: 157, endPoint x: 309, endPoint y: 155, distance: 55.6
click at [311, 155] on html "Hi First Name , I hope this email finds you well! My name is My First Name , an…" at bounding box center [475, 99] width 329 height 451
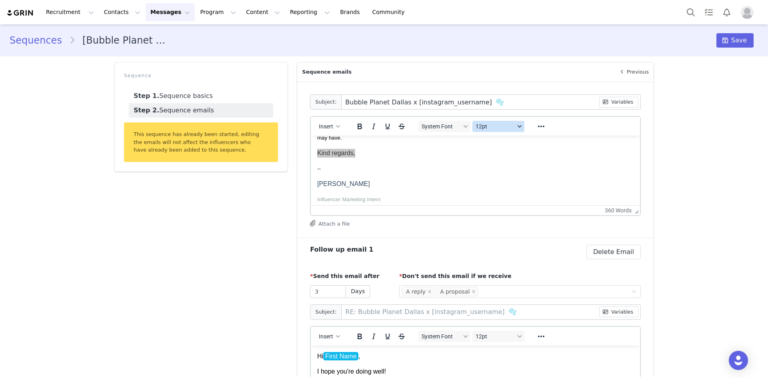
click at [503, 128] on span "12pt" at bounding box center [494, 126] width 39 height 6
click at [502, 156] on div "10pt" at bounding box center [504, 153] width 59 height 10
click at [504, 160] on body "Hi First Name , I hope this email finds you well! My name is My First Name , an…" at bounding box center [475, 99] width 316 height 438
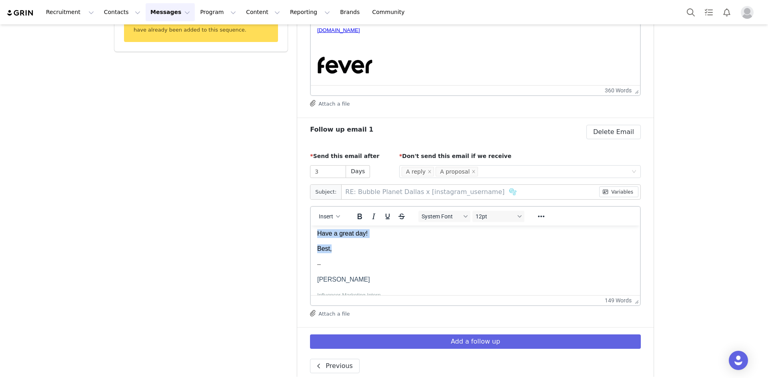
scroll to position [55, 0]
drag, startPoint x: 317, startPoint y: 237, endPoint x: 401, endPoint y: 258, distance: 85.8
click at [401, 258] on body "Hi First Name , I hope you're doing well! We're reaching out to see if you had …" at bounding box center [475, 296] width 316 height 240
click at [494, 216] on span "12pt" at bounding box center [494, 216] width 39 height 6
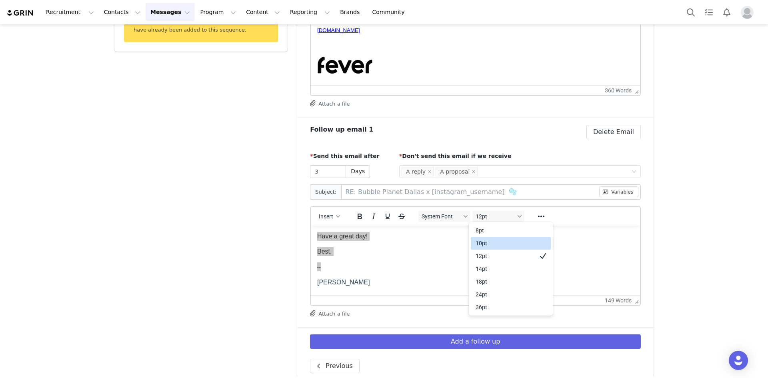
drag, startPoint x: 497, startPoint y: 244, endPoint x: 180, endPoint y: 22, distance: 386.4
click at [497, 244] on div "10pt" at bounding box center [504, 243] width 59 height 10
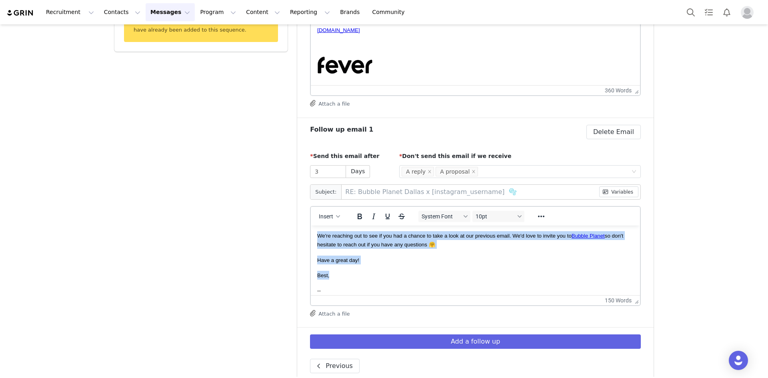
click at [432, 265] on body "Hi First Name , I hope you're doing well! We're reaching out to see if you had …" at bounding box center [475, 320] width 316 height 240
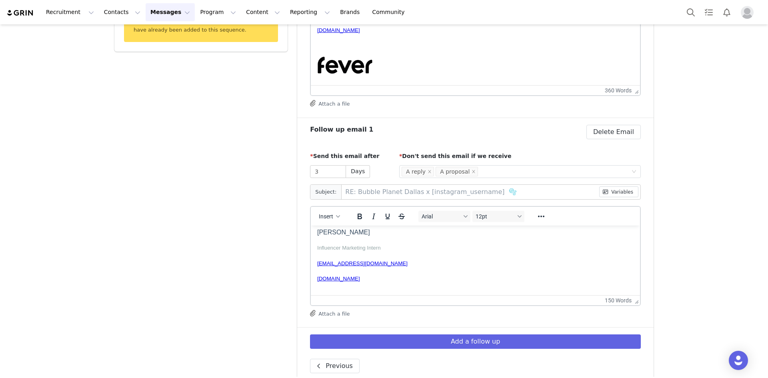
scroll to position [51, 0]
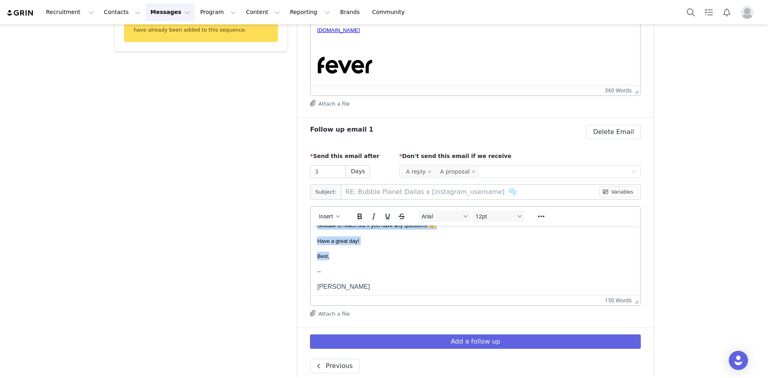
drag, startPoint x: 318, startPoint y: 266, endPoint x: 407, endPoint y: 277, distance: 89.5
click at [403, 285] on p "[PERSON_NAME]" at bounding box center [475, 286] width 316 height 9
click at [513, 212] on button "12pt" at bounding box center [498, 216] width 52 height 11
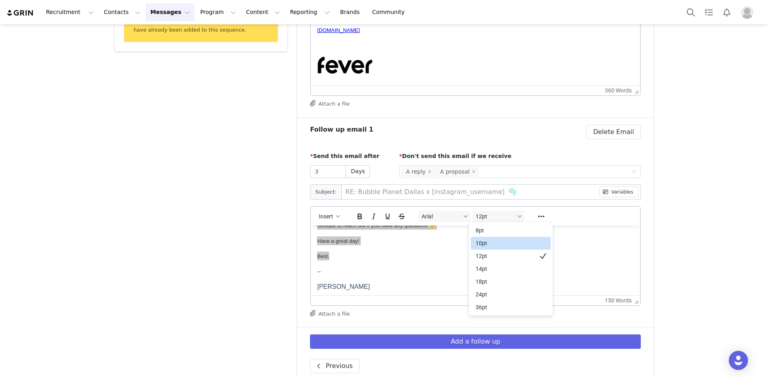
drag, startPoint x: 509, startPoint y: 243, endPoint x: 196, endPoint y: 24, distance: 382.4
click at [509, 243] on div "10pt" at bounding box center [504, 243] width 59 height 10
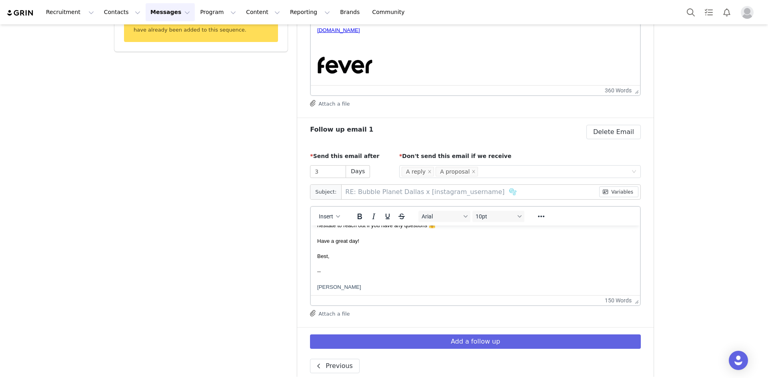
click at [495, 258] on p "Best," at bounding box center [475, 255] width 316 height 9
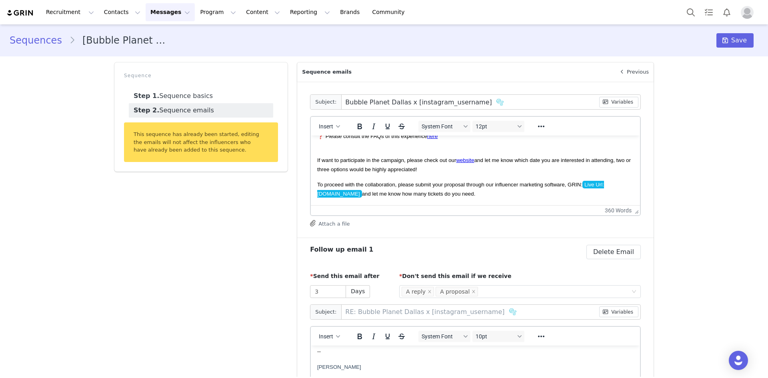
scroll to position [142, 0]
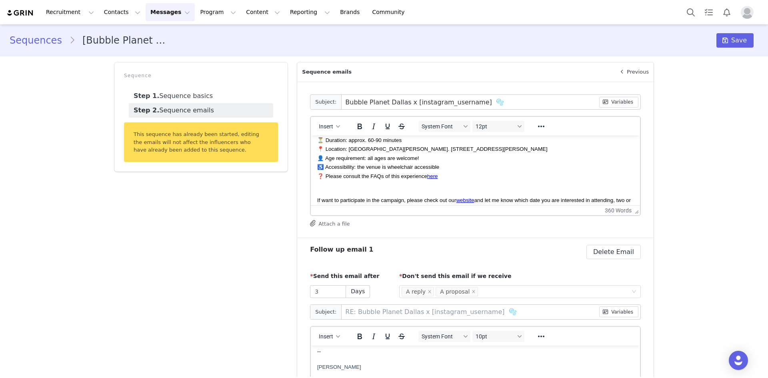
click at [327, 220] on button "Attach a file" at bounding box center [330, 223] width 40 height 10
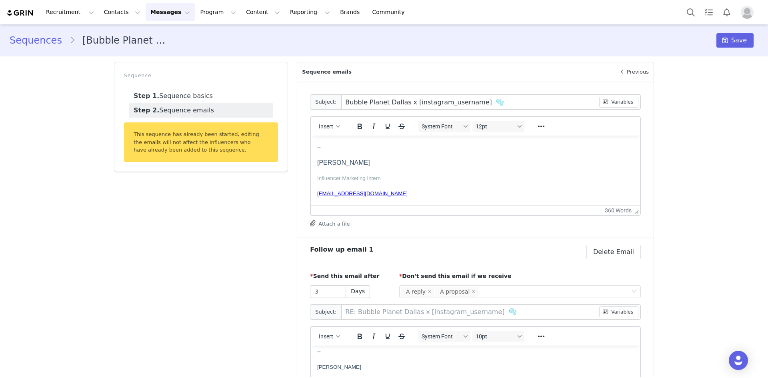
scroll to position [302, 0]
click at [335, 226] on button "Attach a file" at bounding box center [330, 223] width 40 height 10
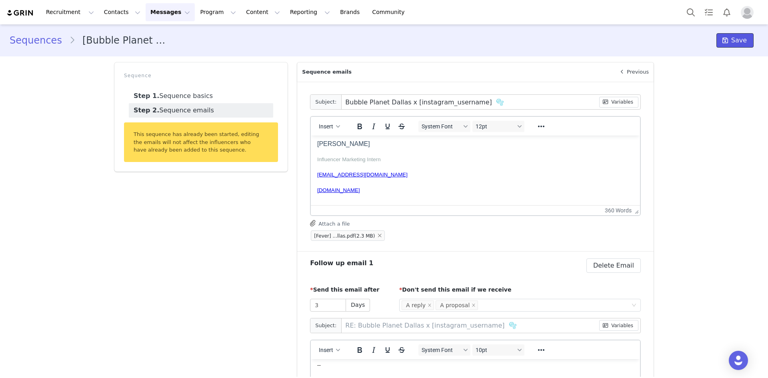
click at [722, 40] on icon at bounding box center [725, 40] width 6 height 6
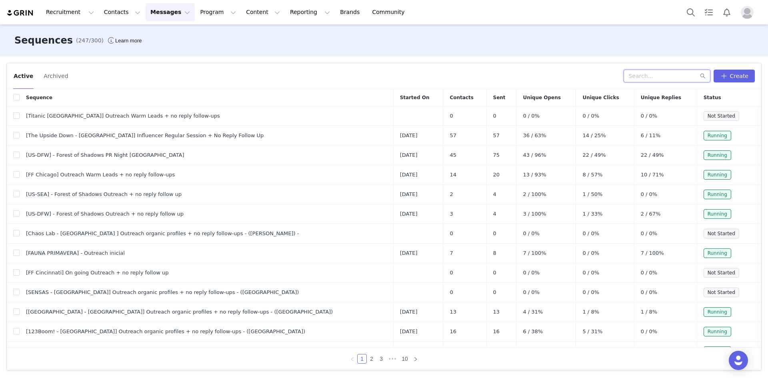
click at [658, 78] on input "text" at bounding box center [666, 76] width 87 height 13
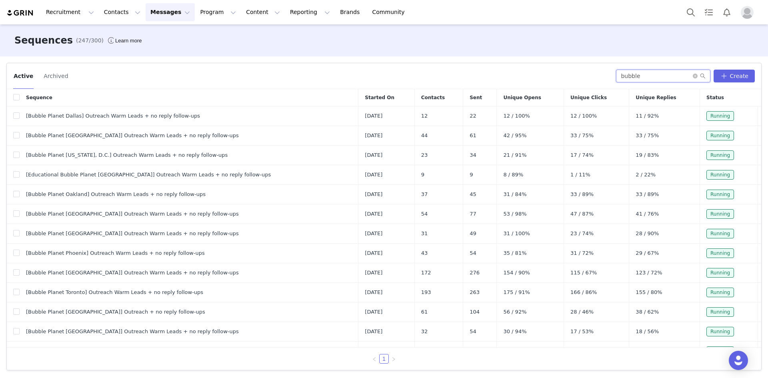
type input "bubble"
click at [745, 136] on button "button" at bounding box center [750, 136] width 10 height 10
click at [728, 152] on link "Edit" at bounding box center [729, 150] width 46 height 13
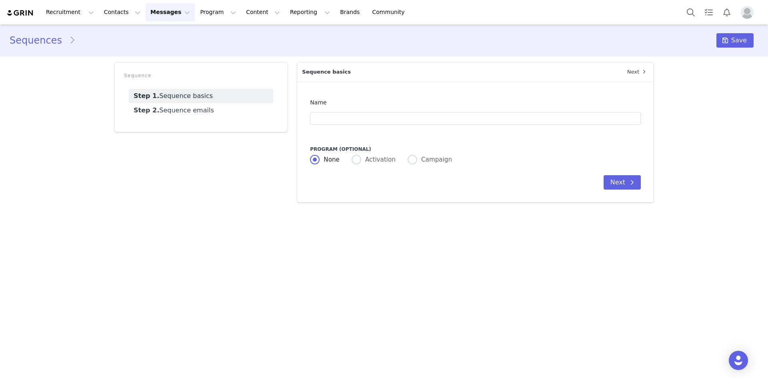
type input "[Bubble Planet [GEOGRAPHIC_DATA]] Outreach Warm Leads + no reply follow-ups"
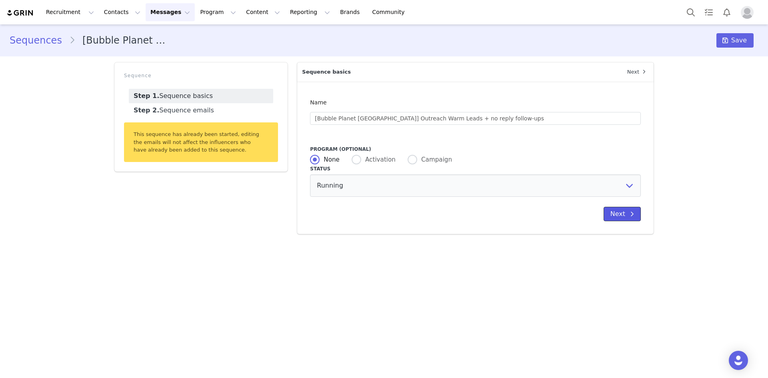
click at [614, 212] on button "Next" at bounding box center [621, 214] width 37 height 14
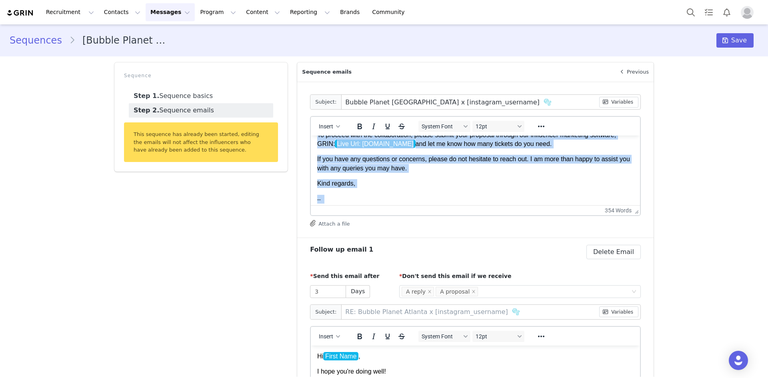
scroll to position [266, 0]
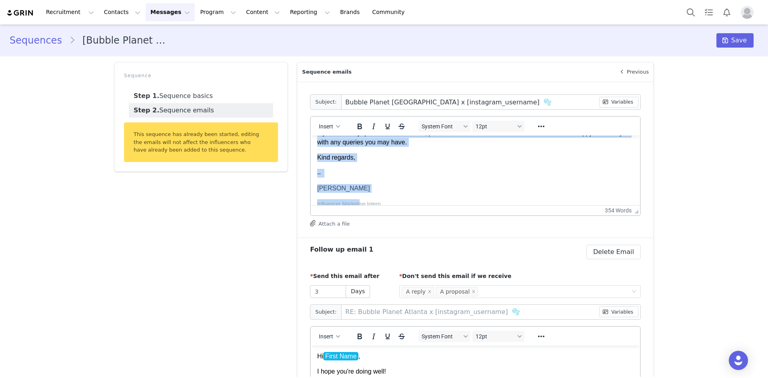
drag, startPoint x: 317, startPoint y: 144, endPoint x: 406, endPoint y: 149, distance: 89.3
click at [382, 184] on body "Hi First Name , I hope this email finds you well! My name is My First Name , an…" at bounding box center [475, 99] width 316 height 447
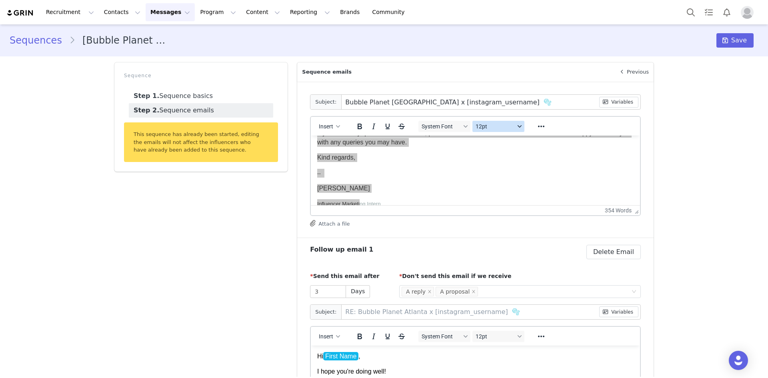
click at [481, 124] on span "12pt" at bounding box center [494, 126] width 39 height 6
click at [483, 151] on div "10pt" at bounding box center [504, 153] width 59 height 10
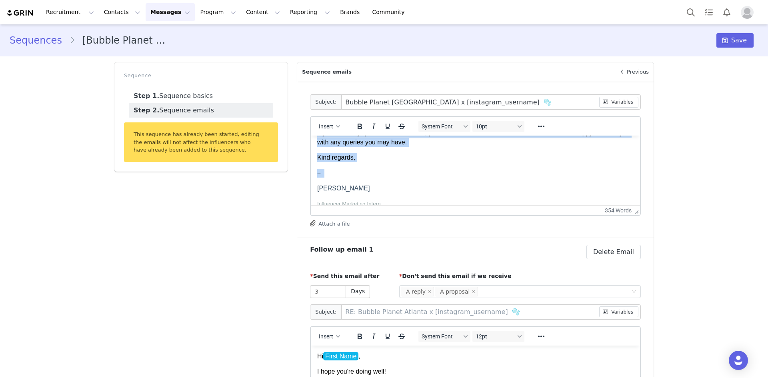
scroll to position [246, 0]
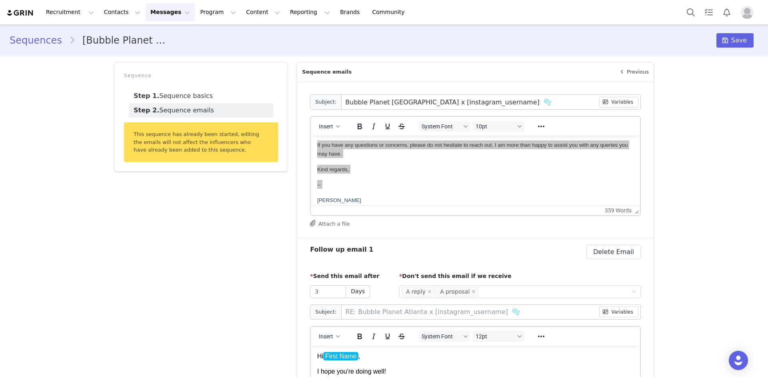
click at [385, 245] on h3 "Follow up email 1" at bounding box center [351, 250] width 83 height 10
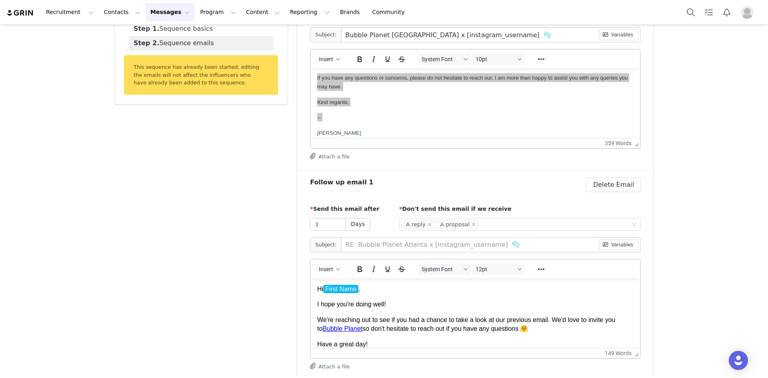
scroll to position [80, 0]
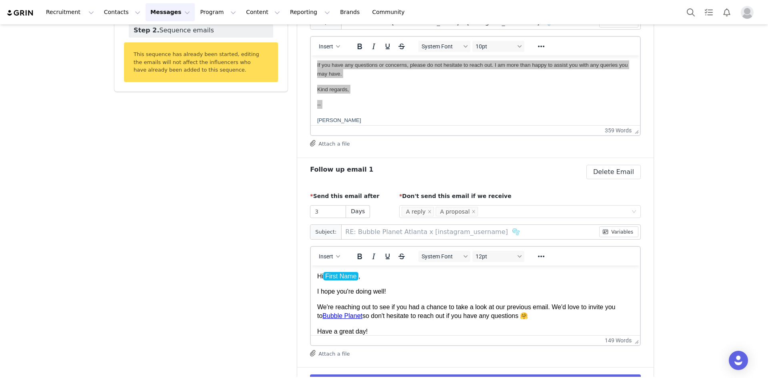
drag, startPoint x: 315, startPoint y: 276, endPoint x: 316, endPoint y: 269, distance: 7.6
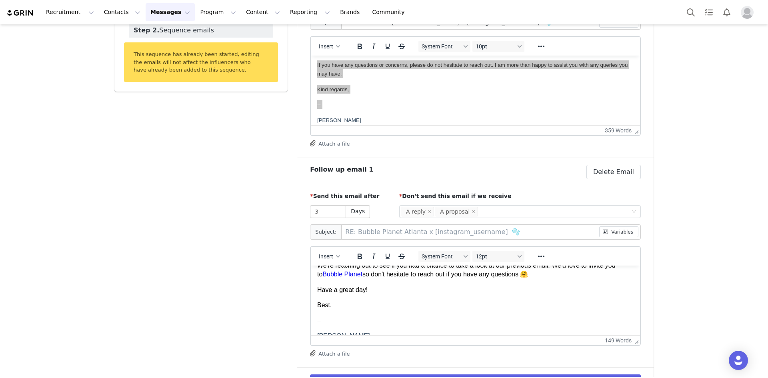
scroll to position [76, 0]
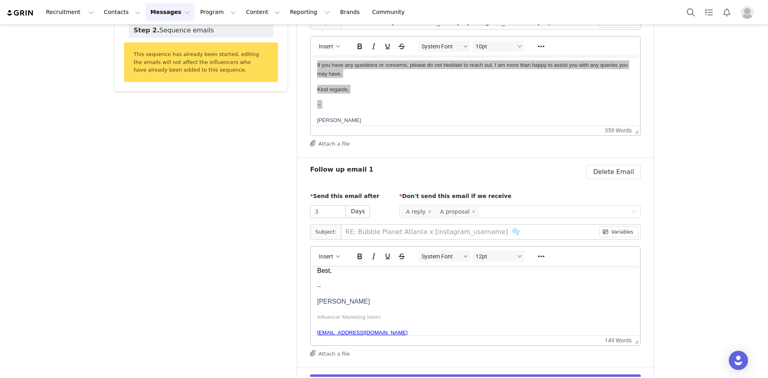
drag, startPoint x: 317, startPoint y: 275, endPoint x: 390, endPoint y: 297, distance: 75.9
click at [389, 302] on body "Hi First Name , I hope you're doing well! We're reaching out to see if you had …" at bounding box center [475, 316] width 316 height 240
click at [479, 255] on span "12pt" at bounding box center [494, 256] width 39 height 6
click at [488, 282] on div "10pt" at bounding box center [504, 283] width 59 height 10
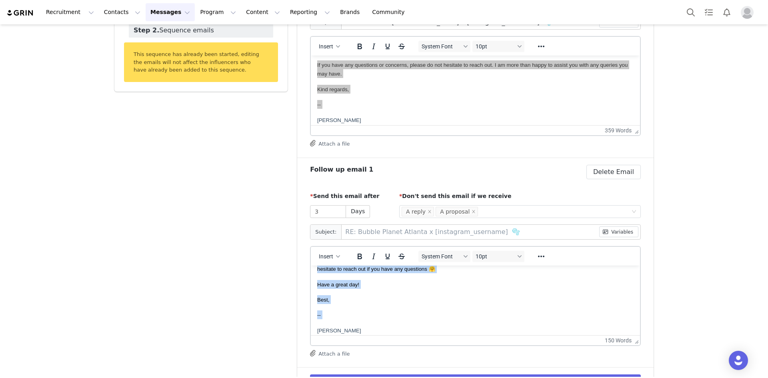
click at [459, 297] on p "Best," at bounding box center [475, 299] width 316 height 9
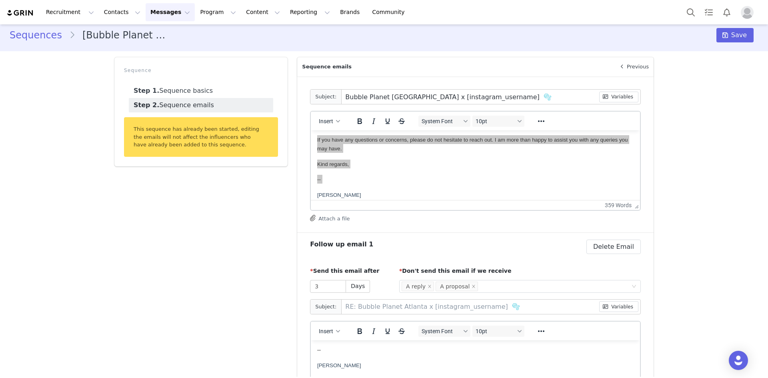
scroll to position [0, 0]
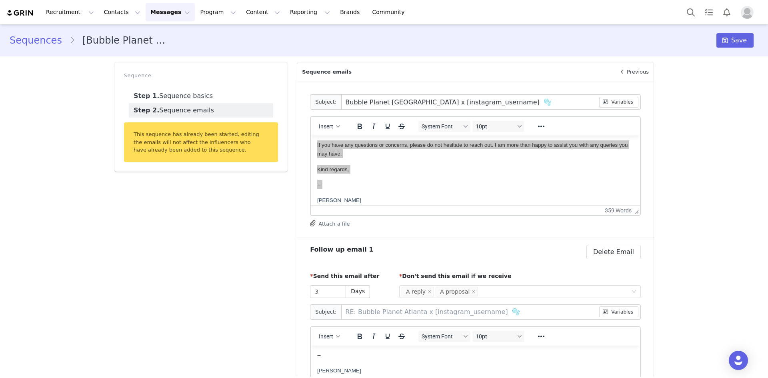
click at [339, 224] on button "Attach a file" at bounding box center [330, 223] width 40 height 10
click at [364, 230] on div "Follow up email NaN Delete Sequence email Yes, delete sequence email Delete Ema…" at bounding box center [475, 166] width 331 height 144
click at [348, 223] on div "Attach a file" at bounding box center [475, 224] width 331 height 8
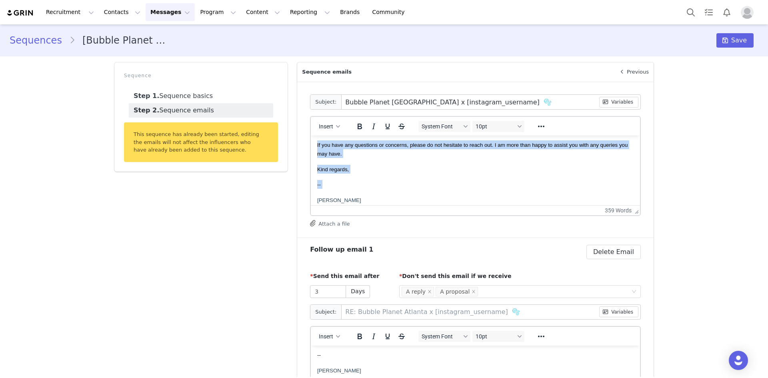
click at [394, 190] on body "Hi First Name , I hope this email finds you well! My name is My First Name , an…" at bounding box center [475, 115] width 316 height 438
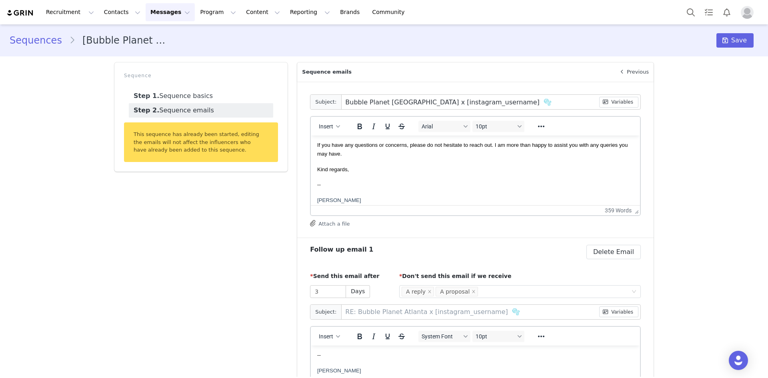
click at [340, 226] on button "Attach a file" at bounding box center [330, 223] width 40 height 10
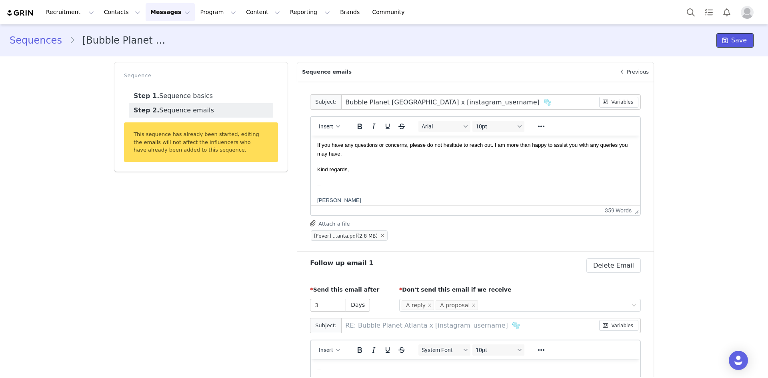
click at [724, 41] on icon at bounding box center [725, 40] width 6 height 6
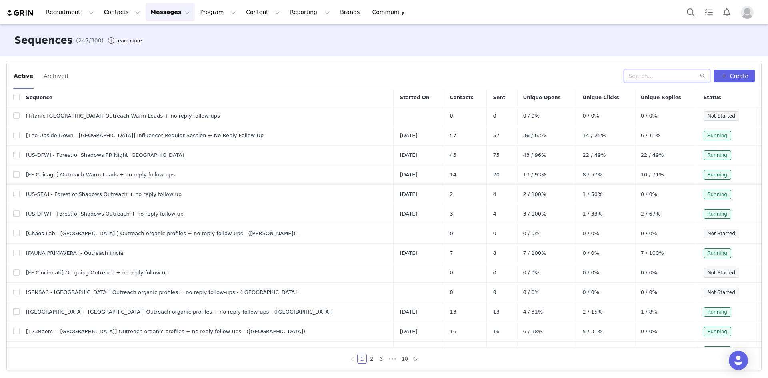
click at [657, 72] on input "text" at bounding box center [666, 76] width 87 height 13
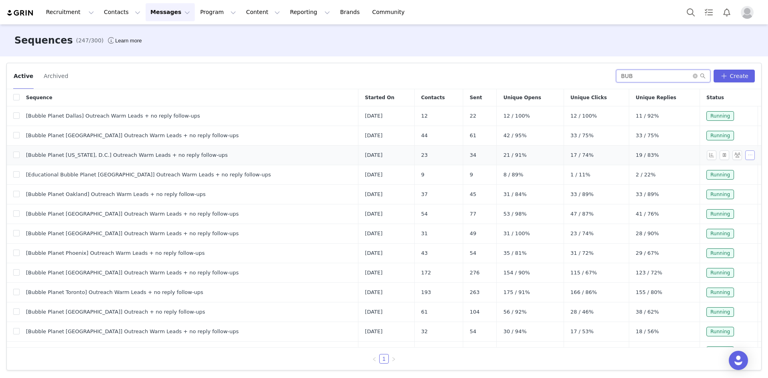
type input "BUB"
click at [745, 156] on button "button" at bounding box center [750, 155] width 10 height 10
click at [725, 171] on span "Edit" at bounding box center [724, 170] width 11 height 6
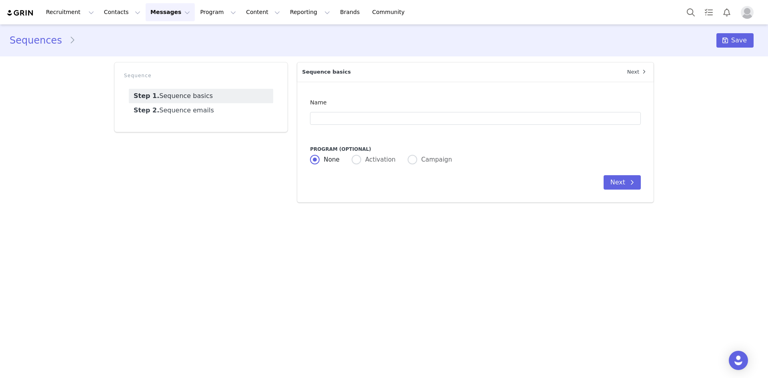
type input "[Bubble Planet [US_STATE], D.C.] Outreach Warm Leads + no reply follow-ups"
